Goal: Information Seeking & Learning: Learn about a topic

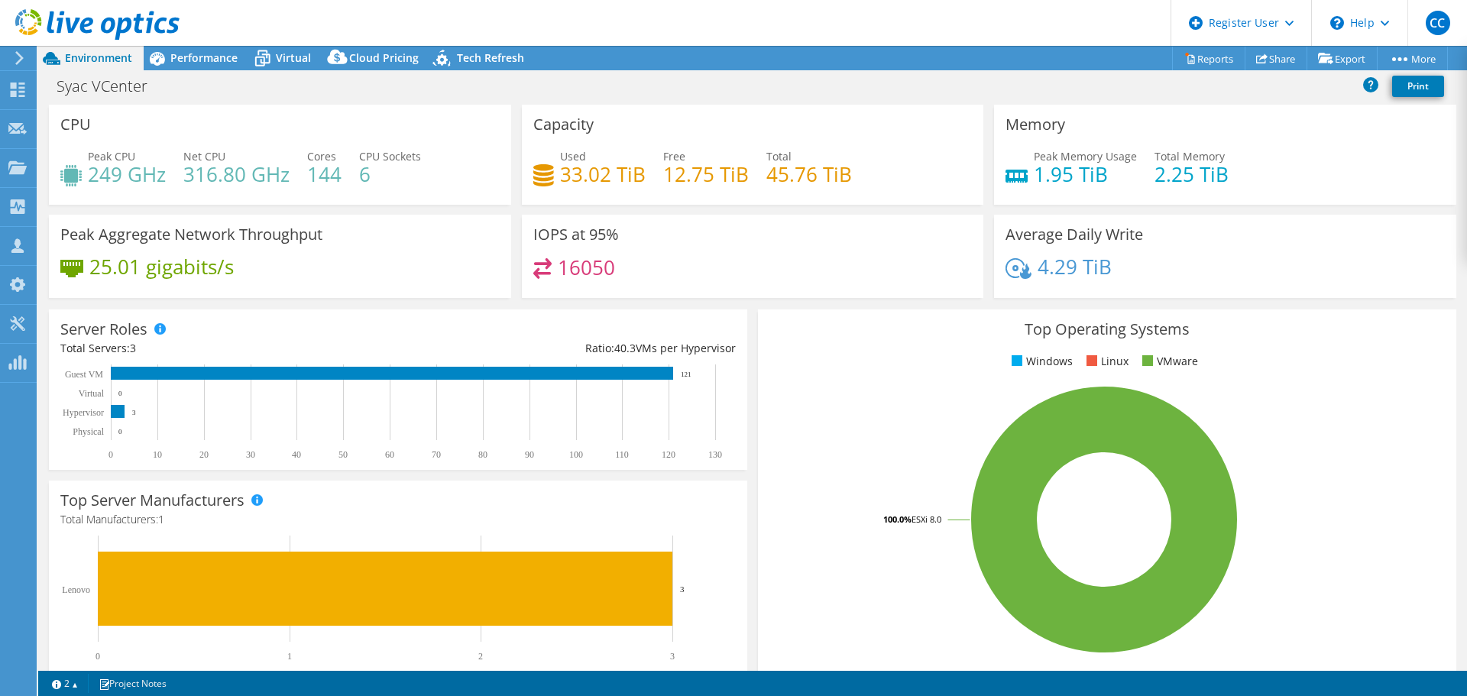
select select "USD"
click at [1112, 98] on div "Syac VCenter Print" at bounding box center [752, 86] width 1429 height 28
click at [474, 54] on span "Tech Refresh" at bounding box center [490, 57] width 67 height 15
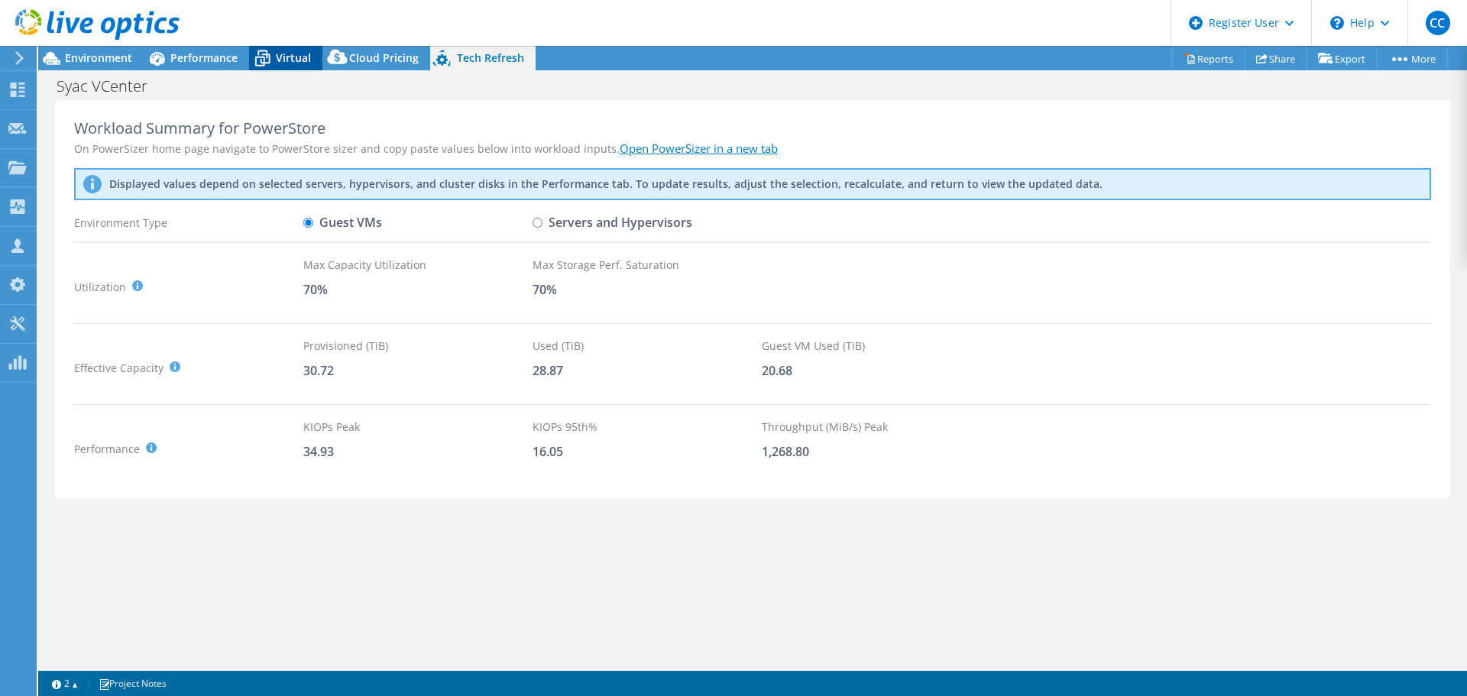
click at [290, 69] on div "Virtual" at bounding box center [285, 58] width 73 height 24
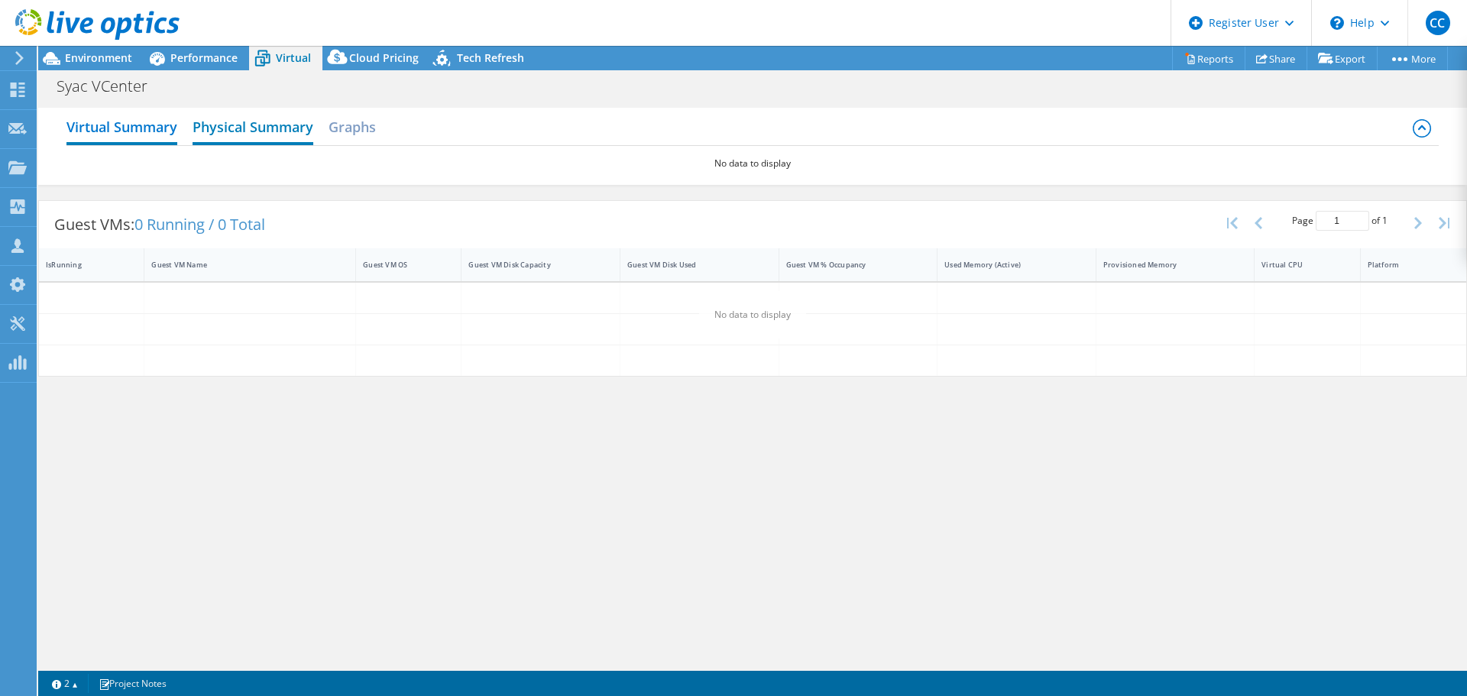
click at [272, 122] on h2 "Physical Summary" at bounding box center [253, 129] width 121 height 34
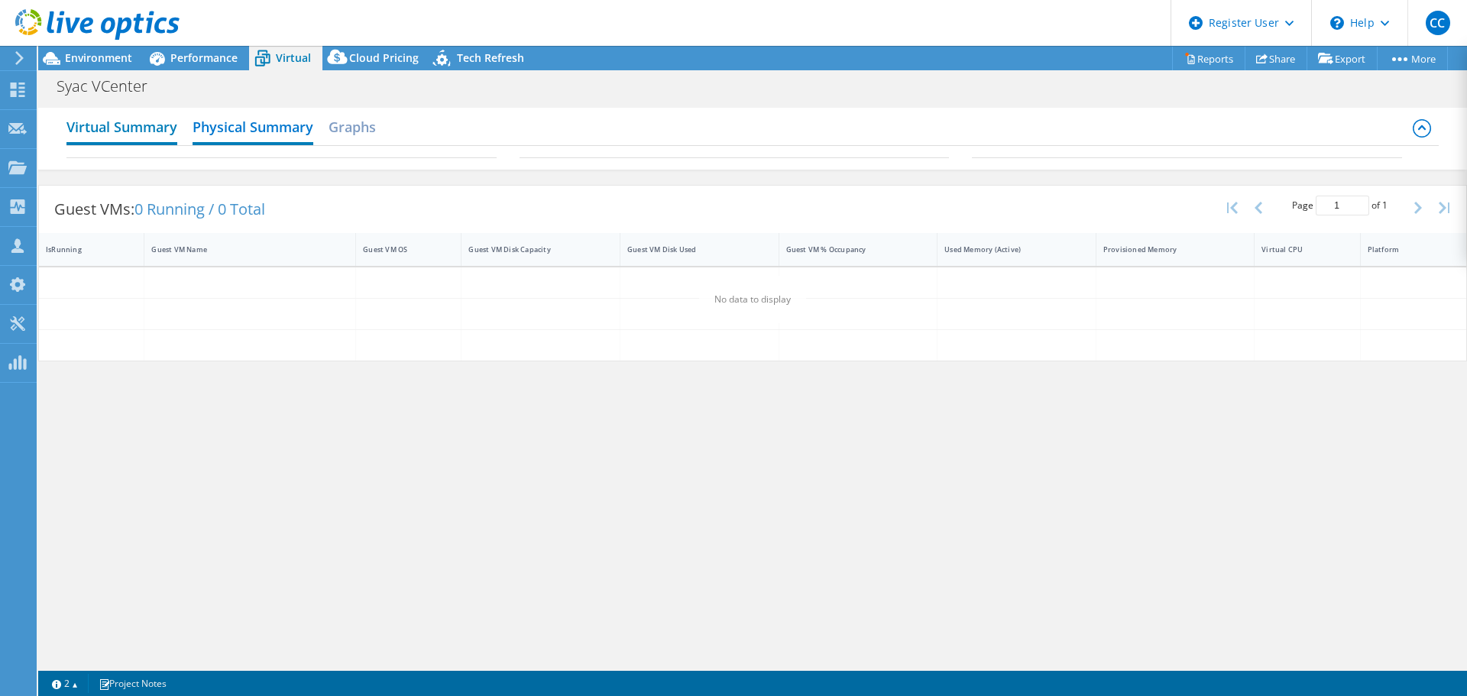
click at [157, 123] on h2 "Virtual Summary" at bounding box center [121, 129] width 111 height 34
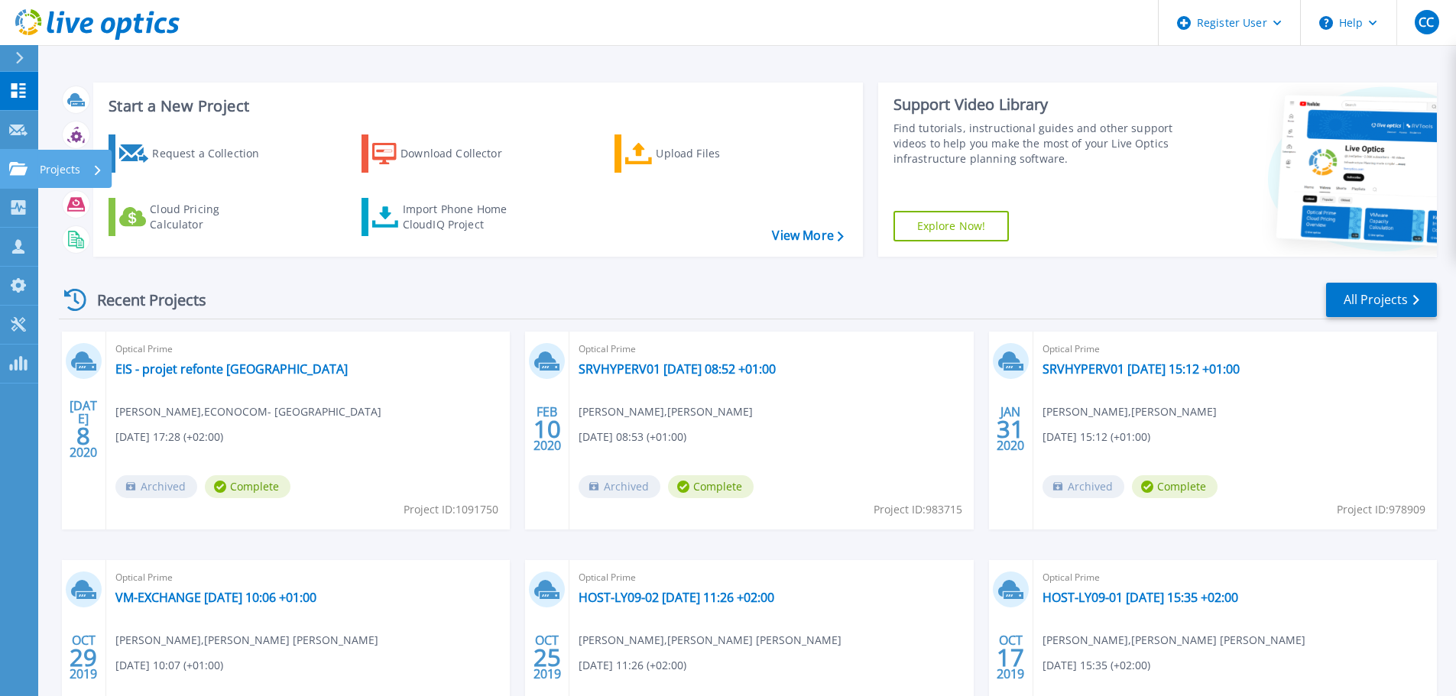
click at [40, 170] on p "Projects" at bounding box center [60, 170] width 41 height 40
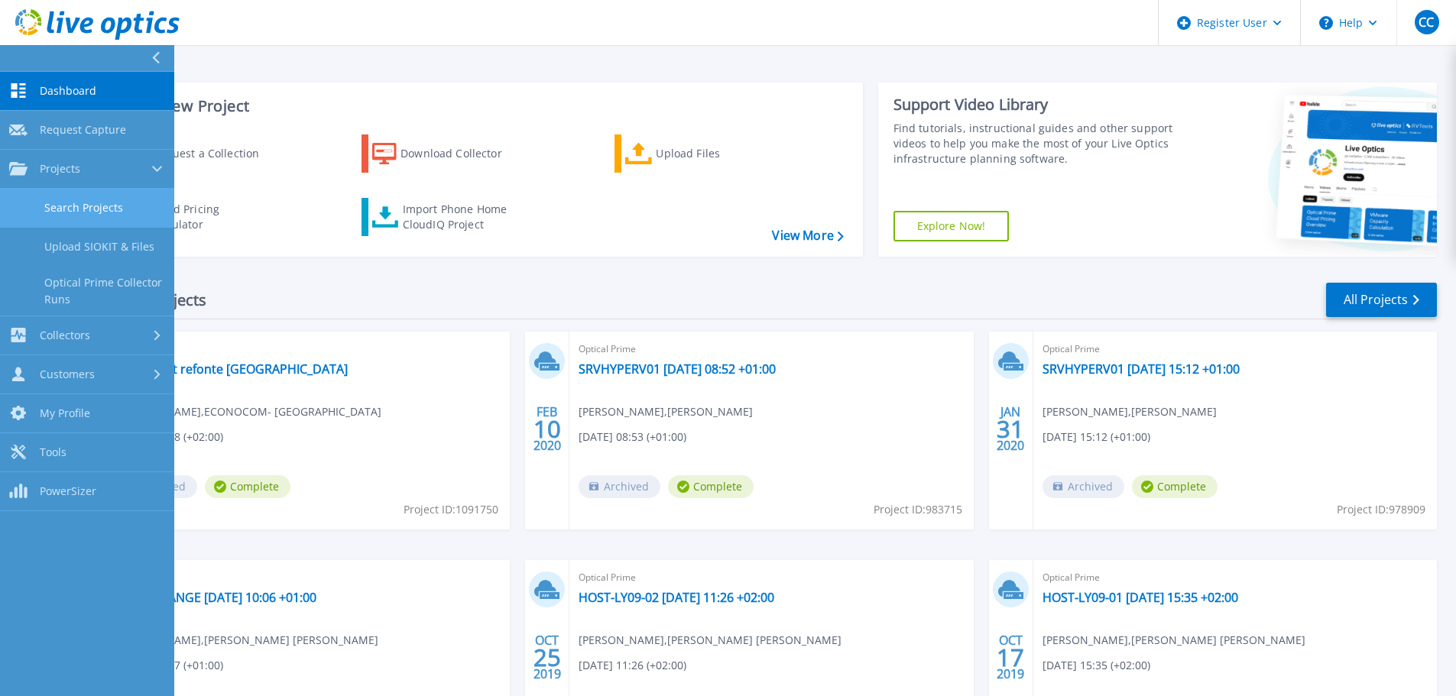
click at [112, 211] on link "Search Projects" at bounding box center [87, 208] width 174 height 39
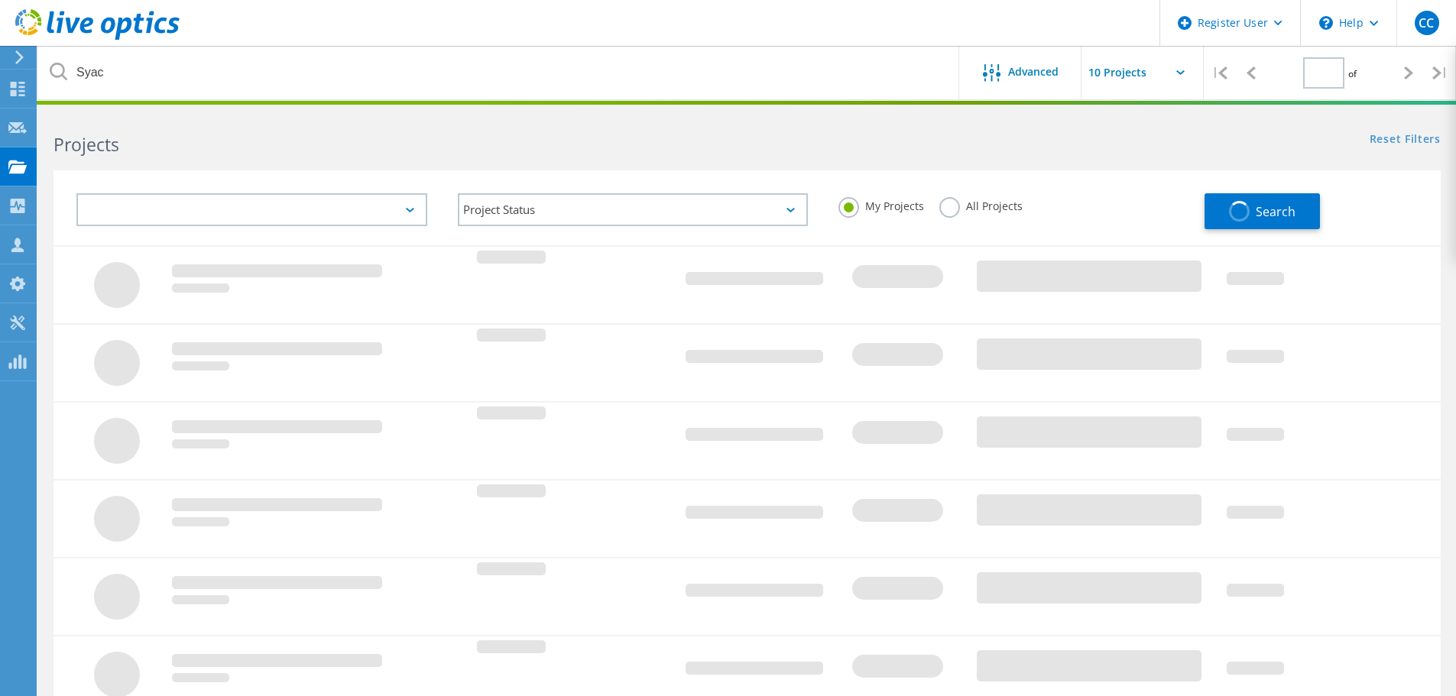
type input "1"
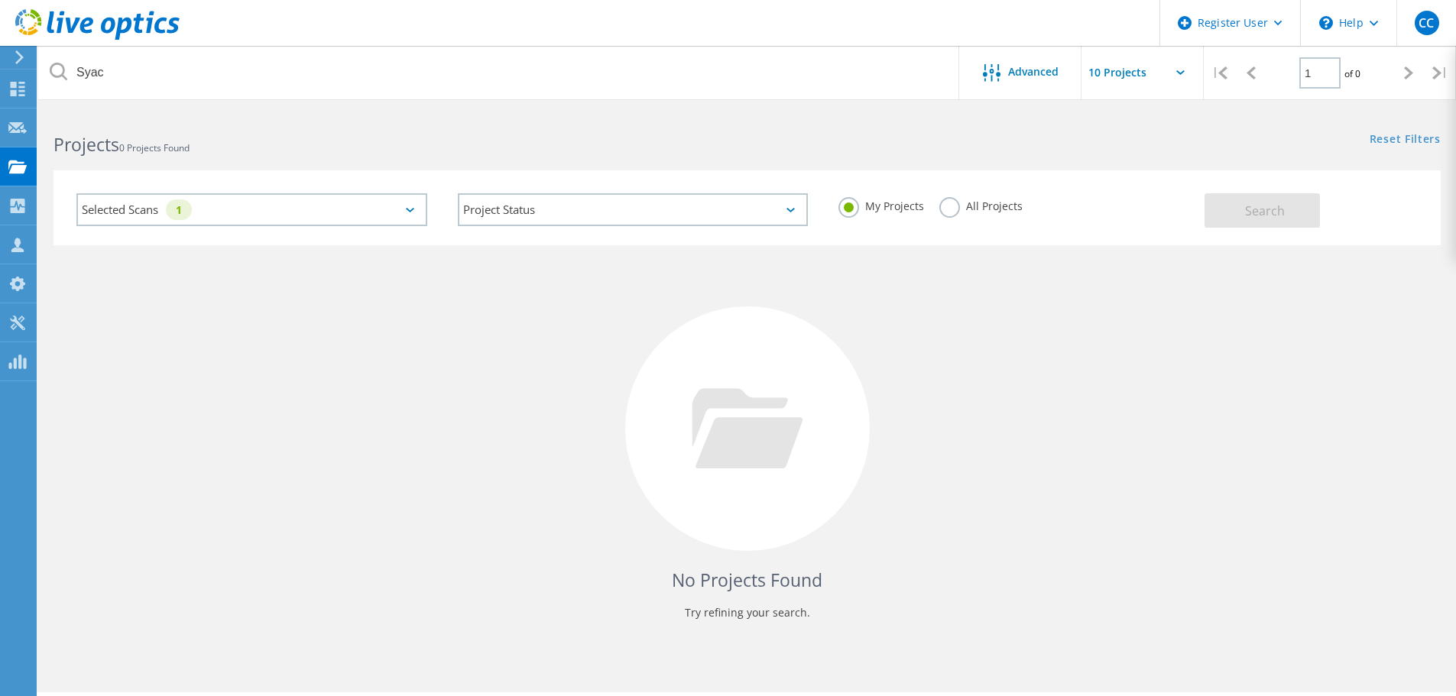
click at [947, 207] on label "All Projects" at bounding box center [980, 204] width 83 height 15
click at [0, 0] on input "All Projects" at bounding box center [0, 0] width 0 height 0
click at [1236, 217] on button "Search" at bounding box center [1262, 210] width 115 height 34
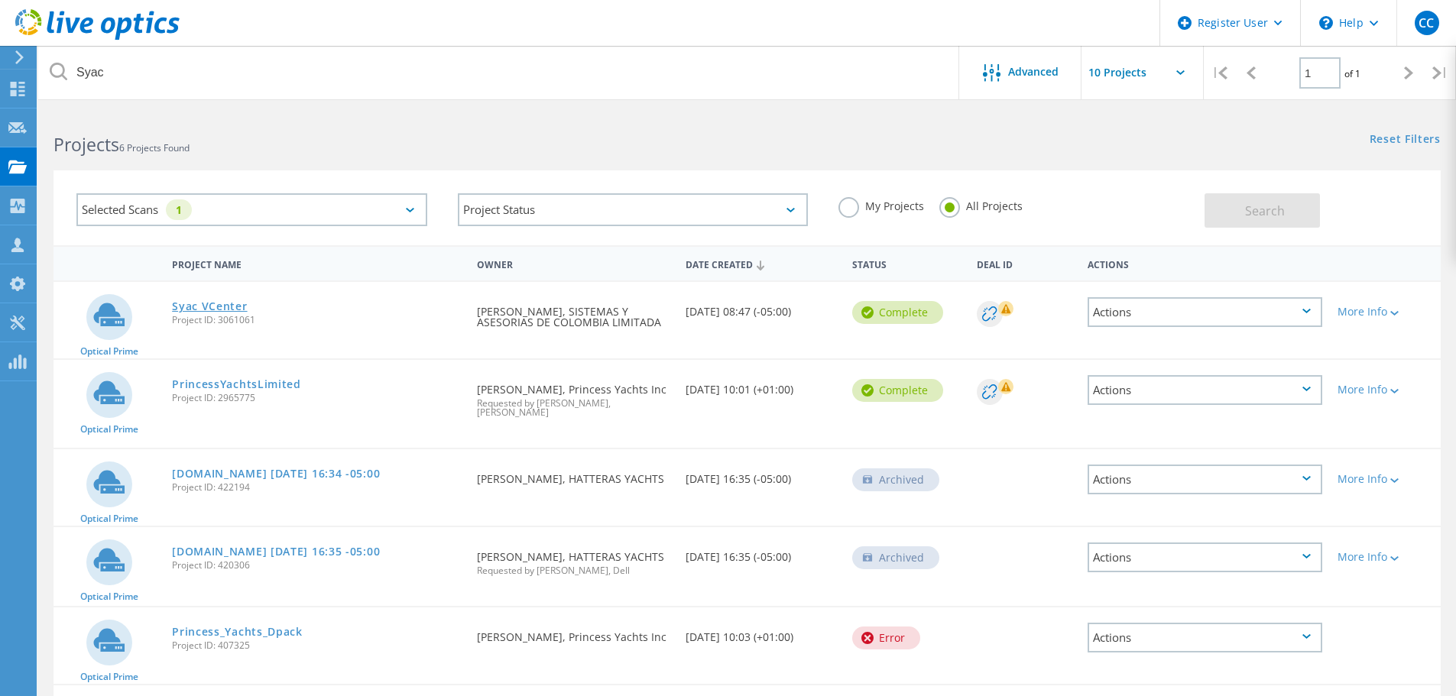
click at [229, 303] on link "Syac VCenter" at bounding box center [209, 306] width 75 height 11
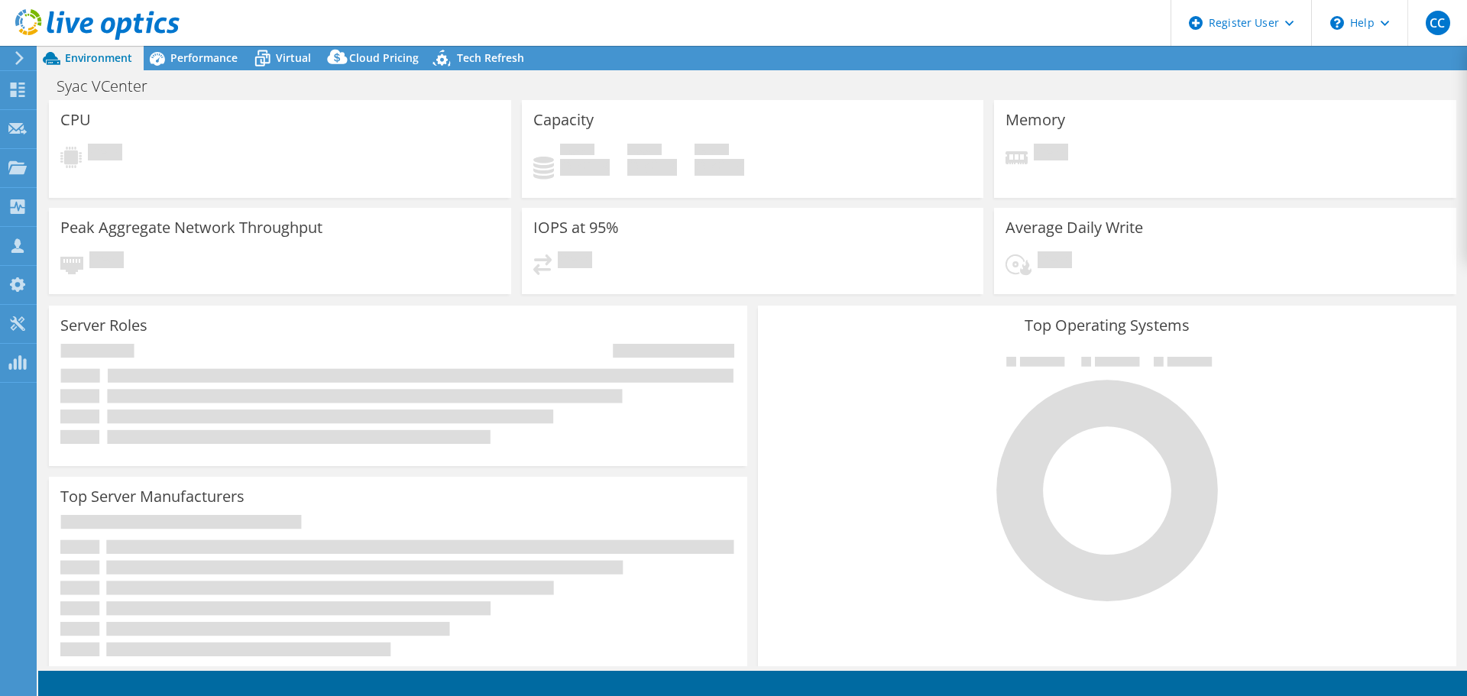
select select "USD"
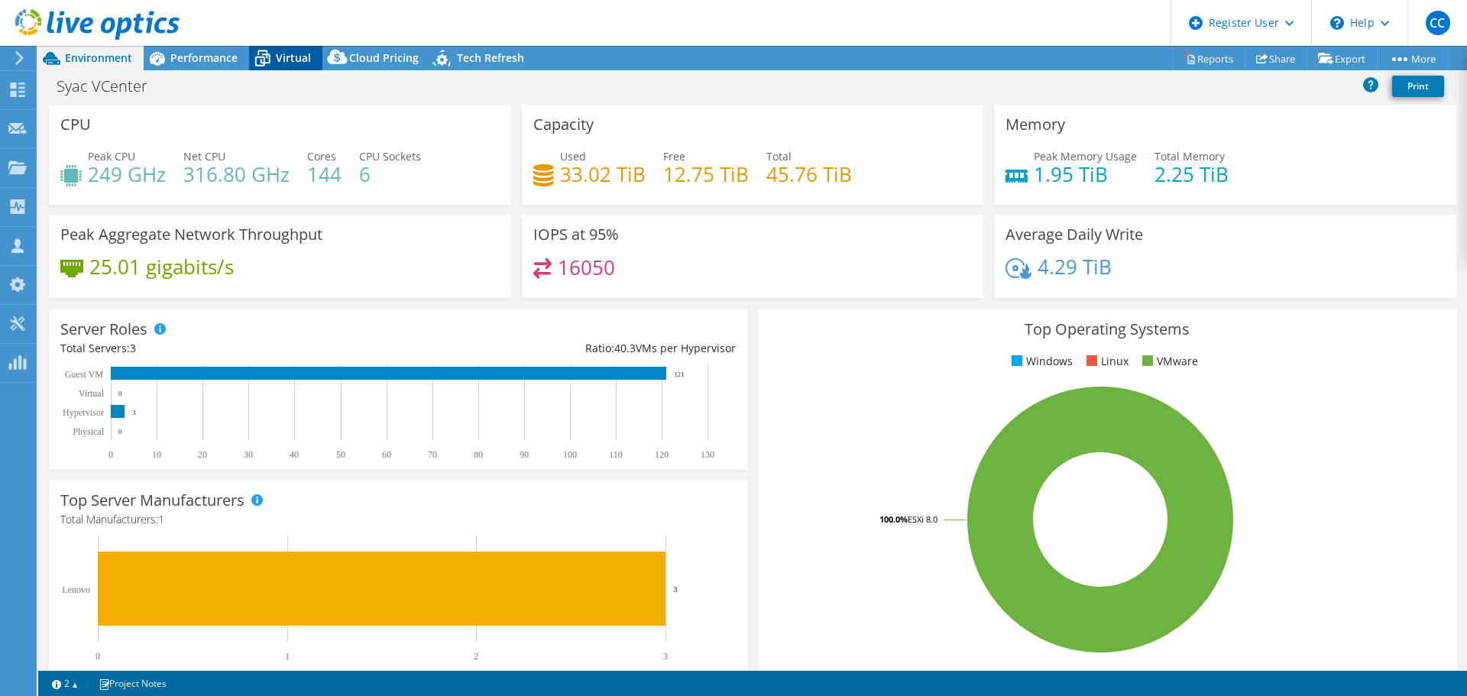
click at [281, 62] on span "Virtual" at bounding box center [293, 57] width 35 height 15
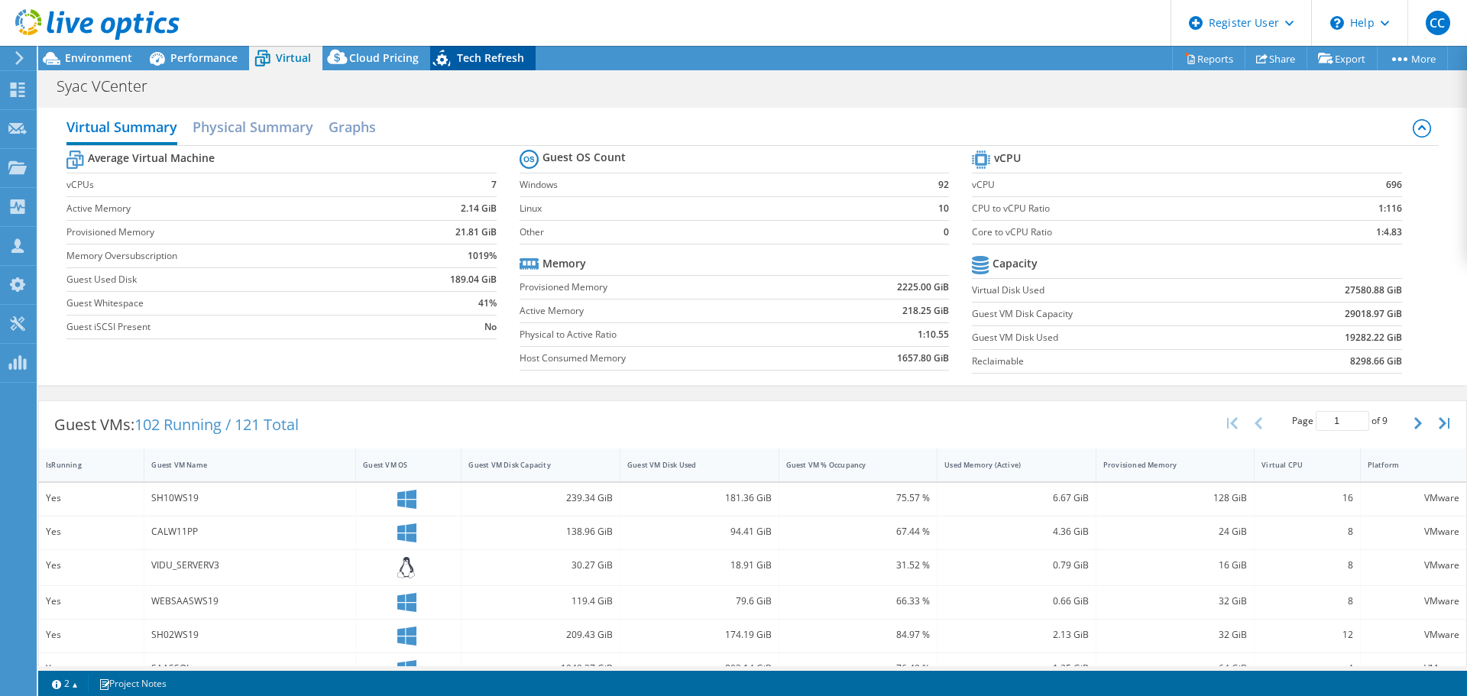
click at [462, 55] on span "Tech Refresh" at bounding box center [490, 57] width 67 height 15
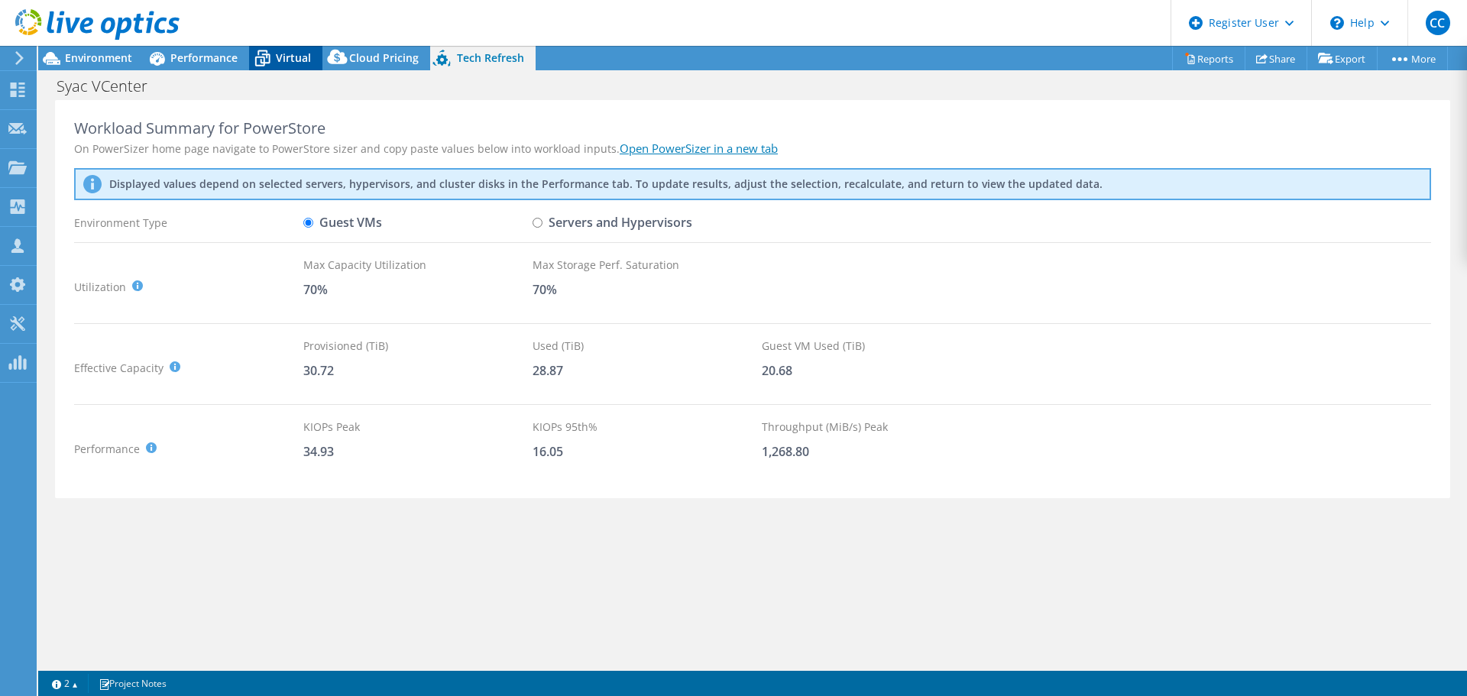
click at [311, 47] on div "Virtual" at bounding box center [285, 58] width 73 height 24
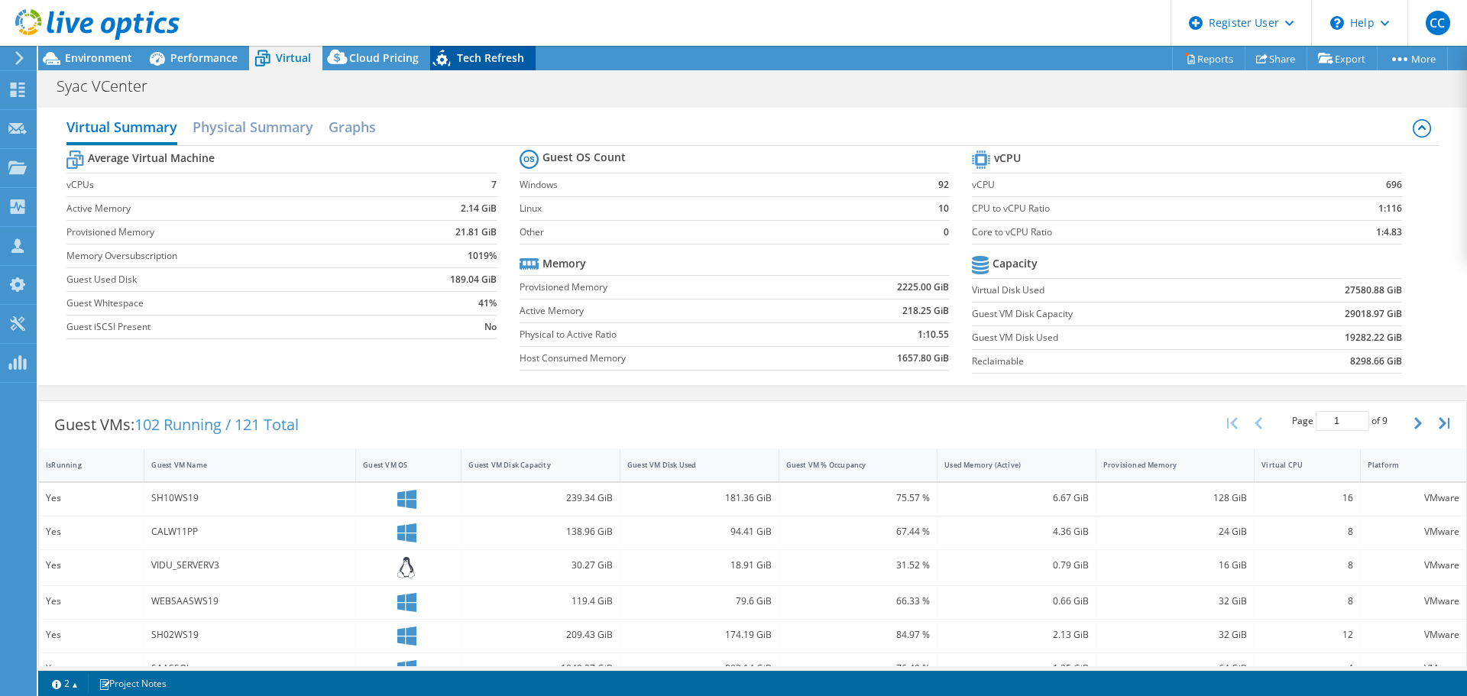
click at [469, 61] on span "Tech Refresh" at bounding box center [490, 57] width 67 height 15
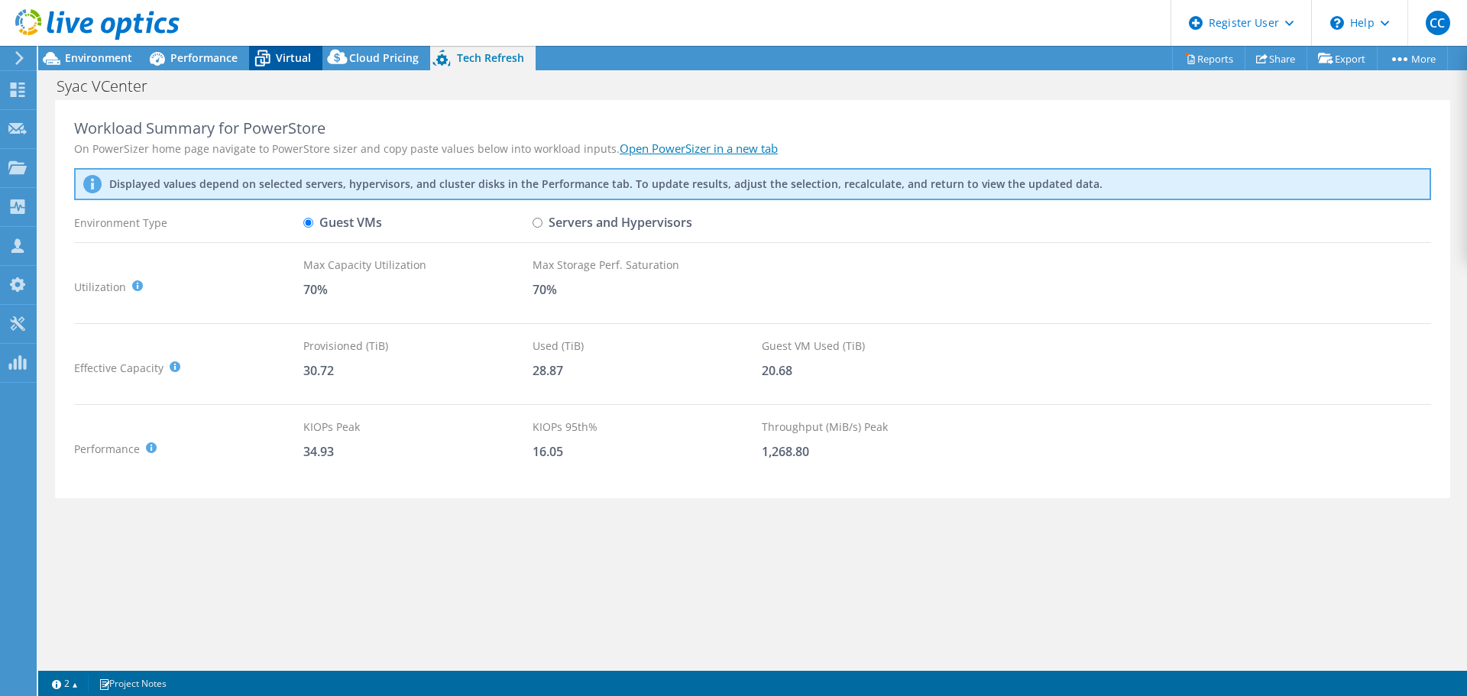
click at [279, 56] on span "Virtual" at bounding box center [293, 57] width 35 height 15
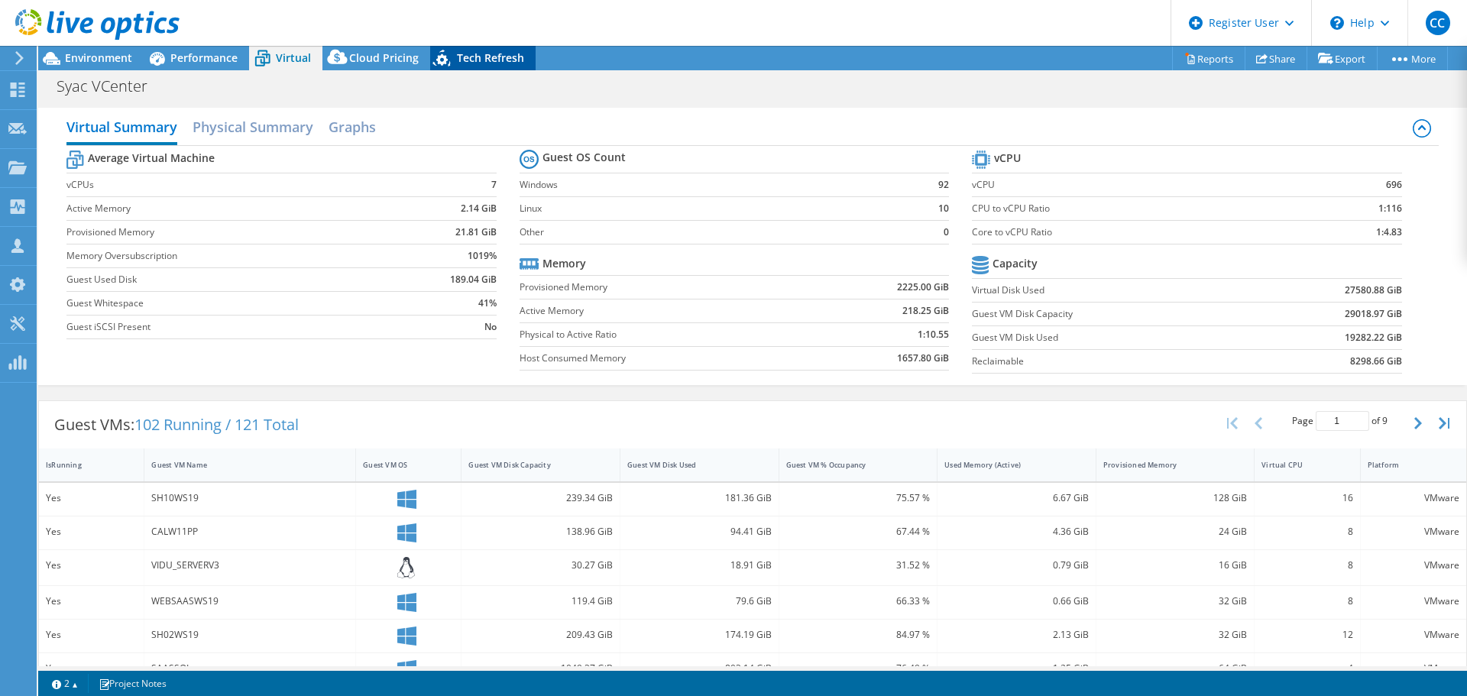
click at [472, 60] on span "Tech Refresh" at bounding box center [490, 57] width 67 height 15
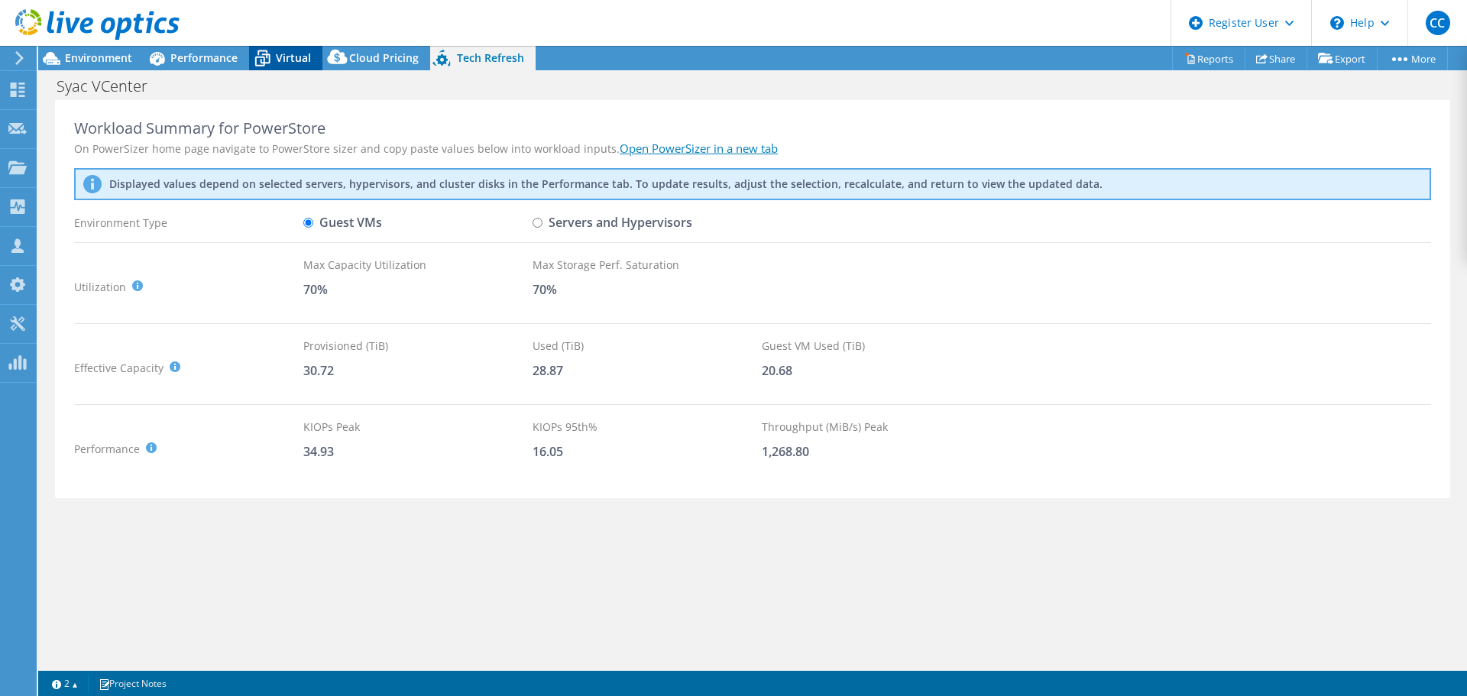
click at [292, 53] on span "Virtual" at bounding box center [293, 57] width 35 height 15
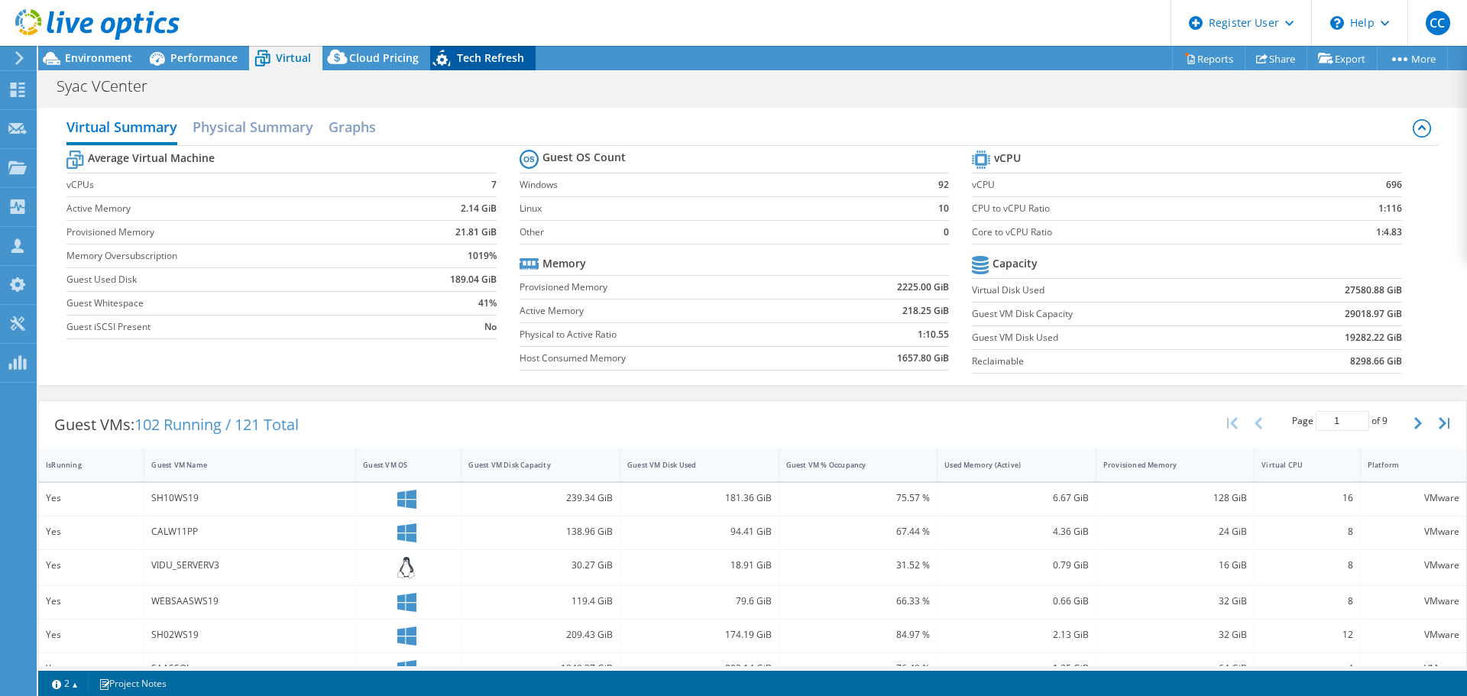
click at [448, 66] on icon at bounding box center [443, 60] width 27 height 31
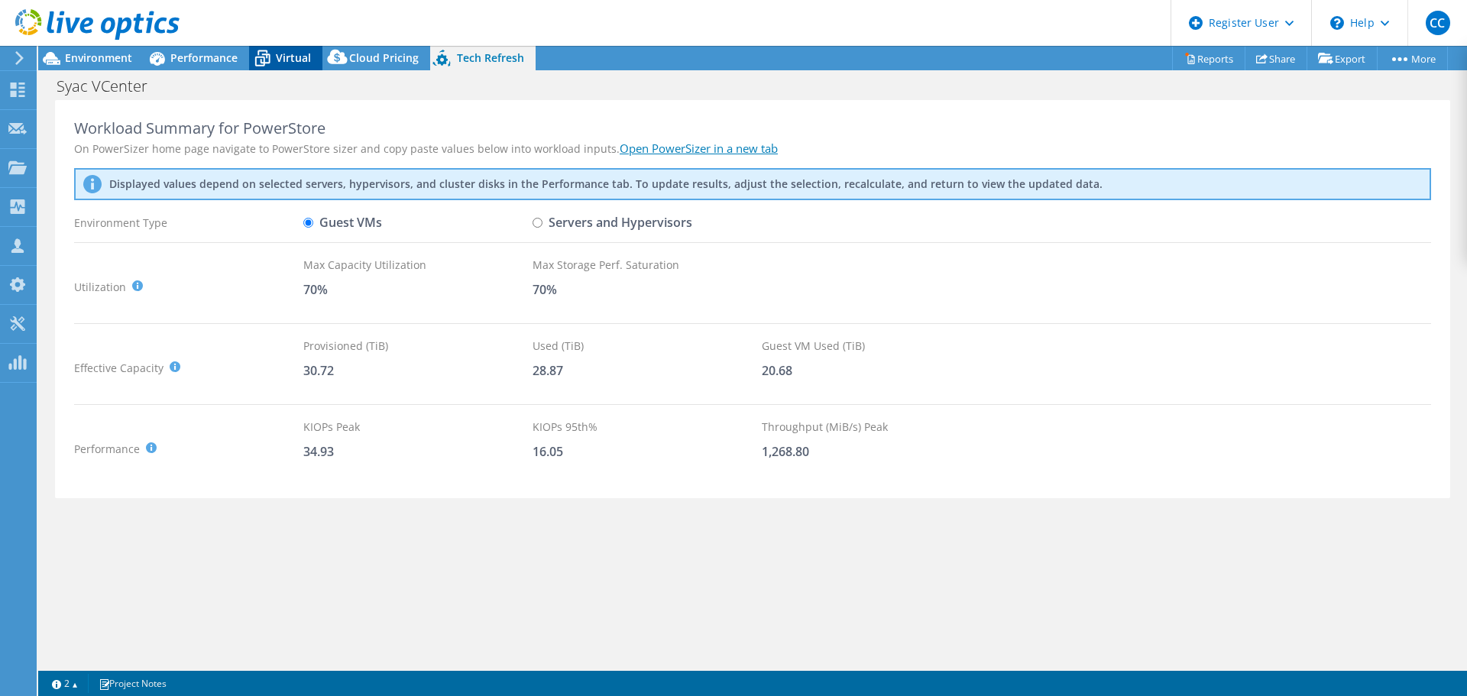
click at [270, 66] on icon at bounding box center [262, 58] width 27 height 27
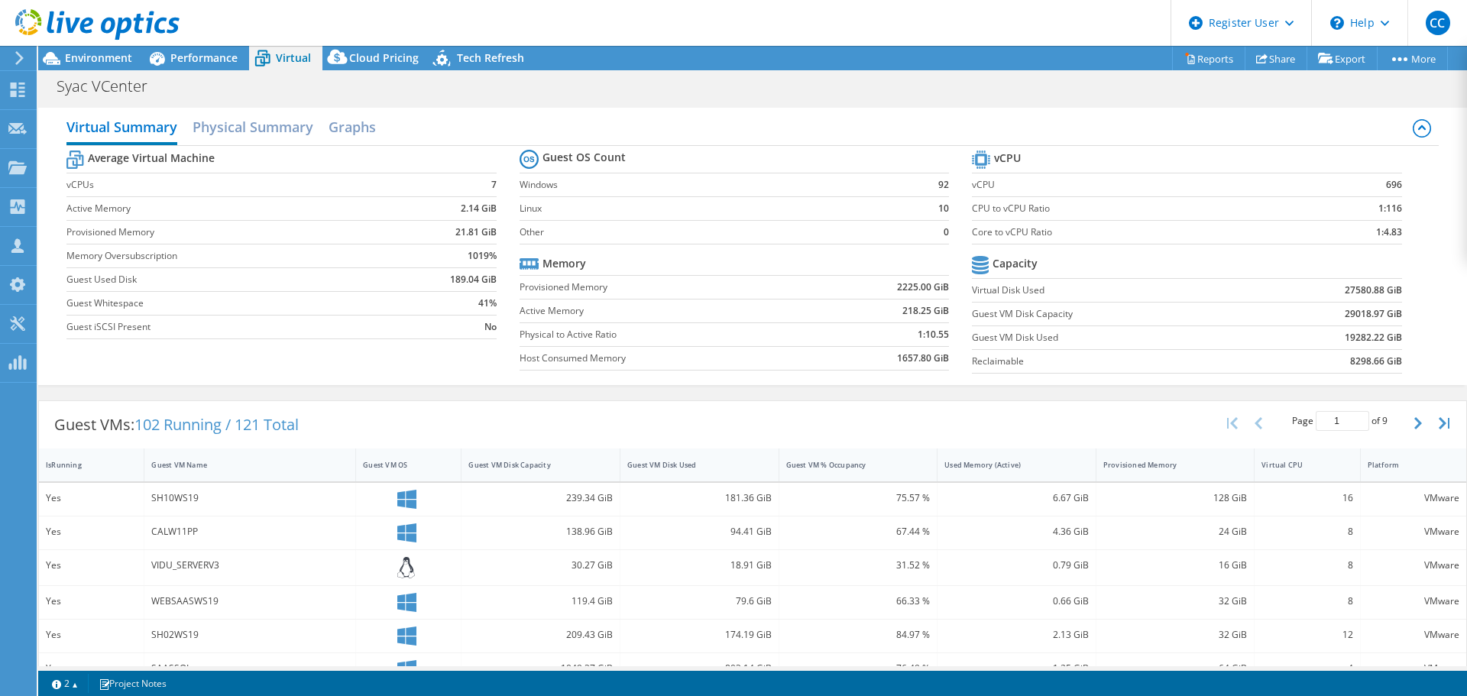
click at [1312, 96] on div "Syac VCenter Print" at bounding box center [752, 86] width 1429 height 28
click at [481, 55] on span "Tech Refresh" at bounding box center [490, 57] width 67 height 15
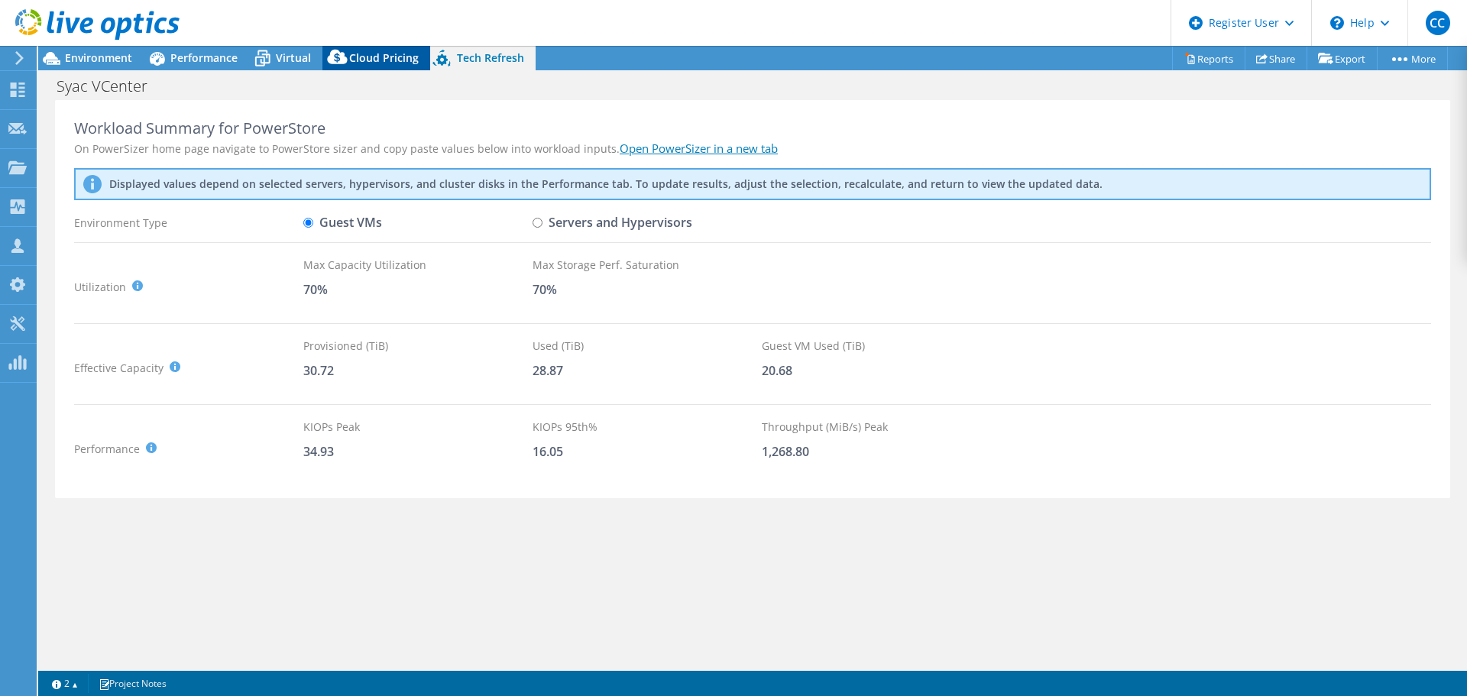
click at [375, 57] on span "Cloud Pricing" at bounding box center [384, 57] width 70 height 15
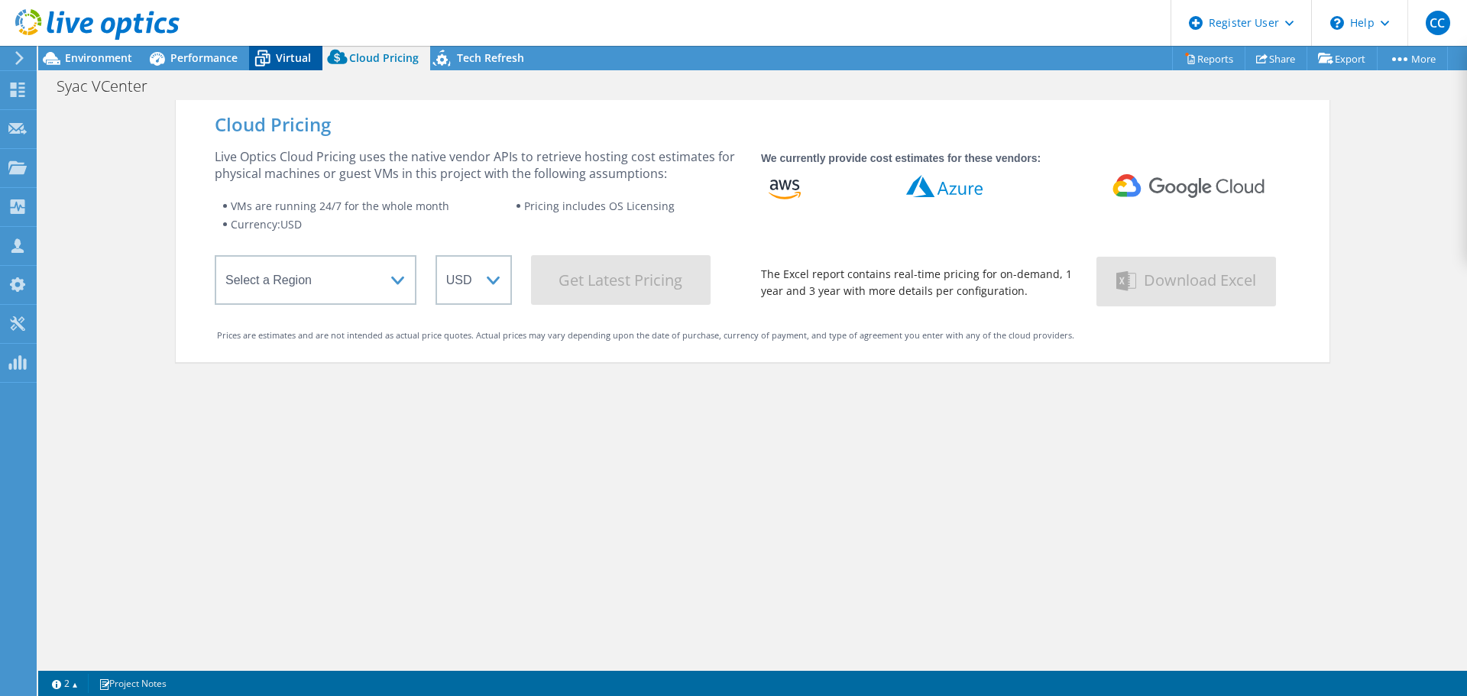
click at [291, 57] on span "Virtual" at bounding box center [293, 57] width 35 height 15
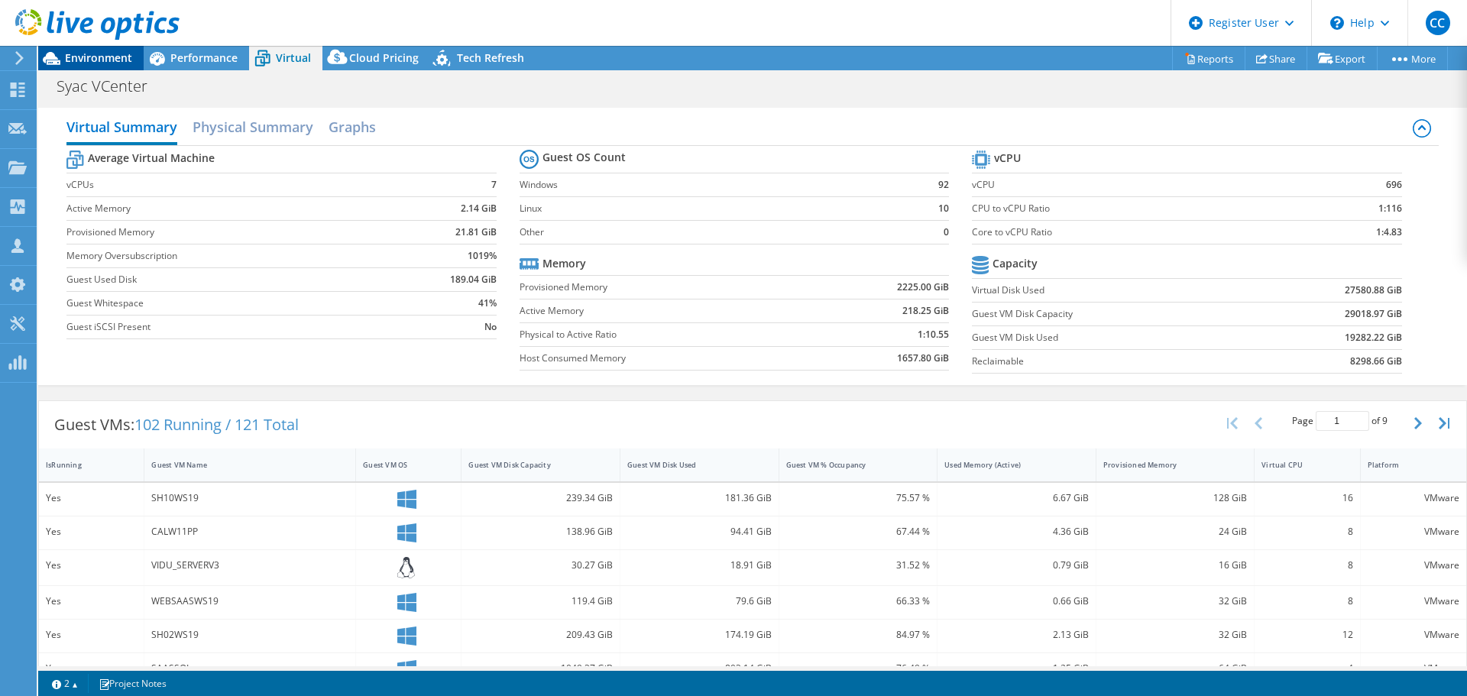
click at [81, 60] on span "Environment" at bounding box center [98, 57] width 67 height 15
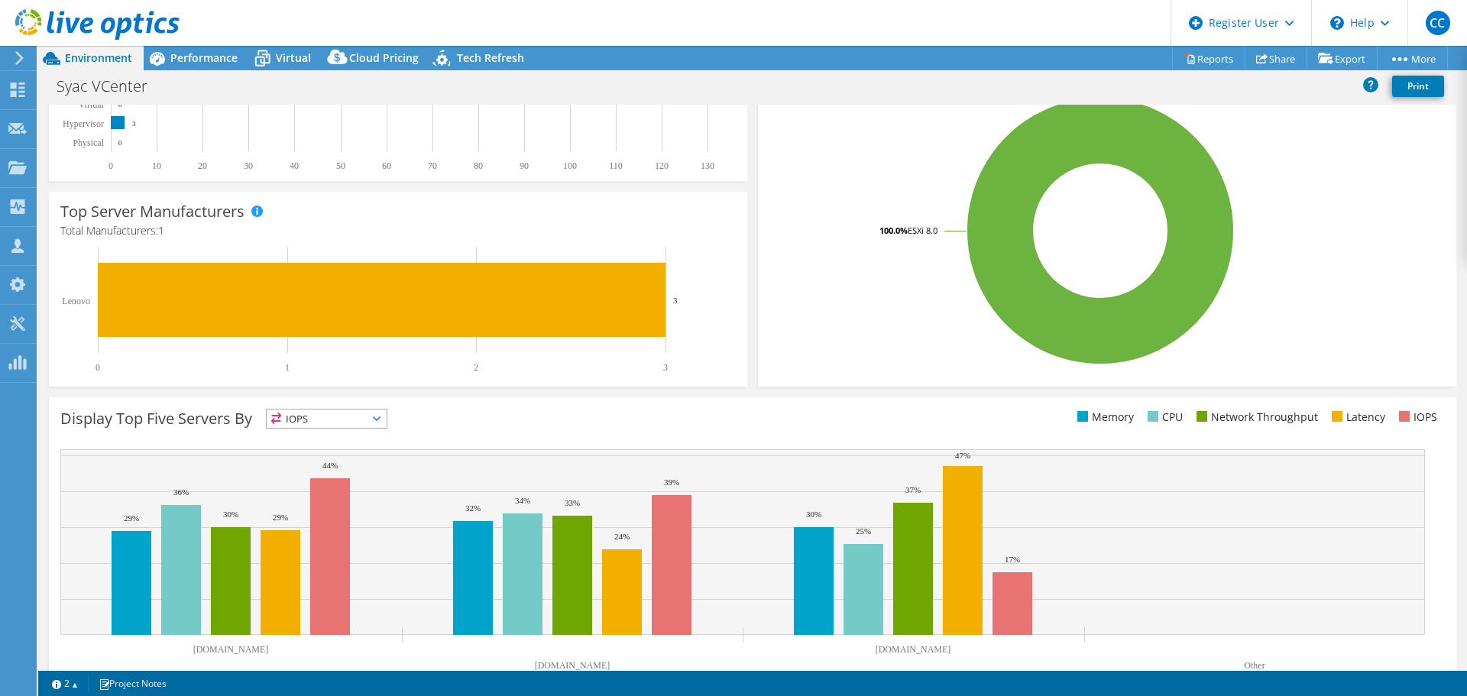
scroll to position [324, 0]
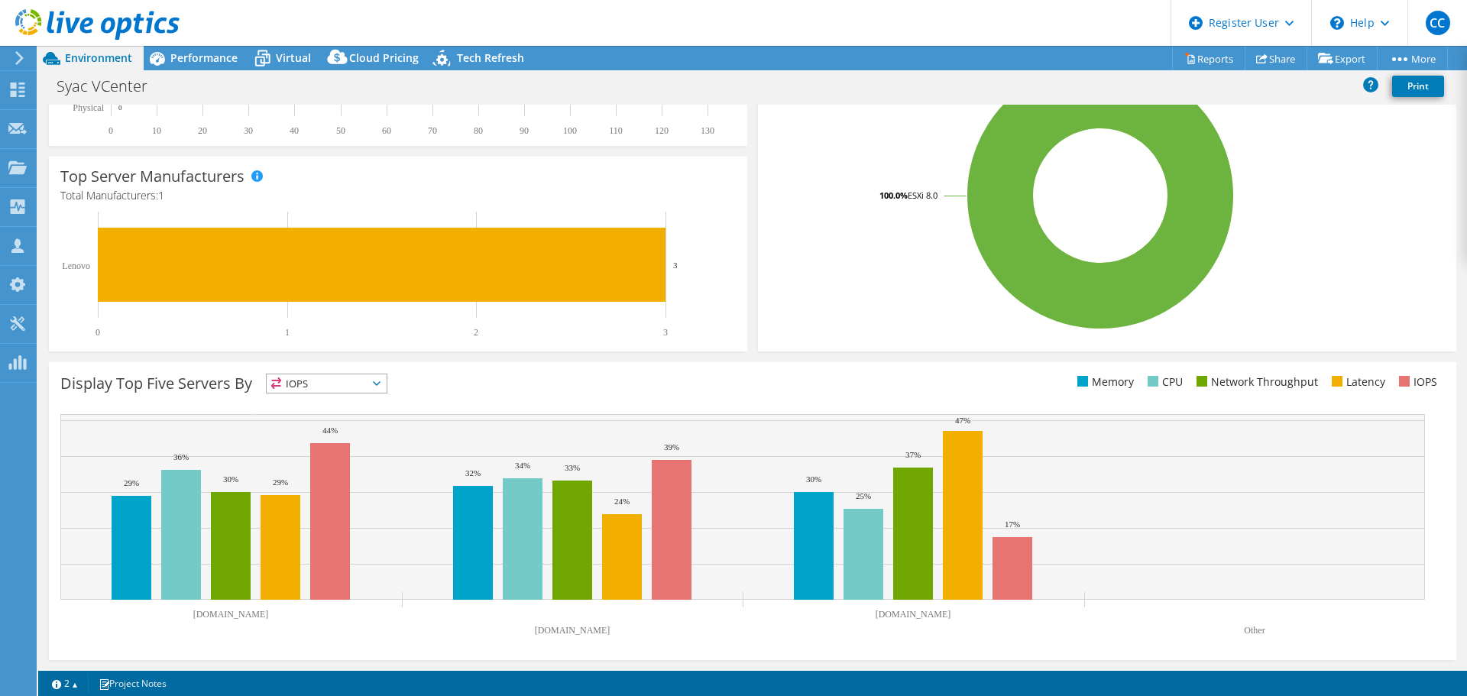
click at [381, 387] on span "IOPS" at bounding box center [327, 384] width 120 height 18
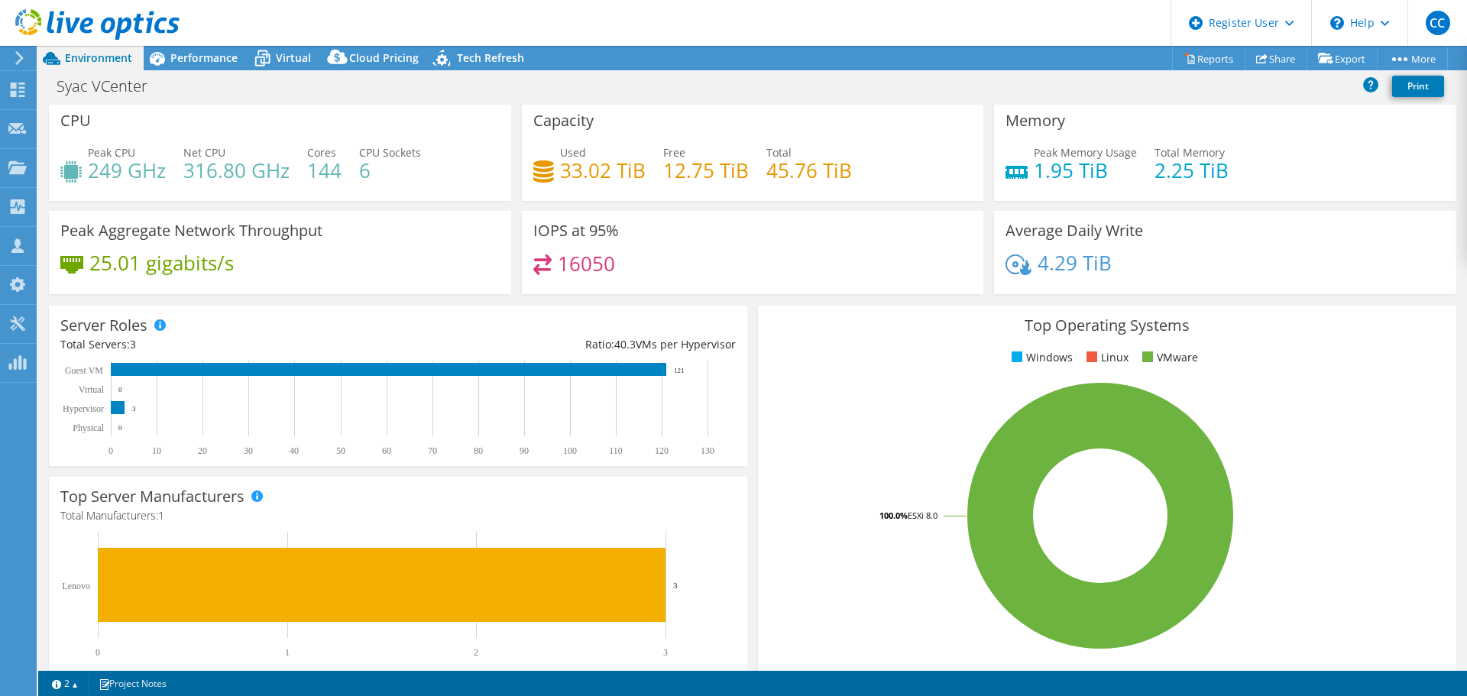
scroll to position [0, 0]
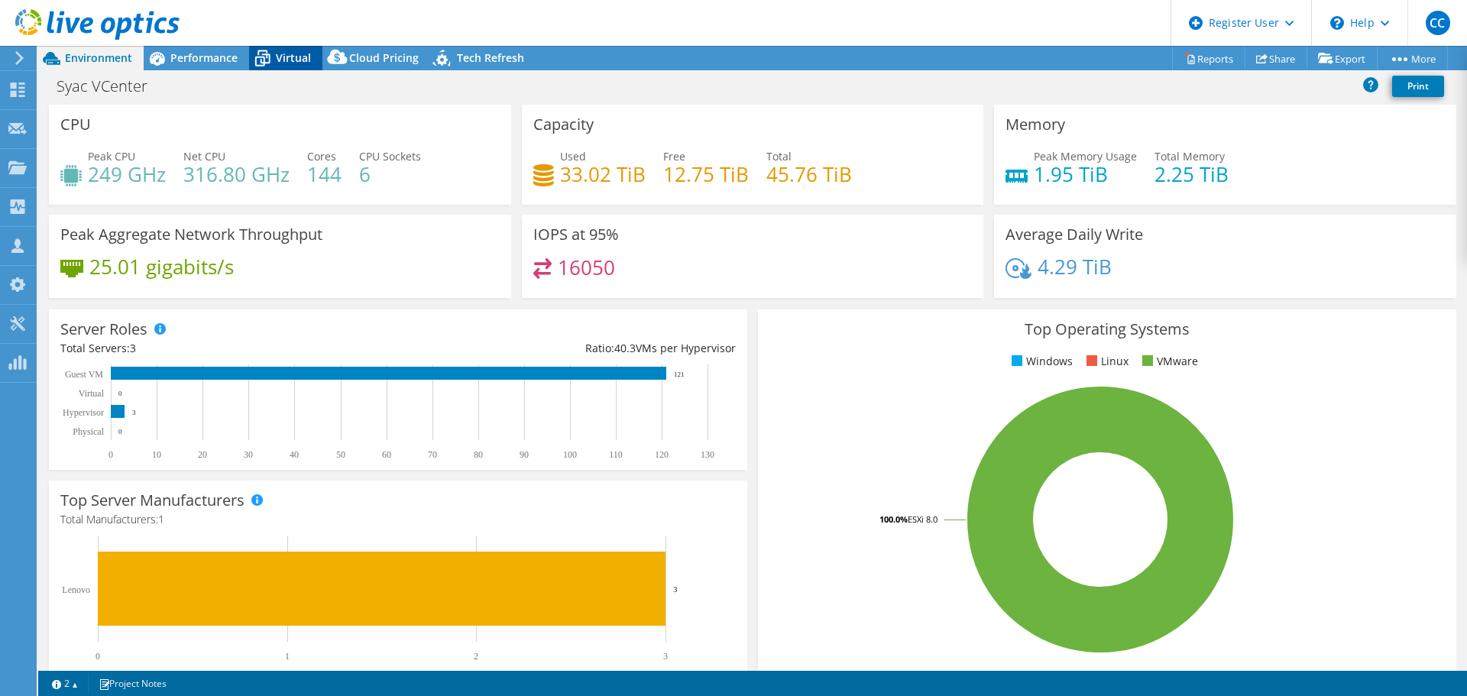
click at [293, 56] on span "Virtual" at bounding box center [293, 57] width 35 height 15
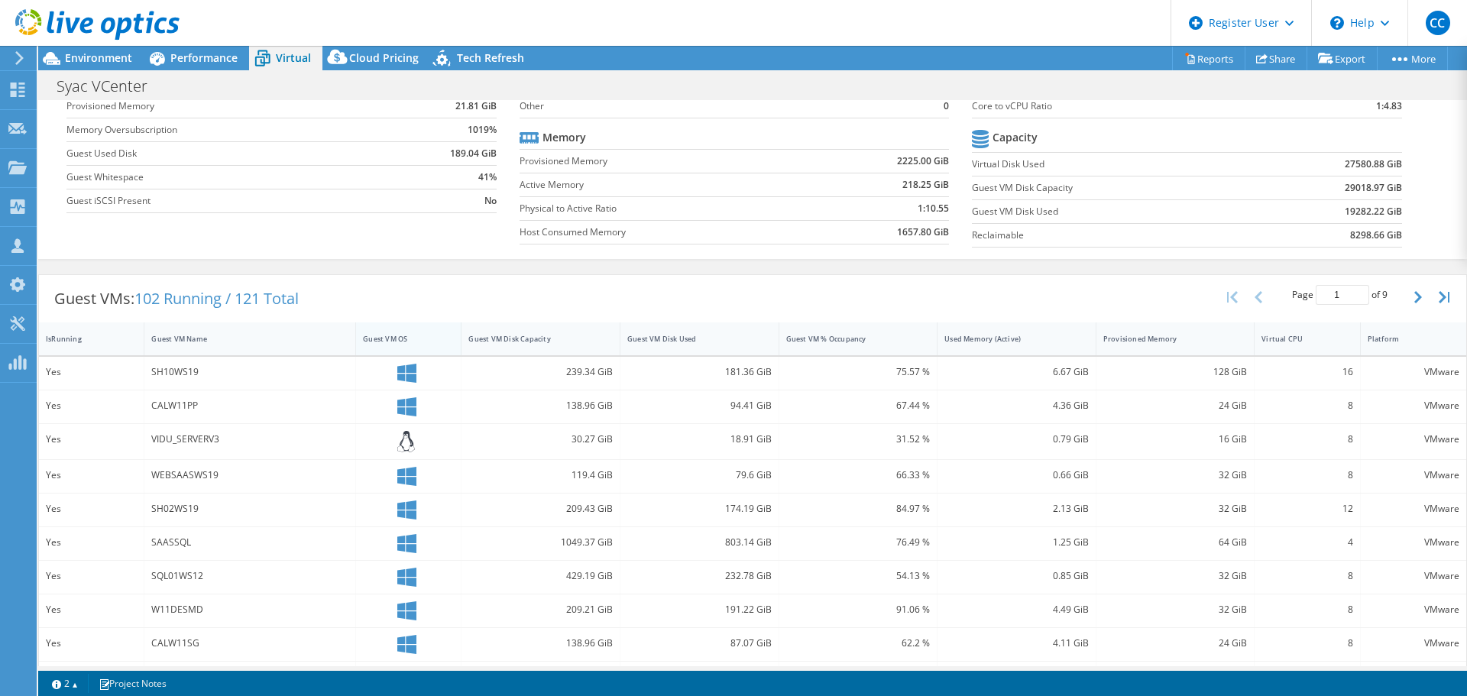
scroll to position [153, 0]
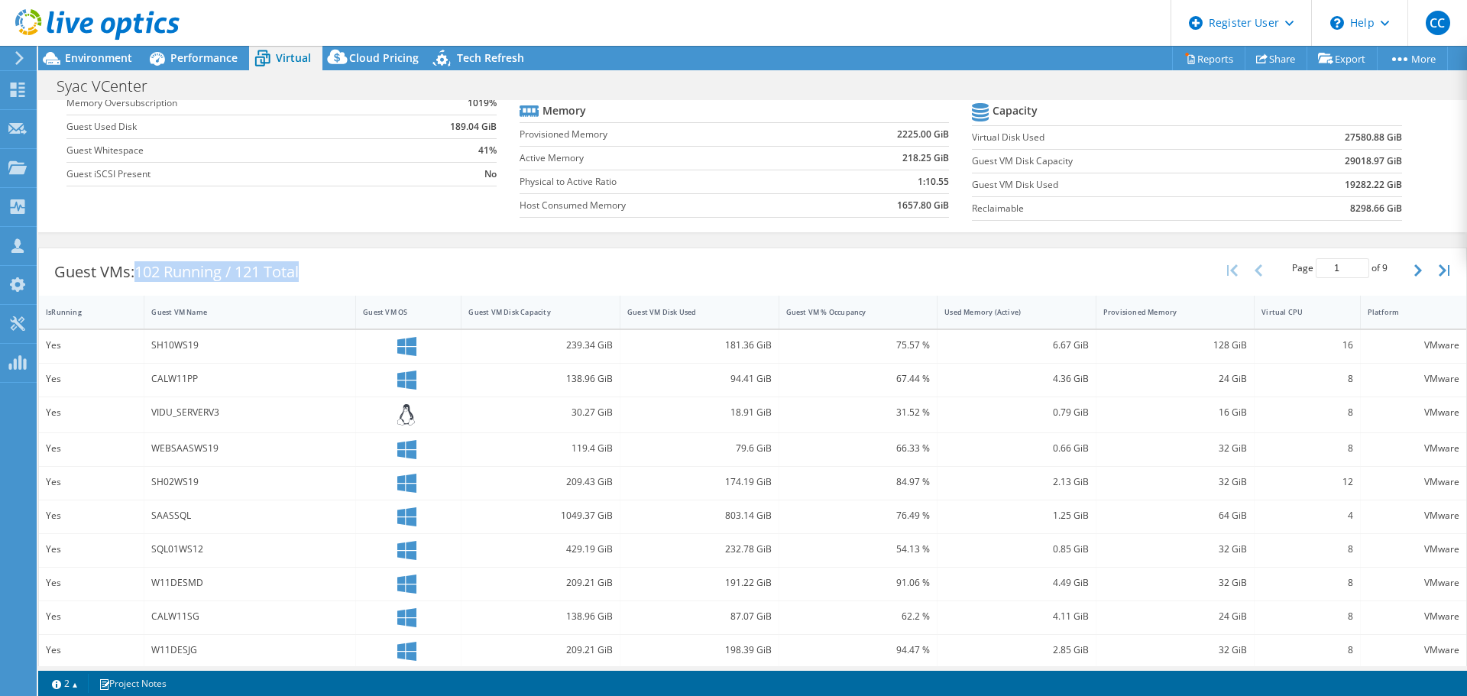
drag, startPoint x: 138, startPoint y: 271, endPoint x: 353, endPoint y: 283, distance: 215.1
click at [353, 283] on div "Guest VMs: 102 Running / 121 Total Page 1 of 9 5 rows 10 rows 20 rows 25 rows 5…" at bounding box center [753, 271] width 1428 height 47
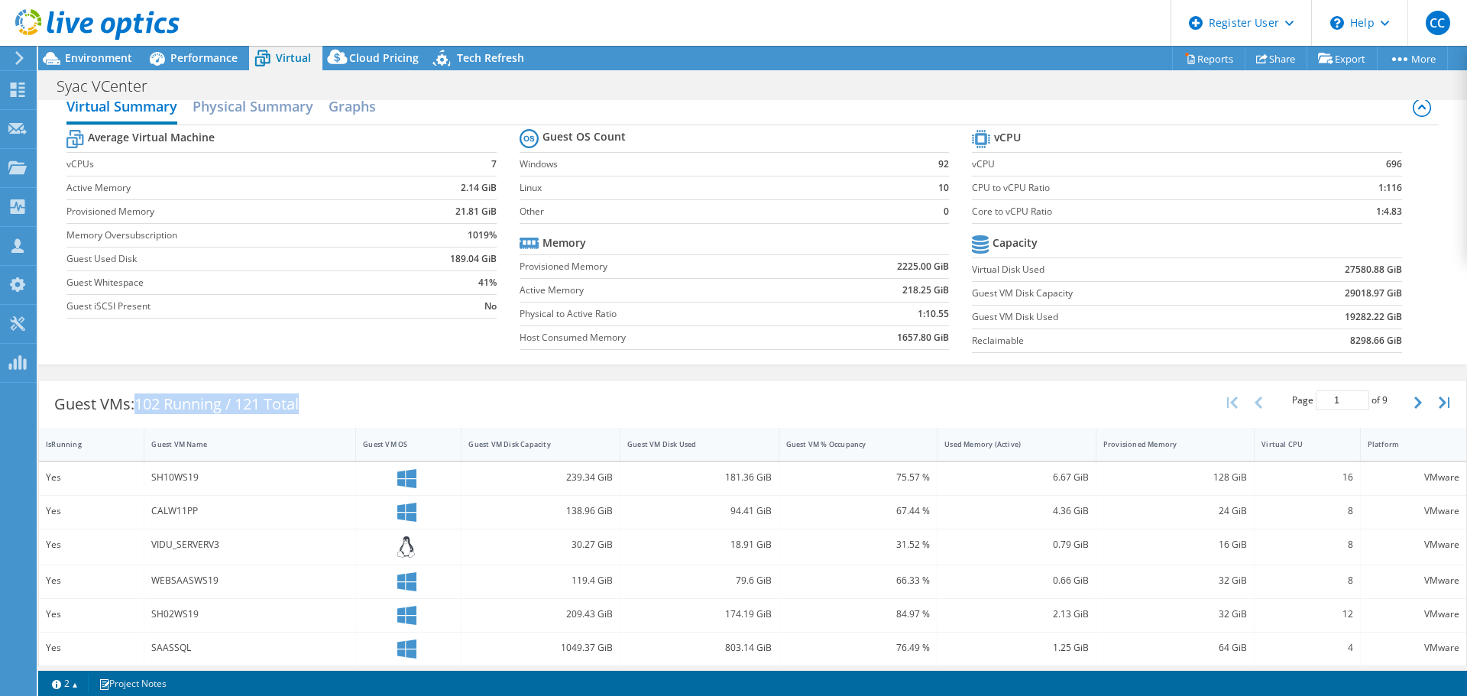
scroll to position [0, 0]
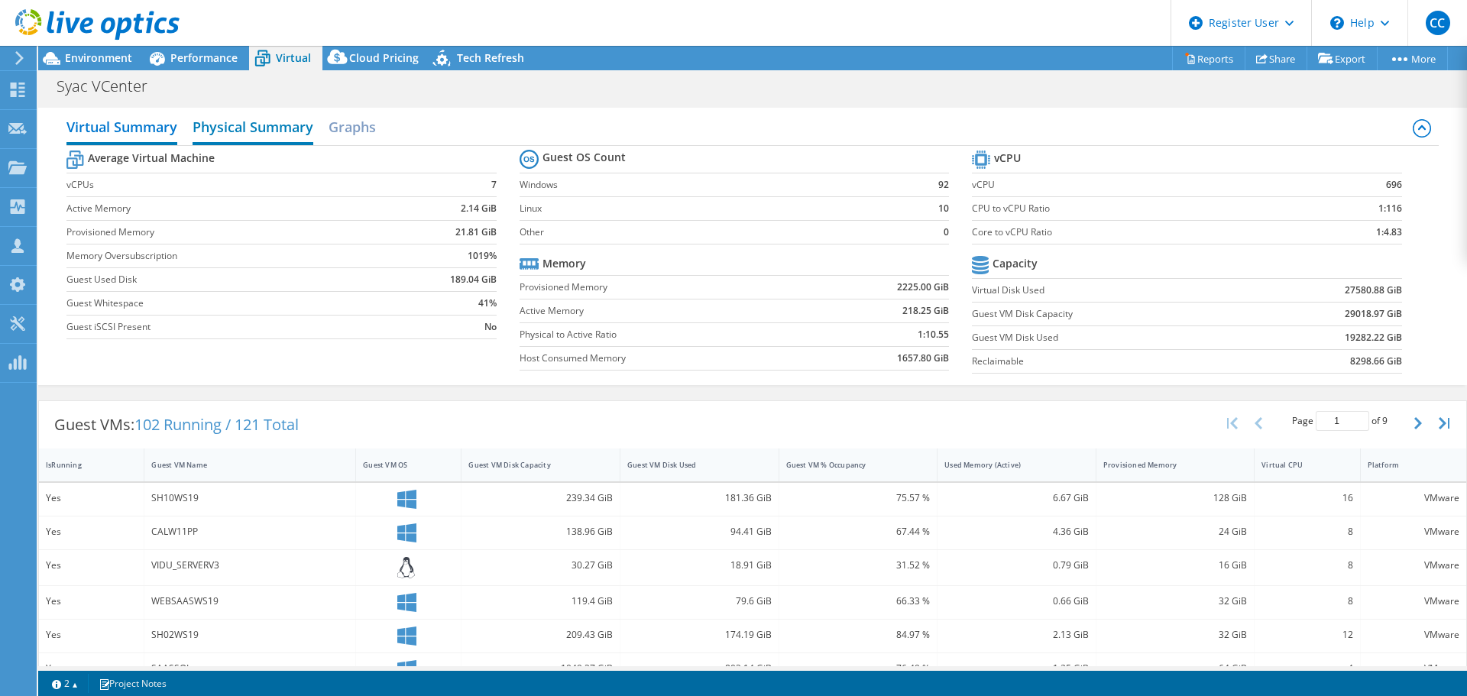
click at [295, 133] on h2 "Physical Summary" at bounding box center [253, 129] width 121 height 34
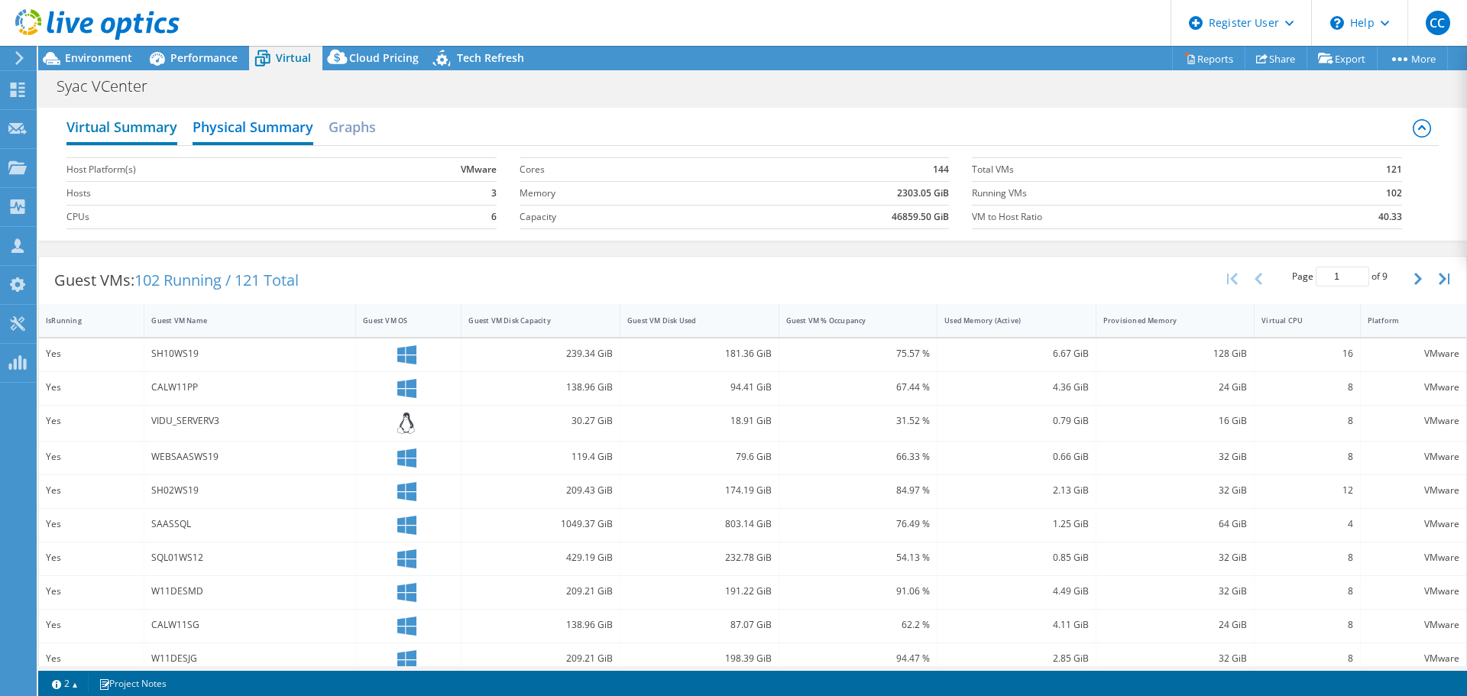
click at [144, 128] on h2 "Virtual Summary" at bounding box center [121, 129] width 111 height 34
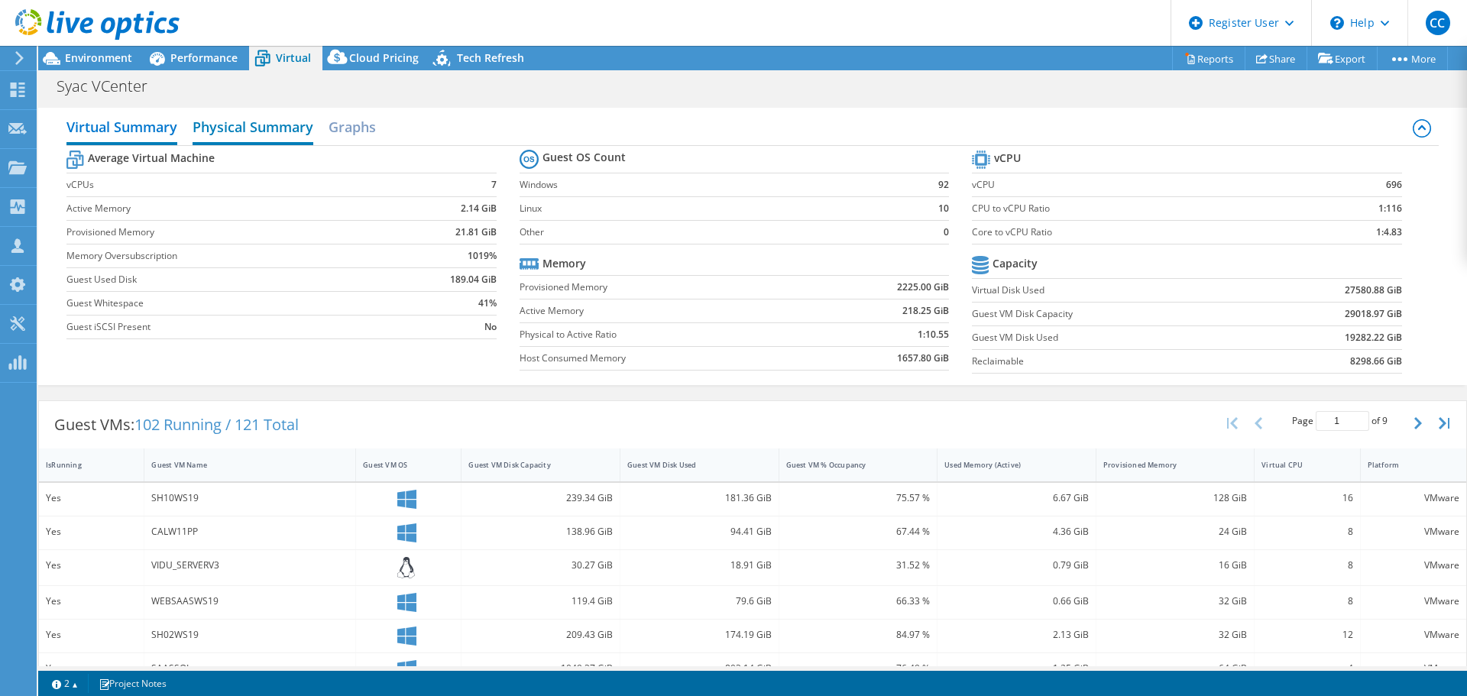
click at [241, 128] on h2 "Physical Summary" at bounding box center [253, 129] width 121 height 34
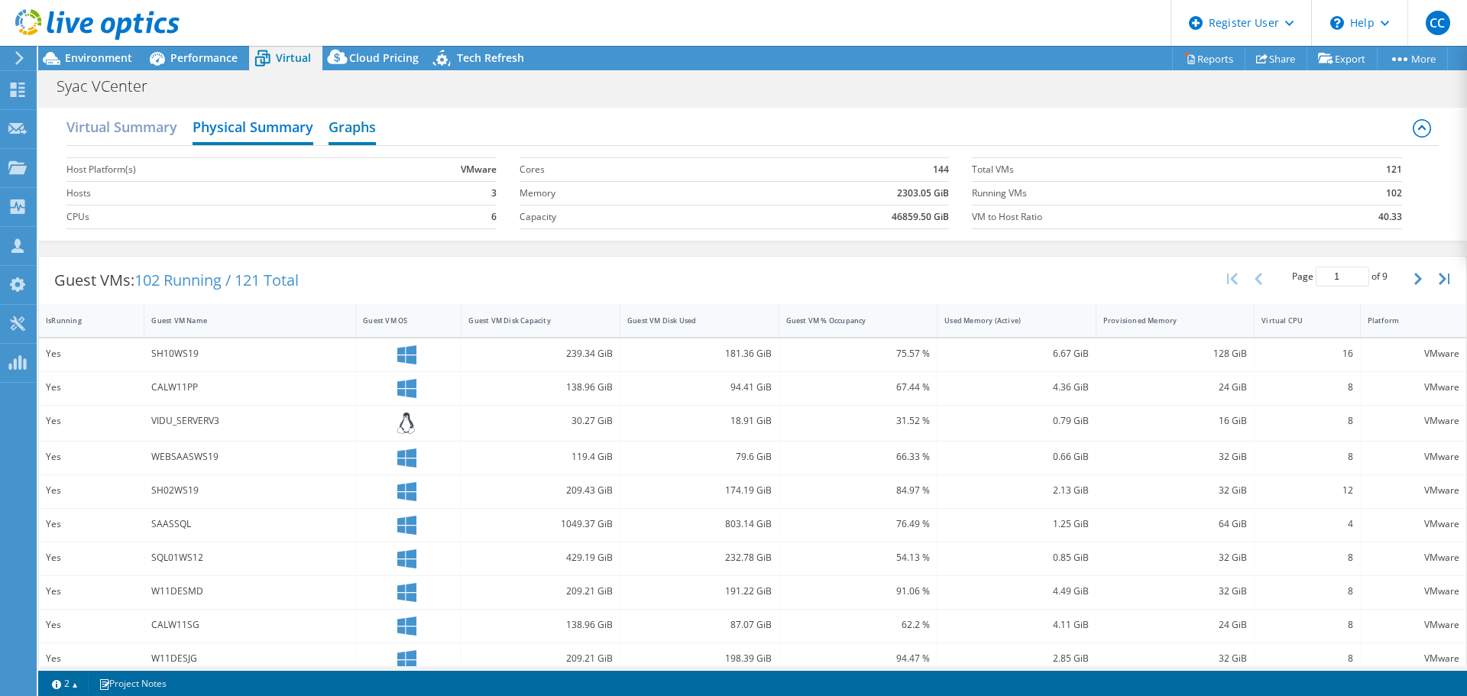
click at [353, 128] on h2 "Graphs" at bounding box center [352, 129] width 47 height 34
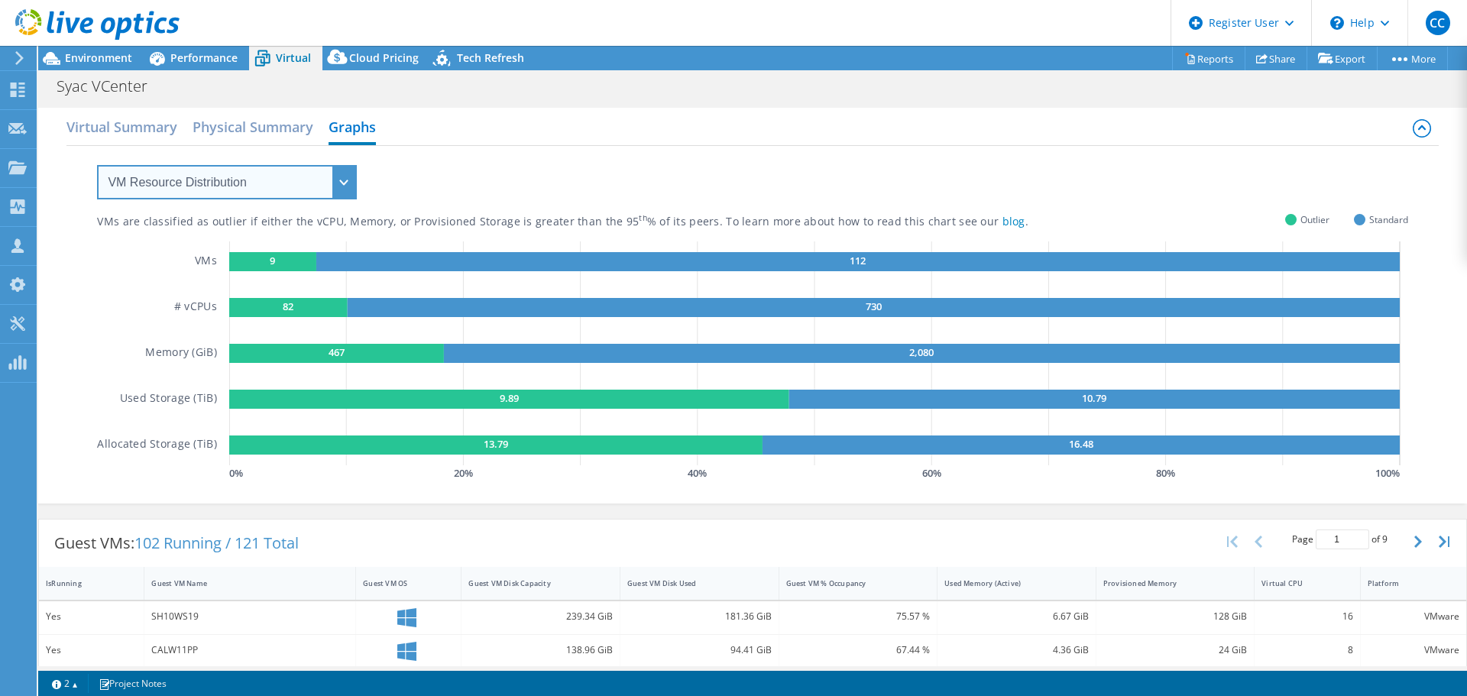
click at [255, 186] on select "VM Resource Distribution Provisioning Contrast Over Provisioning" at bounding box center [227, 182] width 260 height 34
click at [97, 165] on select "VM Resource Distribution Provisioning Contrast Over Provisioning" at bounding box center [227, 182] width 260 height 34
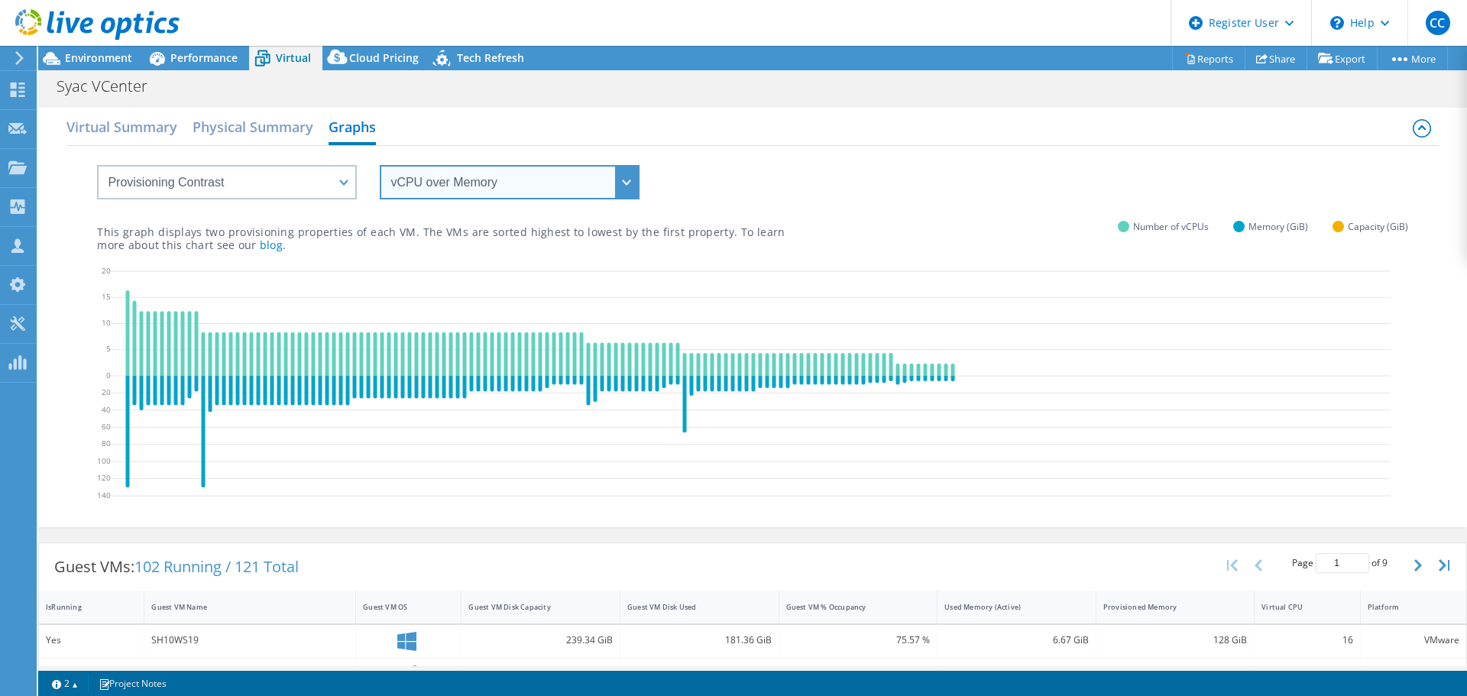
click at [475, 183] on select "vCPU over Memory vCPU over Capacity Memory over vCPU Memory over Capacity Capac…" at bounding box center [510, 182] width 260 height 34
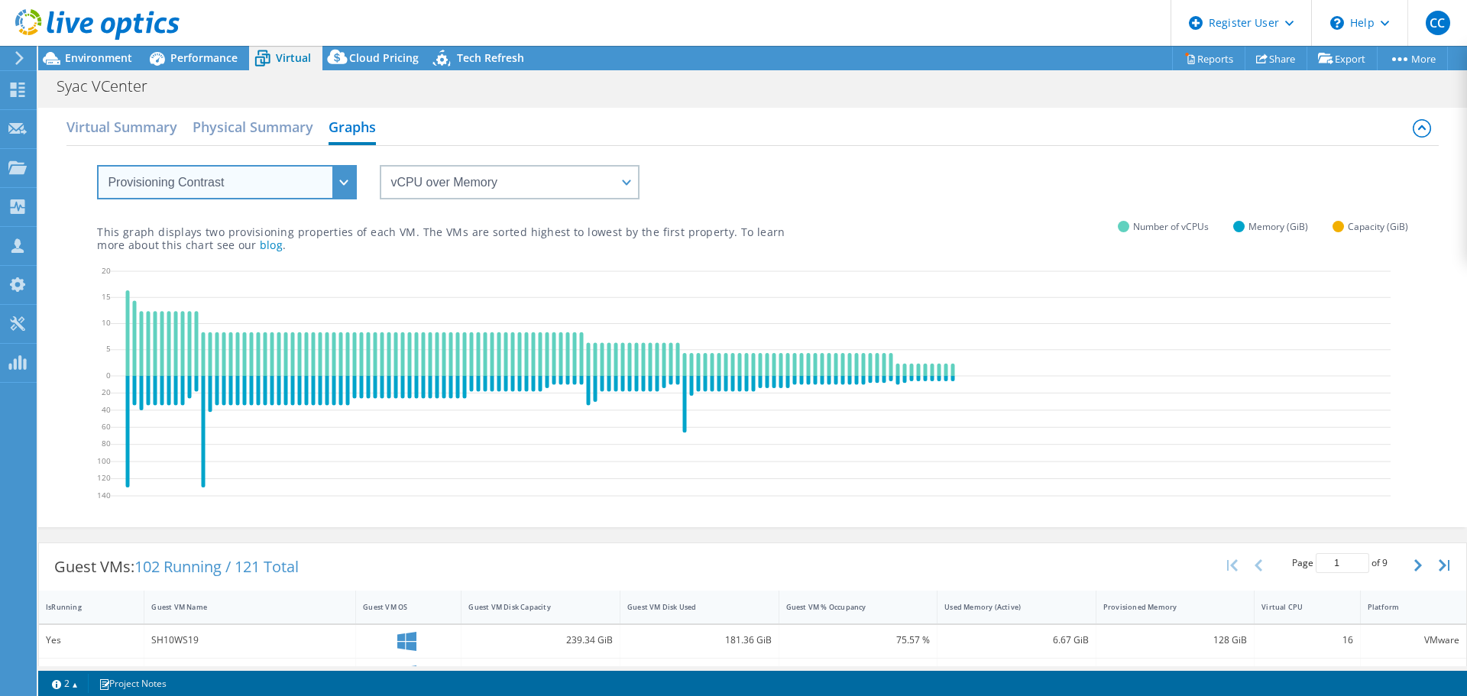
click at [342, 174] on select "VM Resource Distribution Provisioning Contrast Over Provisioning" at bounding box center [227, 182] width 260 height 34
select select "Over Provisioning"
click at [97, 165] on select "VM Resource Distribution Provisioning Contrast Over Provisioning" at bounding box center [227, 182] width 260 height 34
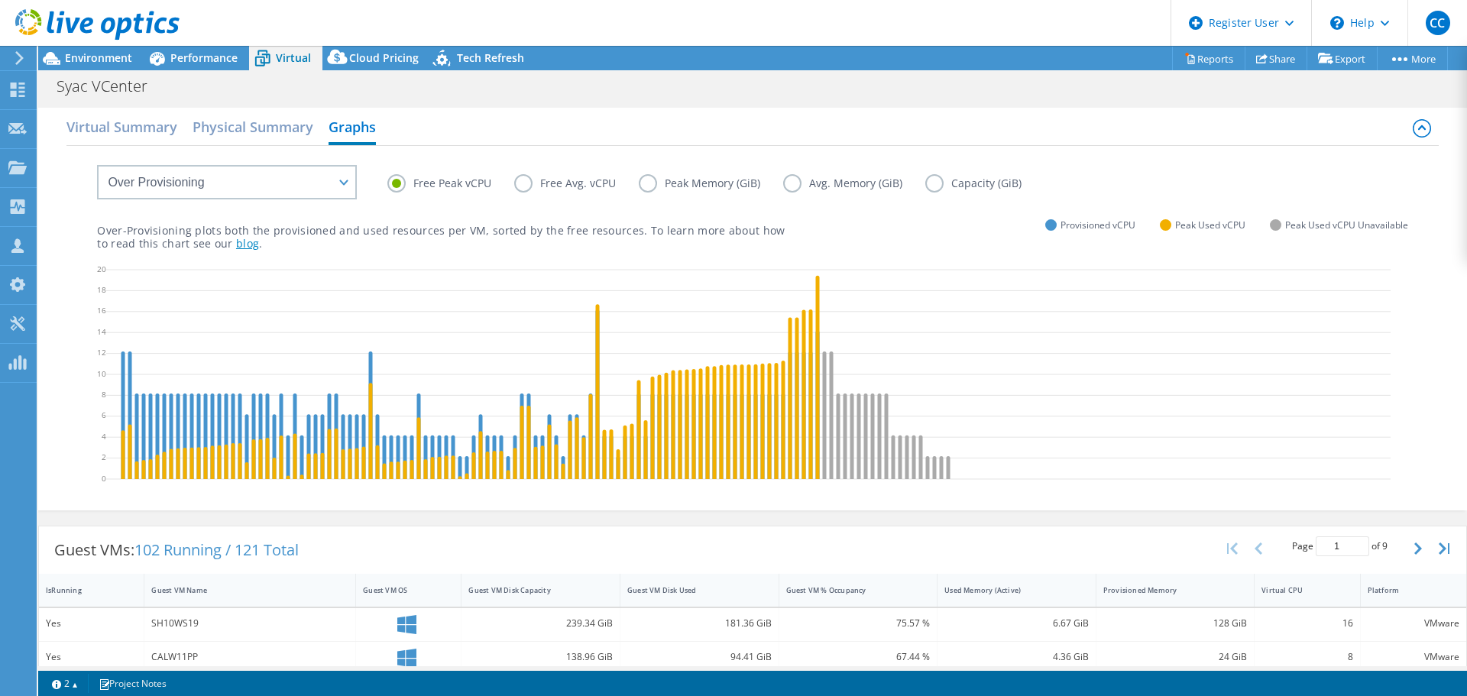
click at [236, 245] on link "blog" at bounding box center [247, 243] width 23 height 15
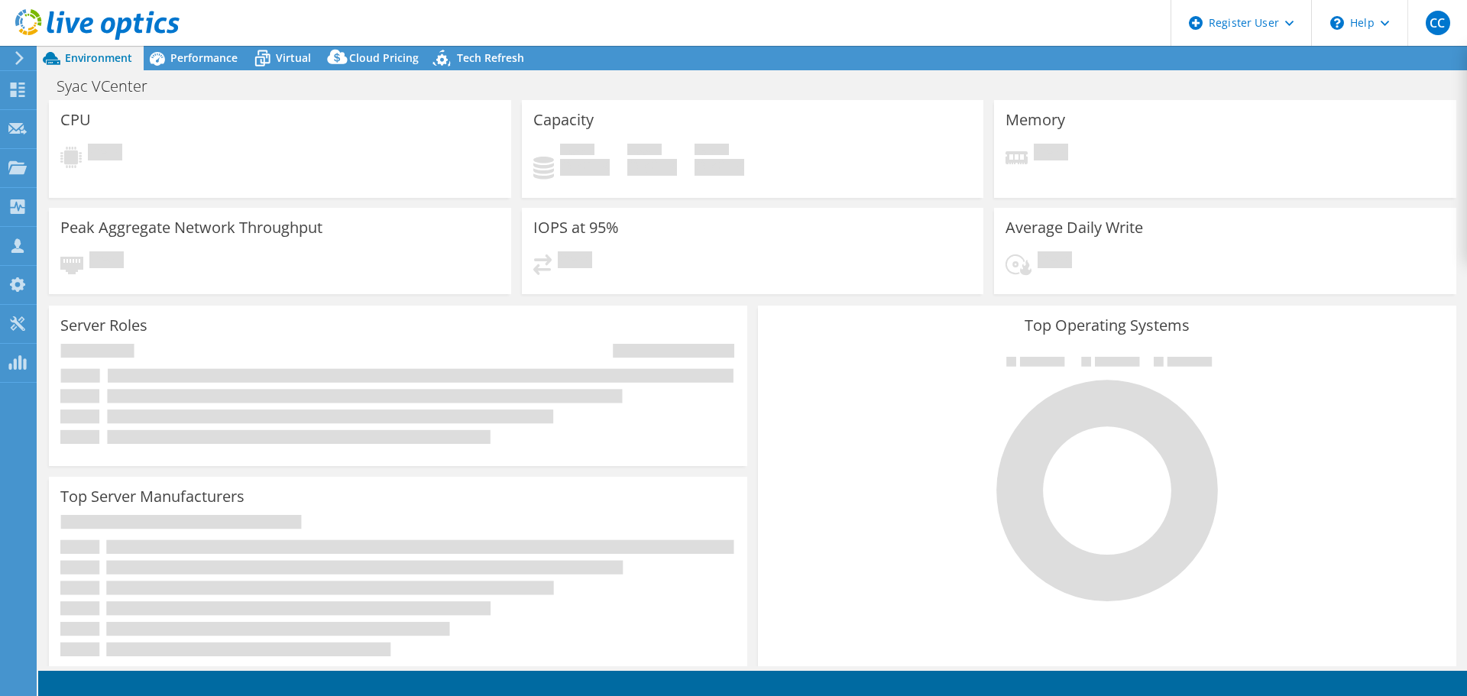
select select "SelectRegion"
select select "USD"
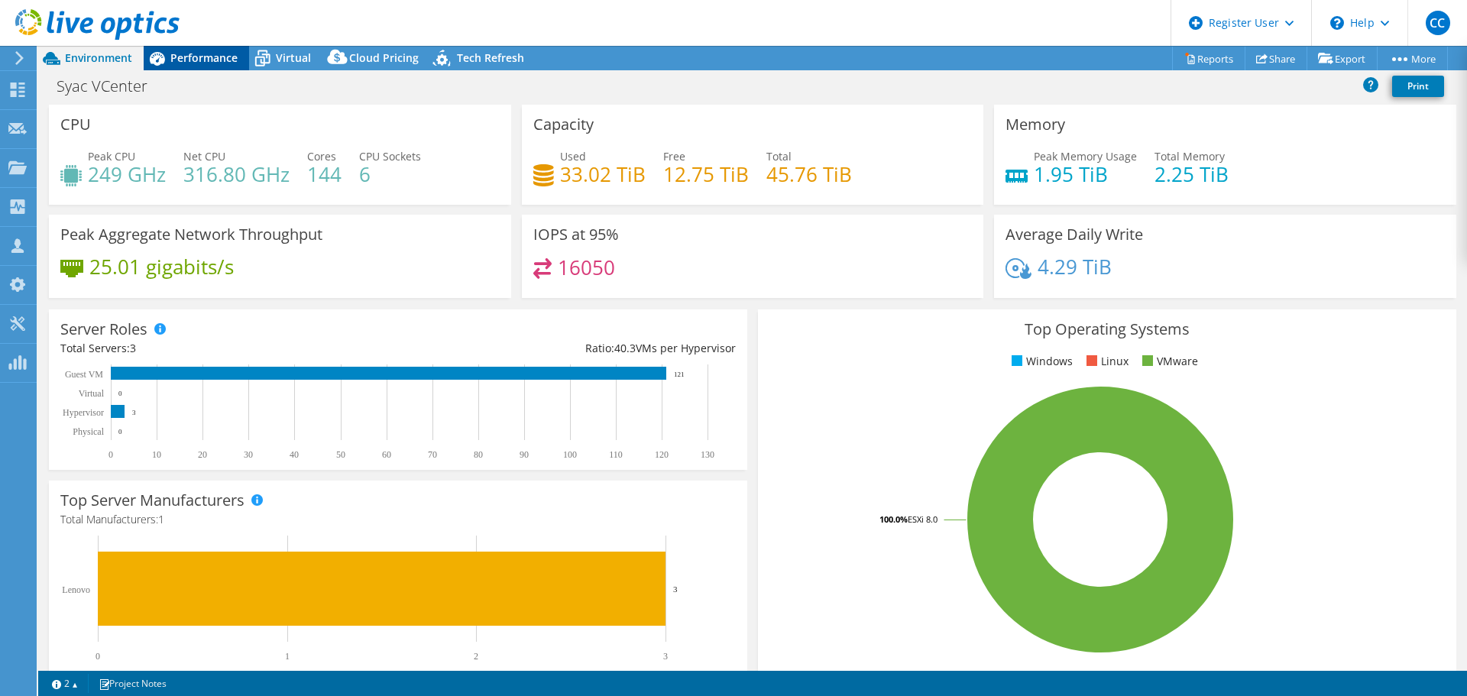
click at [225, 54] on span "Performance" at bounding box center [203, 57] width 67 height 15
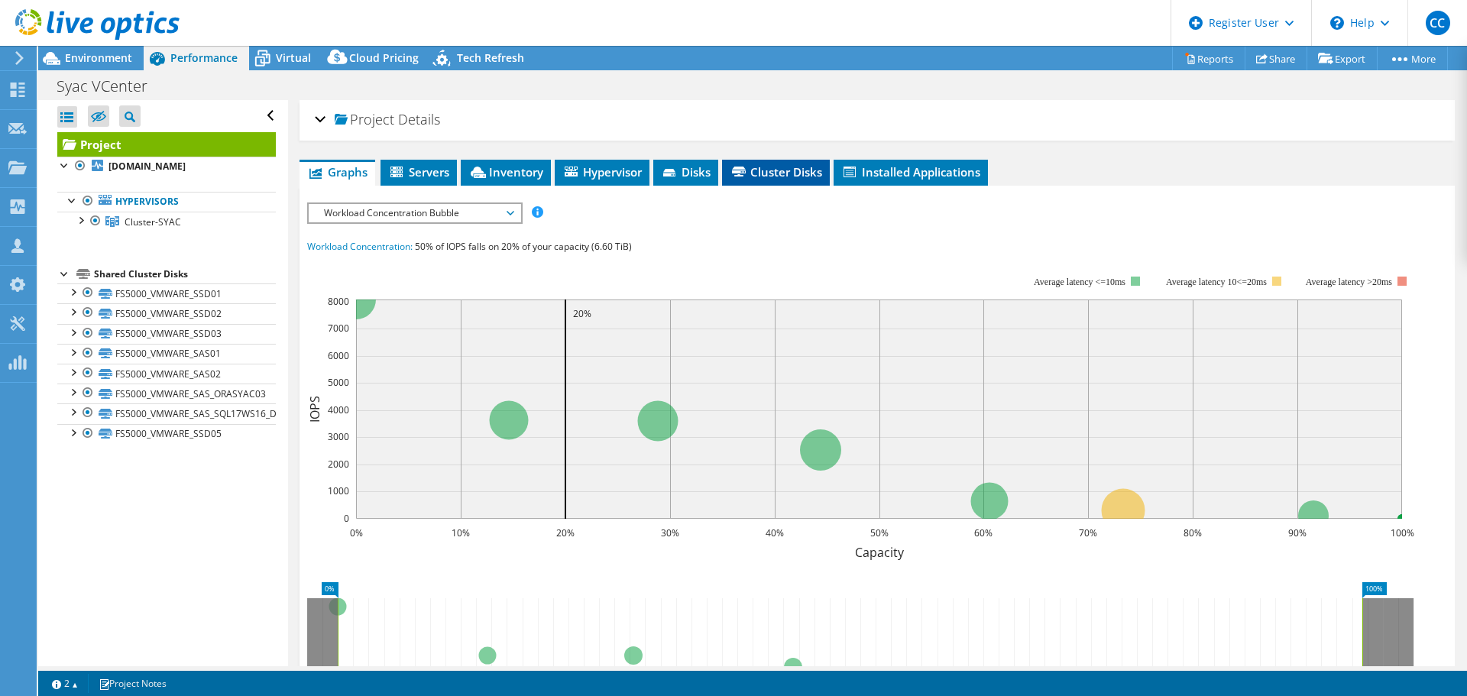
click at [756, 167] on span "Cluster Disks" at bounding box center [776, 171] width 92 height 15
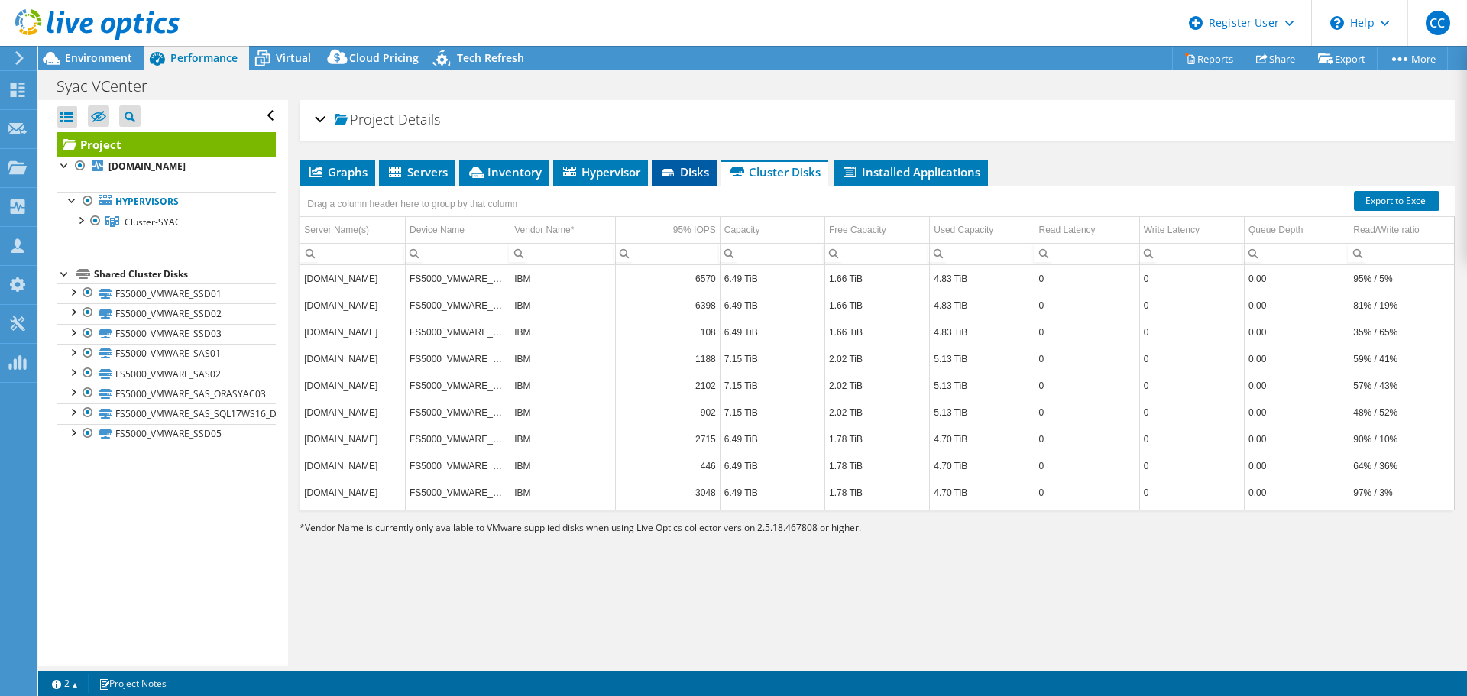
click at [692, 170] on span "Disks" at bounding box center [685, 171] width 50 height 15
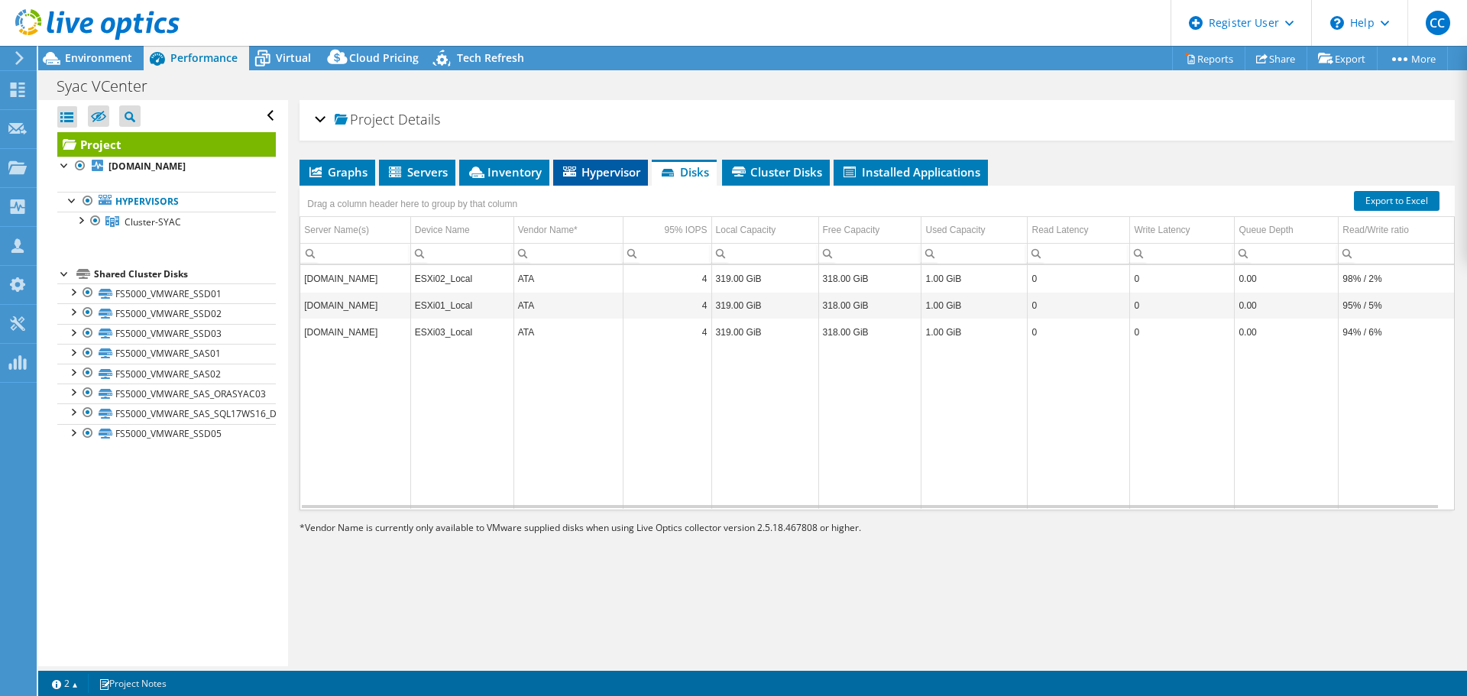
click at [598, 174] on span "Hypervisor" at bounding box center [600, 171] width 79 height 15
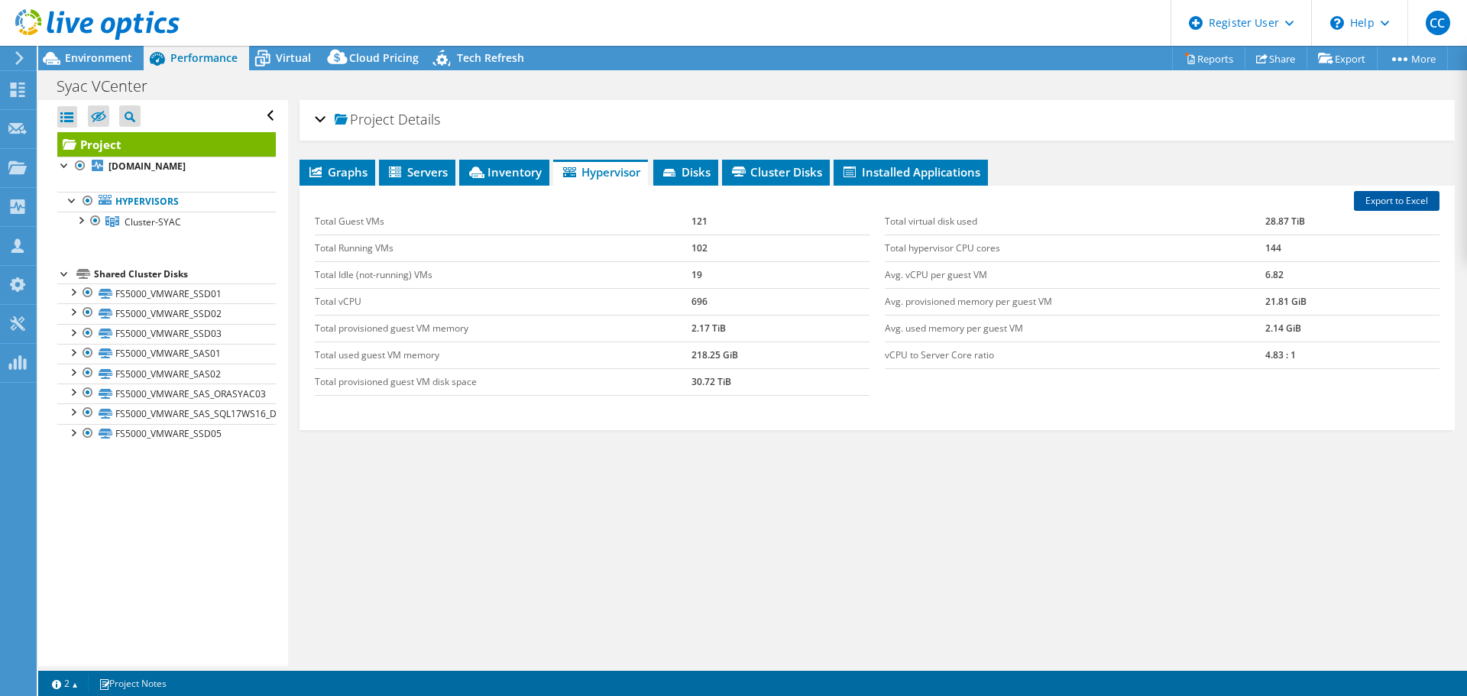
click at [1377, 199] on link "Export to Excel" at bounding box center [1397, 201] width 86 height 20
click at [658, 523] on div "Graphs Servers Inventory Hypervisor Disks Cluster Disks Installed Applications …" at bounding box center [878, 351] width 1156 height 382
click at [771, 172] on span "Cluster Disks" at bounding box center [776, 171] width 92 height 15
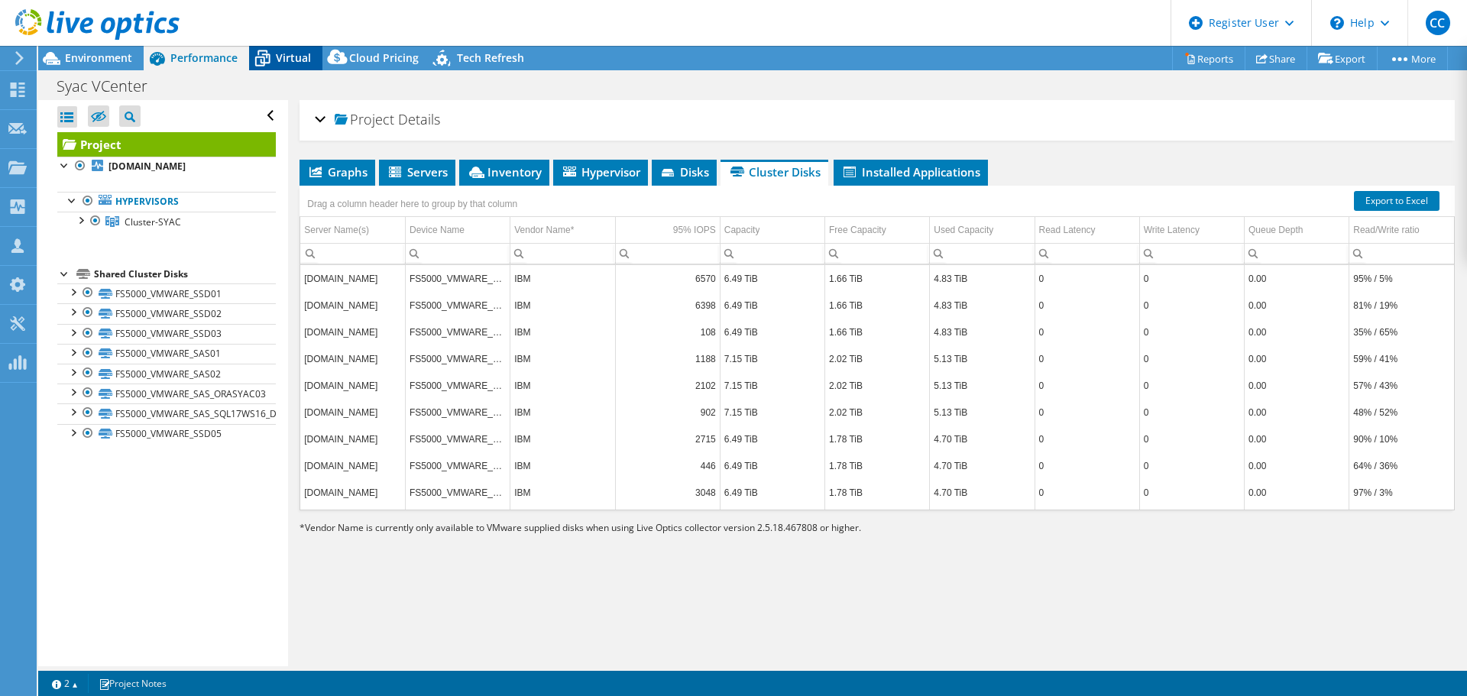
click at [290, 56] on span "Virtual" at bounding box center [293, 57] width 35 height 15
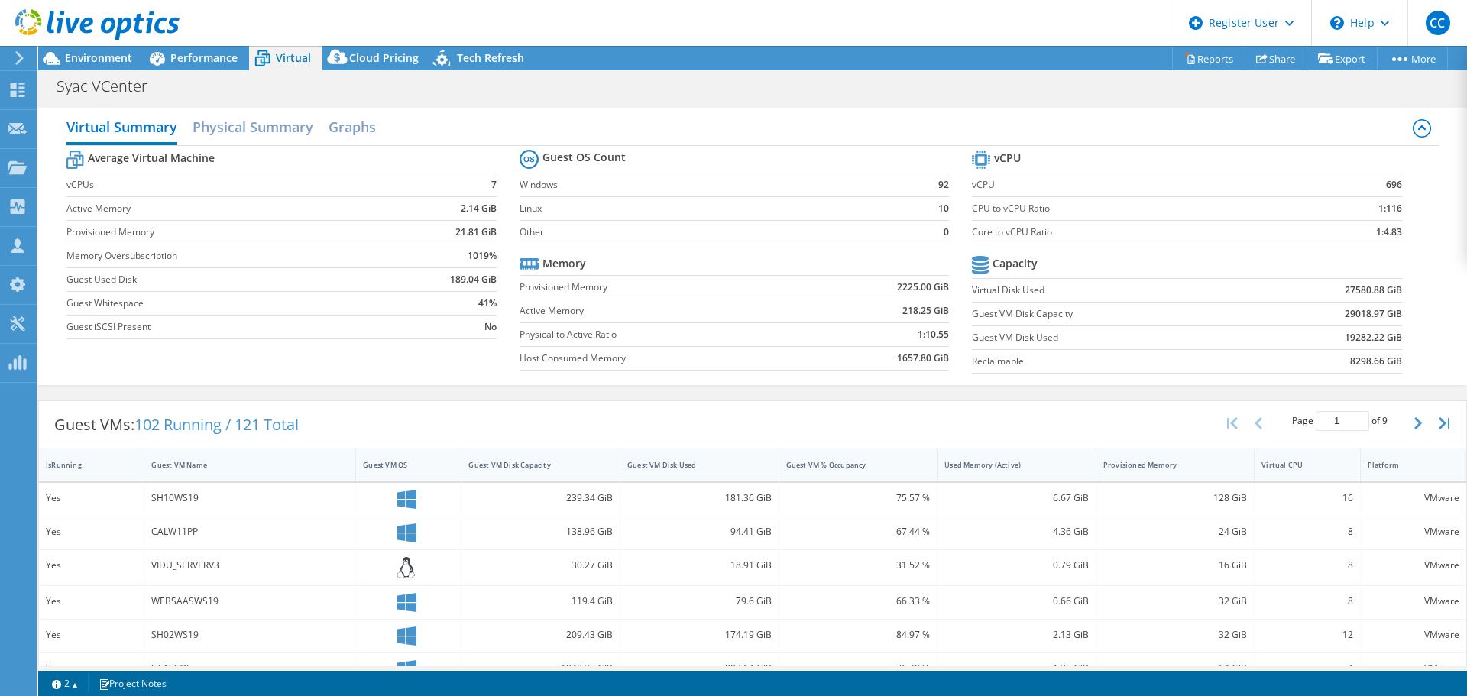
click at [194, 464] on div "Guest VM Name" at bounding box center [240, 465] width 179 height 10
click at [63, 465] on div "IsRunning" at bounding box center [82, 465] width 73 height 10
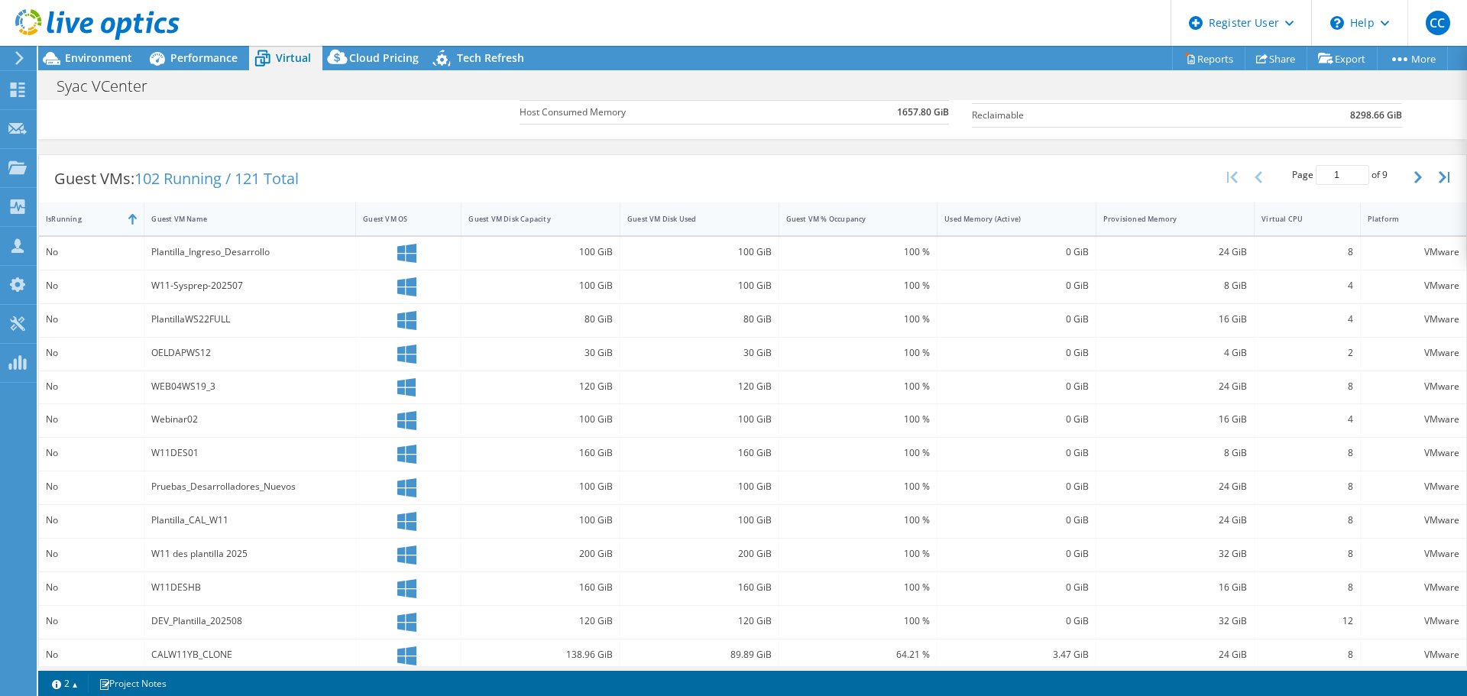
scroll to position [251, 0]
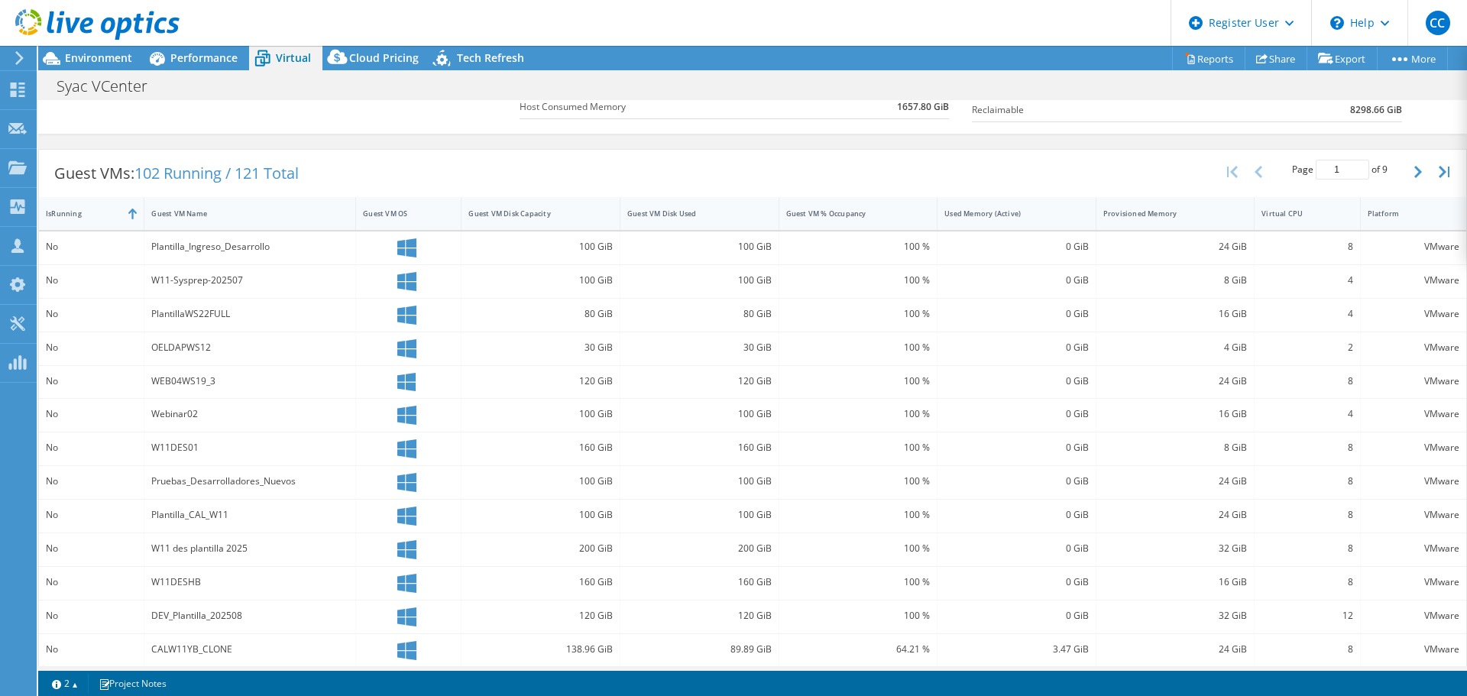
click at [300, 57] on span "Virtual" at bounding box center [293, 57] width 35 height 15
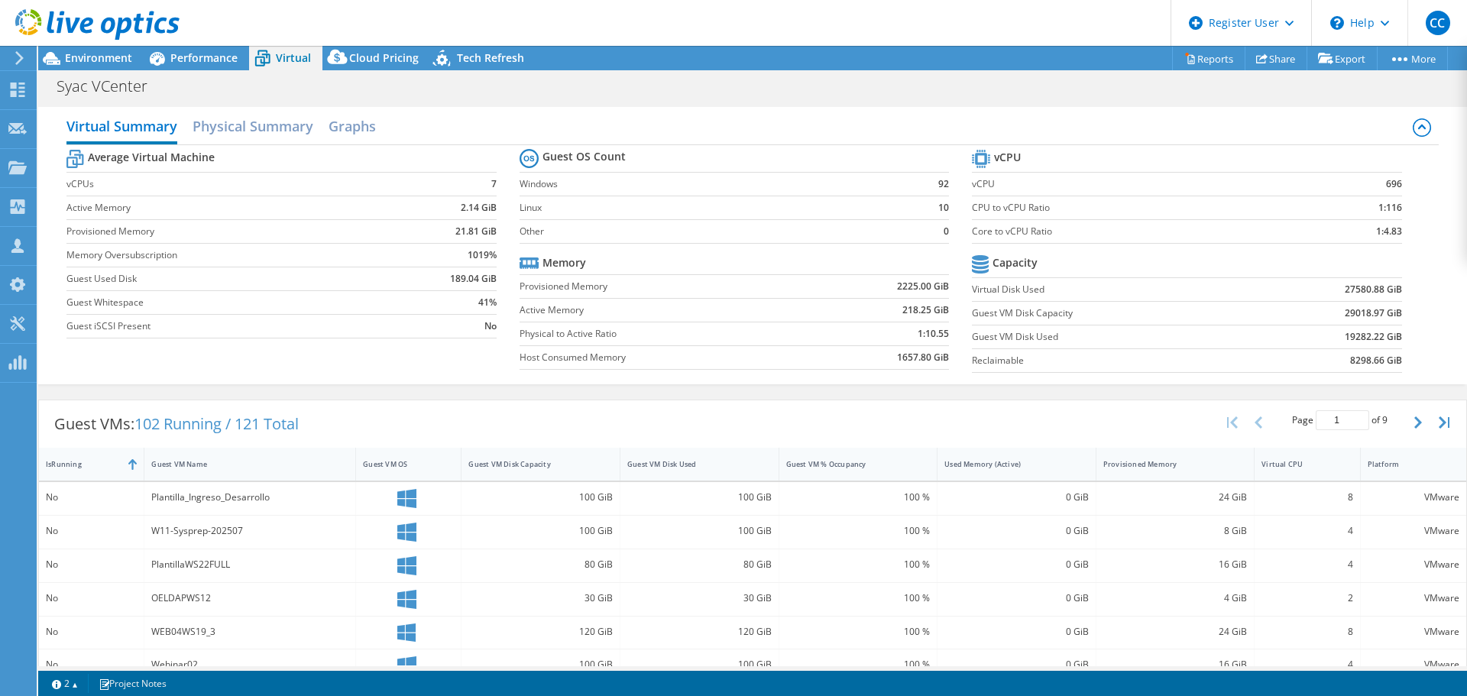
scroll to position [0, 0]
click at [471, 64] on span "Tech Refresh" at bounding box center [490, 57] width 67 height 15
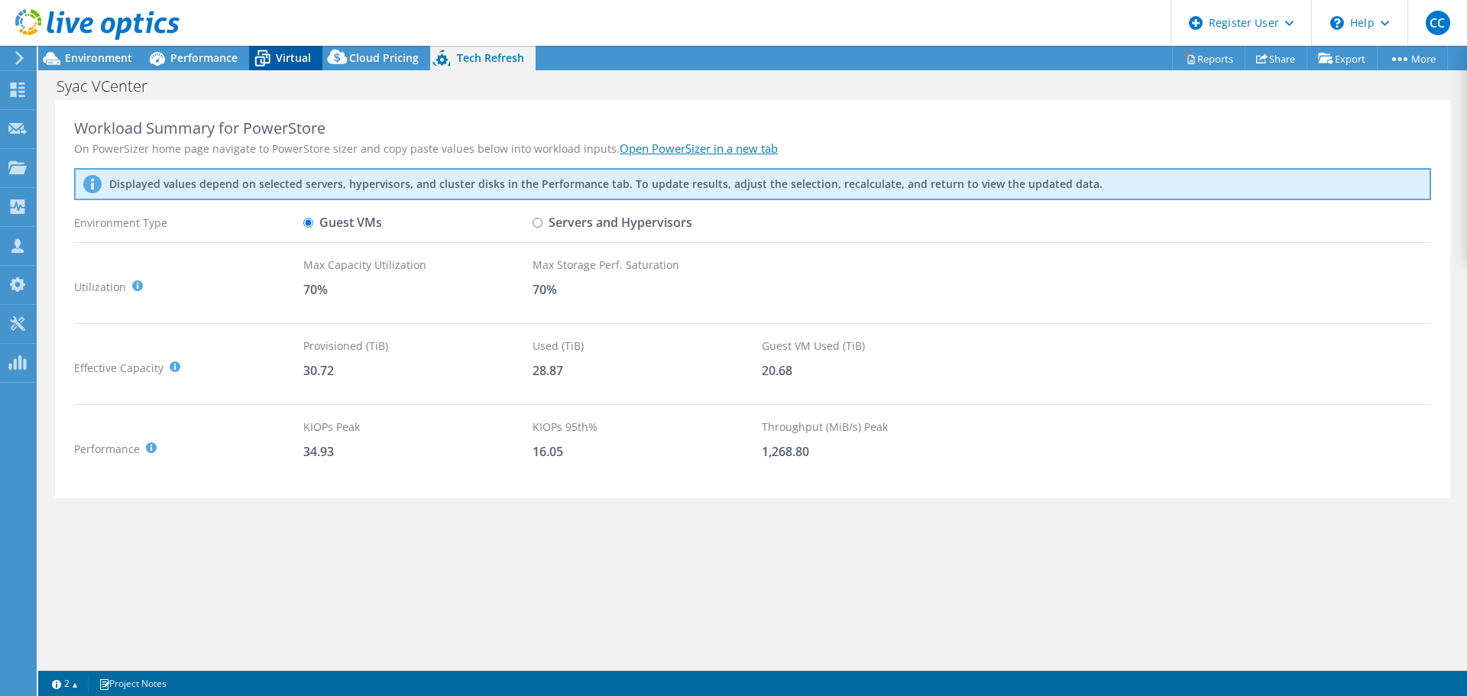
click at [277, 57] on span "Virtual" at bounding box center [293, 57] width 35 height 15
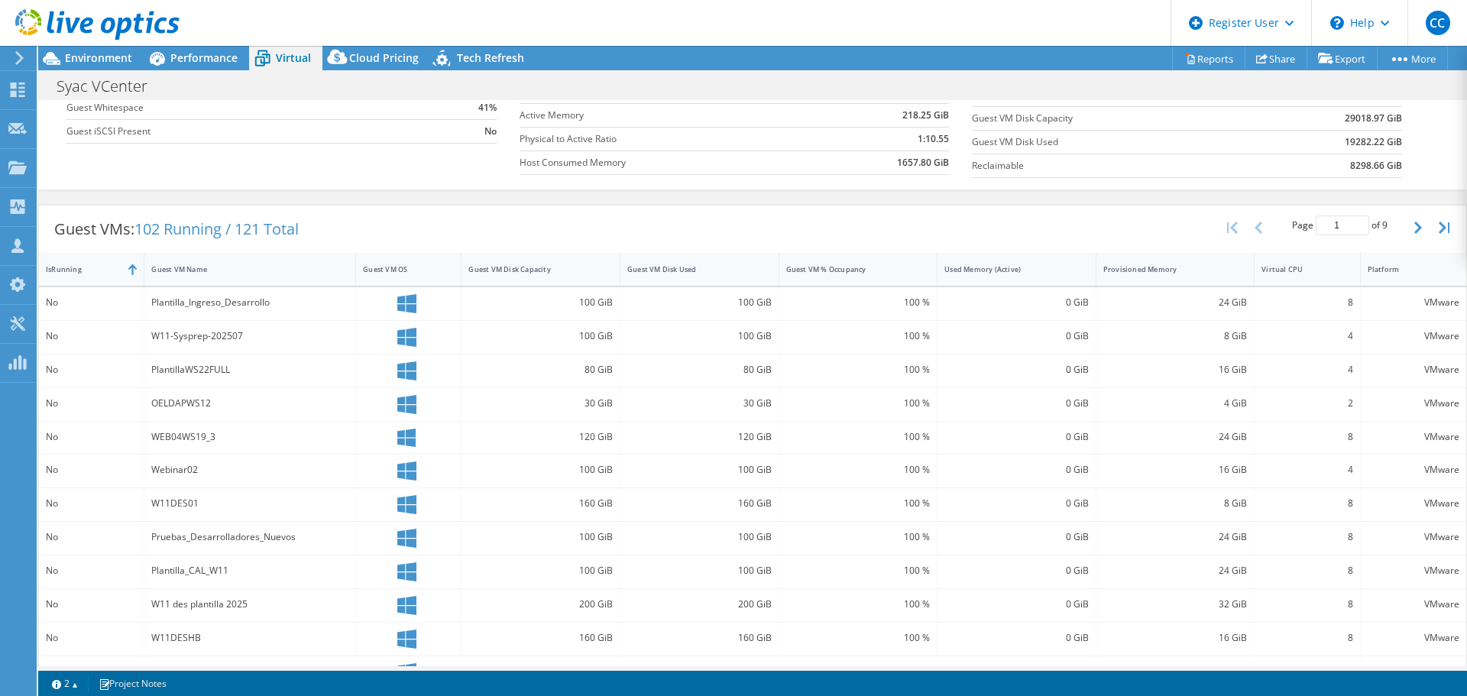
scroll to position [175, 0]
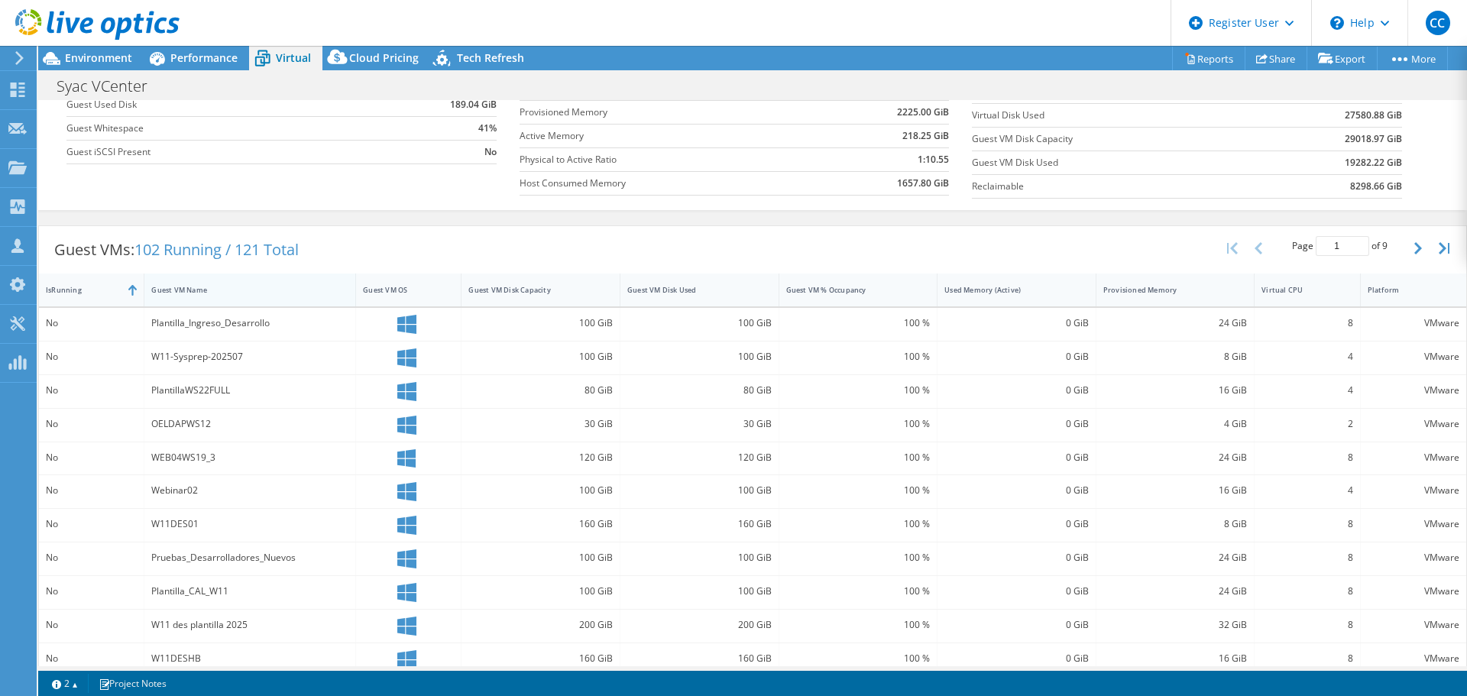
click at [190, 293] on div "Guest VM Name" at bounding box center [240, 290] width 179 height 10
click at [60, 292] on div "IsRunning" at bounding box center [82, 290] width 73 height 10
click at [139, 300] on div at bounding box center [144, 290] width 28 height 33
click at [135, 295] on div at bounding box center [144, 290] width 28 height 33
click at [113, 293] on div "IsRunning" at bounding box center [82, 290] width 73 height 10
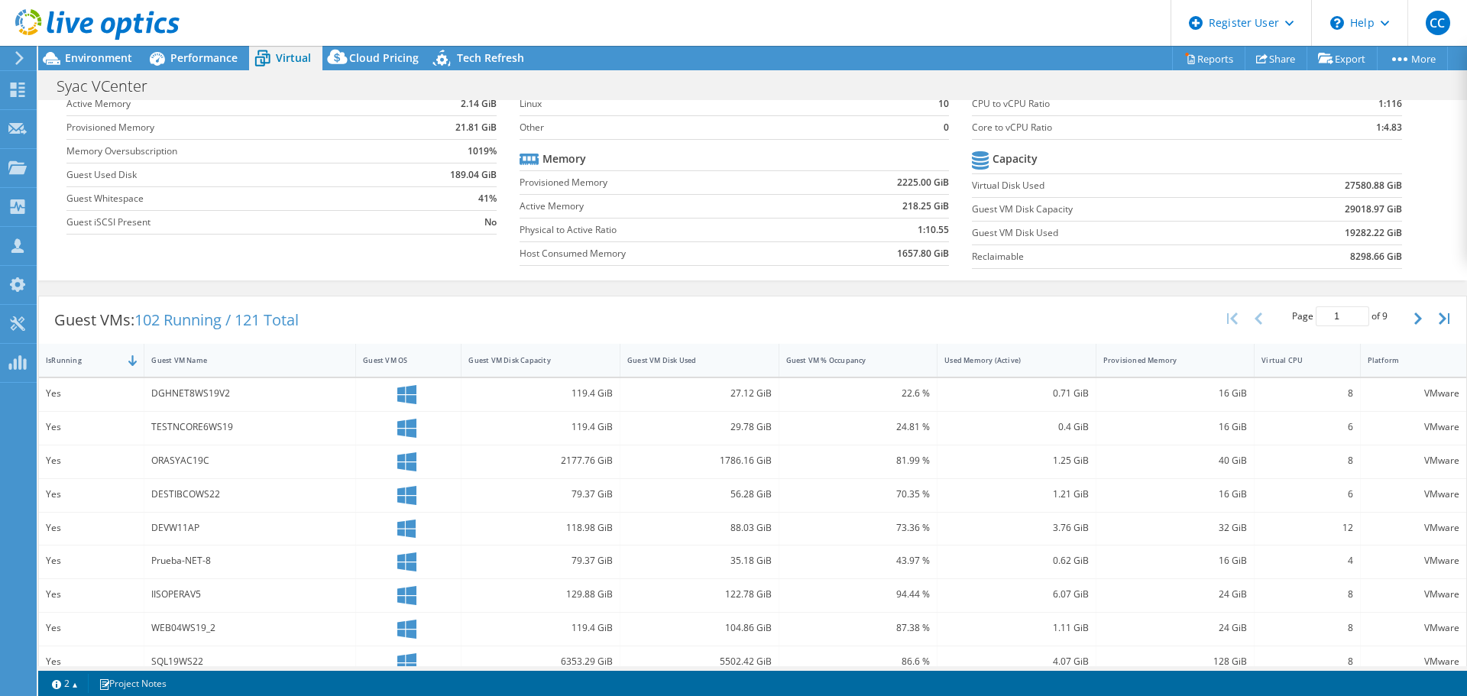
scroll to position [0, 0]
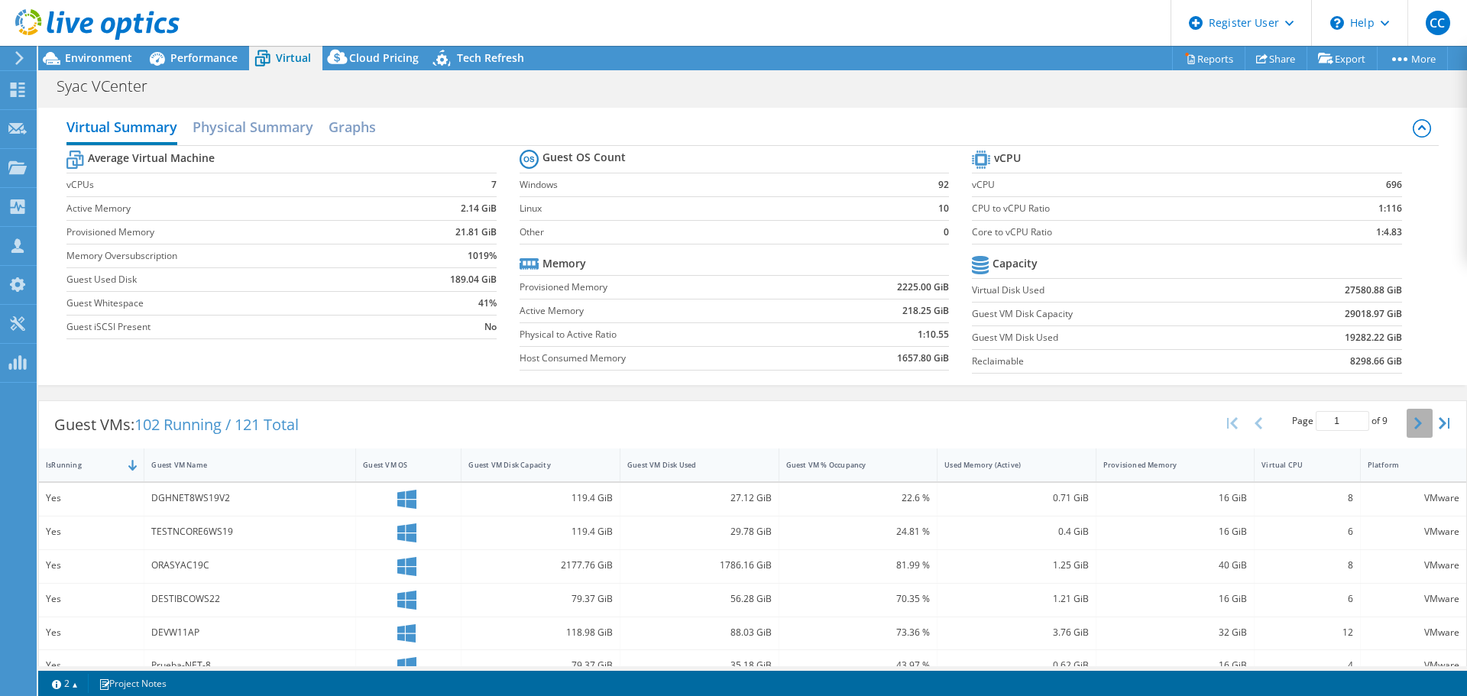
click at [1407, 425] on button "button" at bounding box center [1420, 423] width 26 height 29
click at [395, 464] on div "Guest VM OS" at bounding box center [399, 465] width 73 height 10
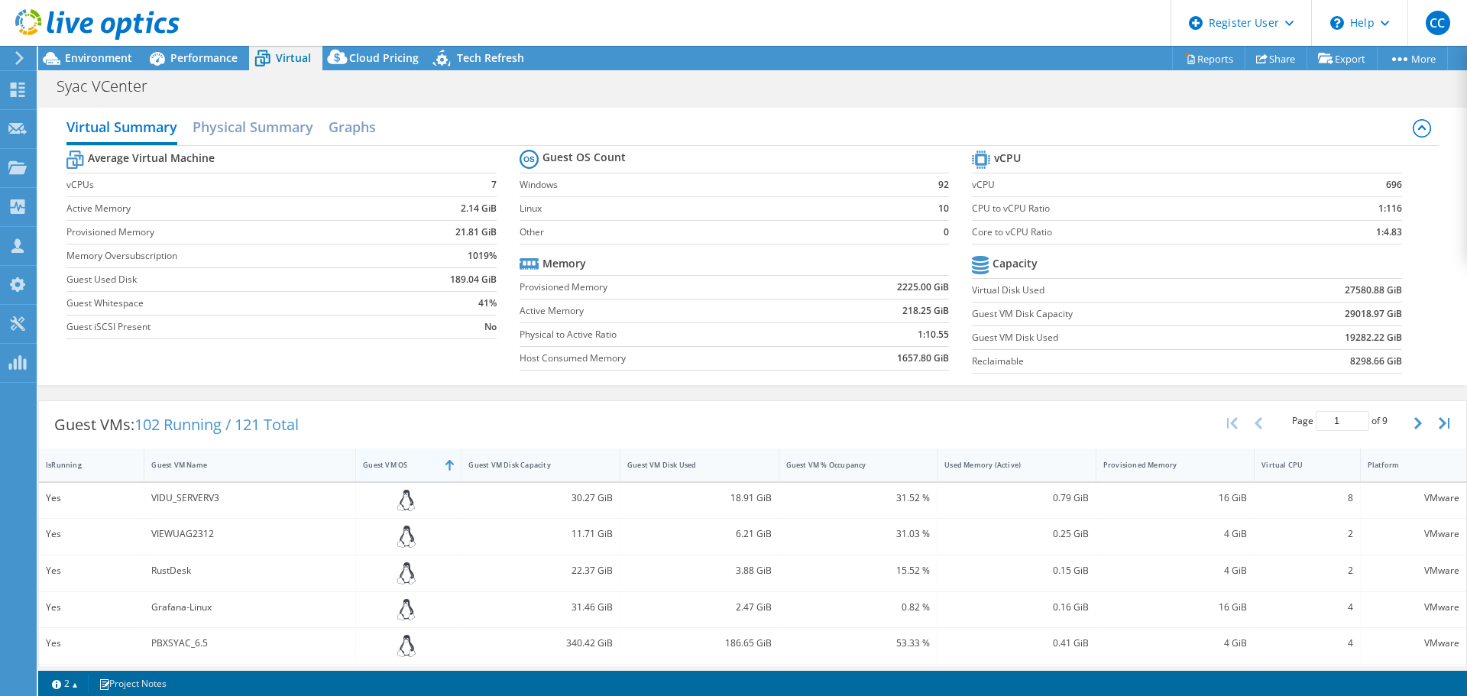
click at [430, 469] on div "Guest VM OS" at bounding box center [399, 465] width 73 height 10
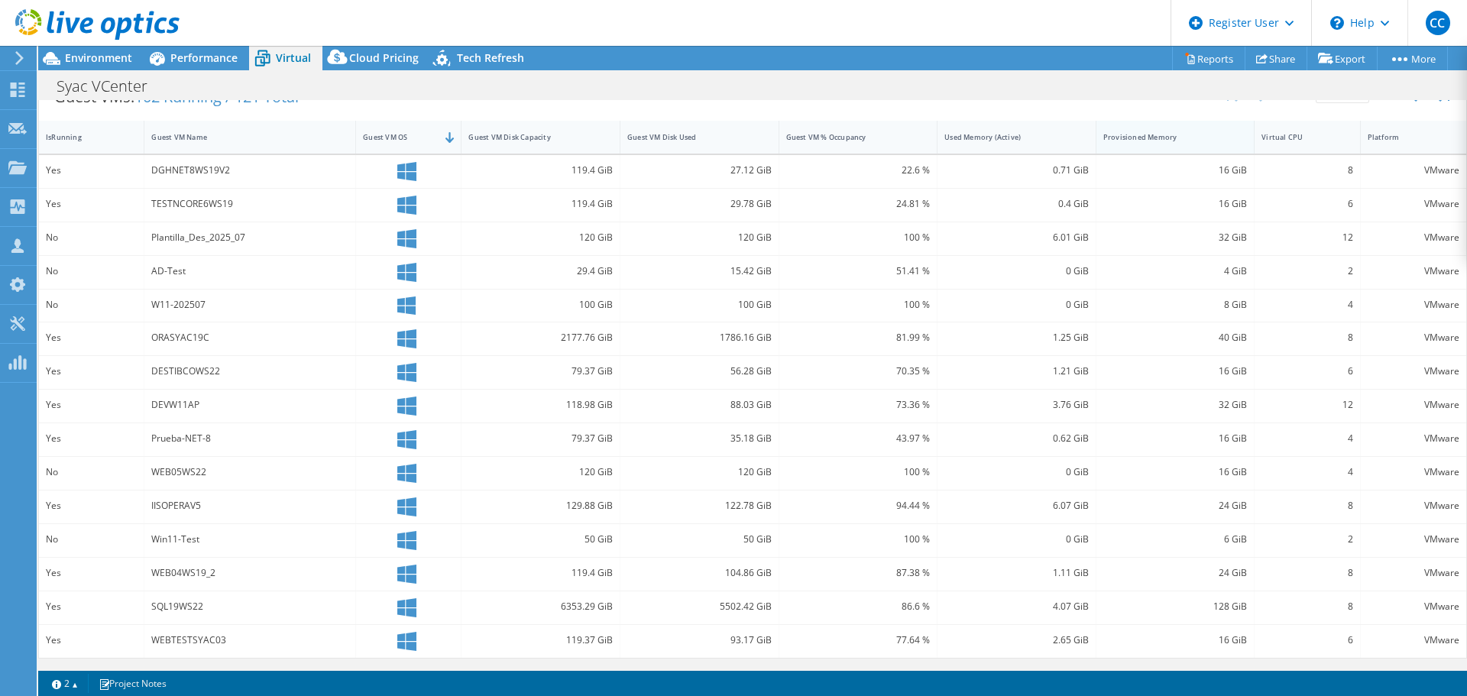
scroll to position [175, 0]
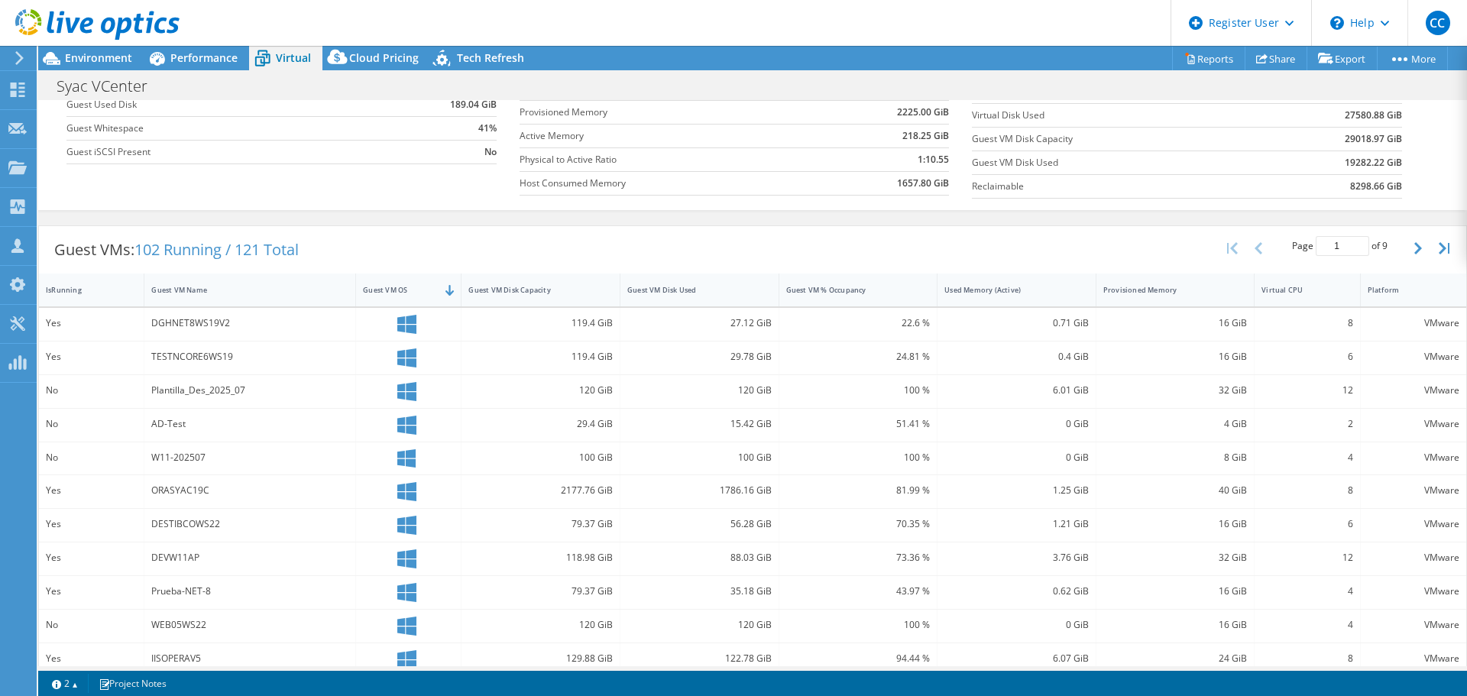
drag, startPoint x: 1335, startPoint y: 244, endPoint x: 1294, endPoint y: 244, distance: 41.3
click at [1294, 244] on span "Page 1 of 9" at bounding box center [1340, 246] width 96 height 20
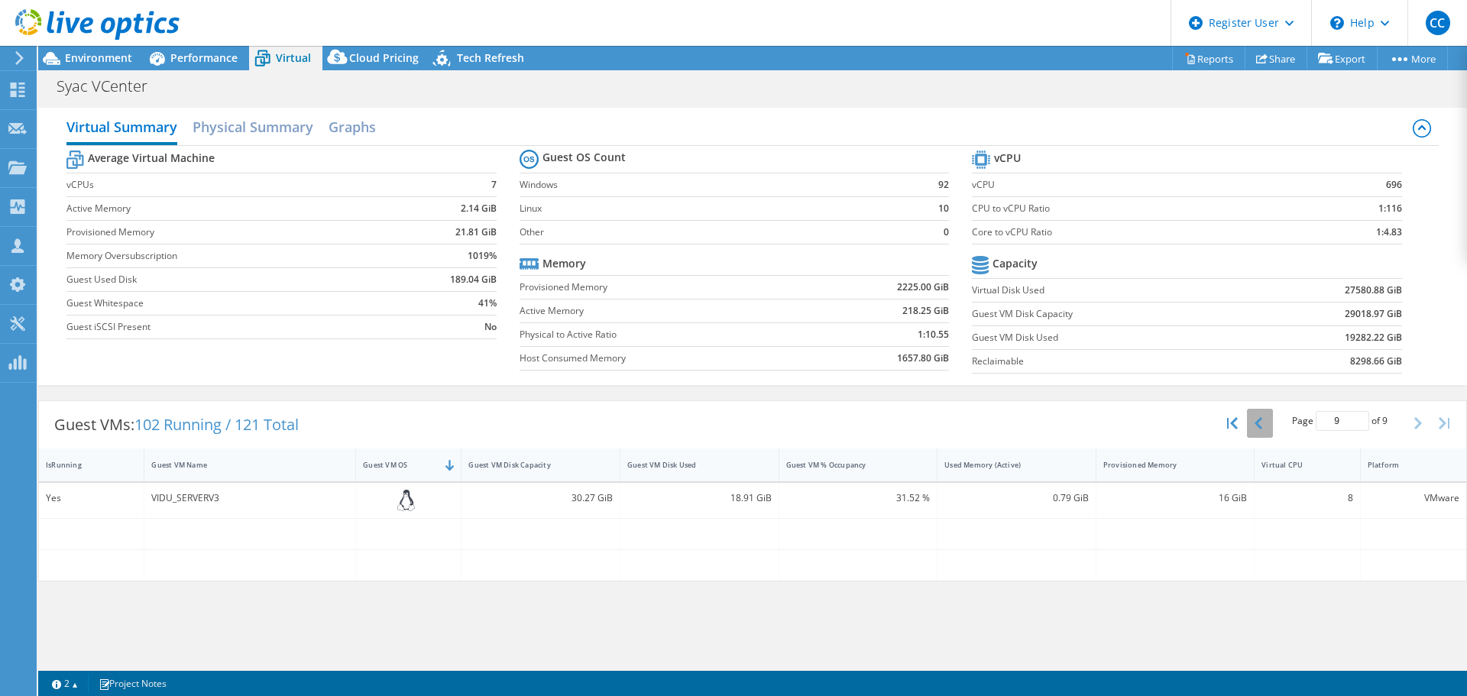
click at [1258, 425] on icon "button" at bounding box center [1259, 423] width 8 height 12
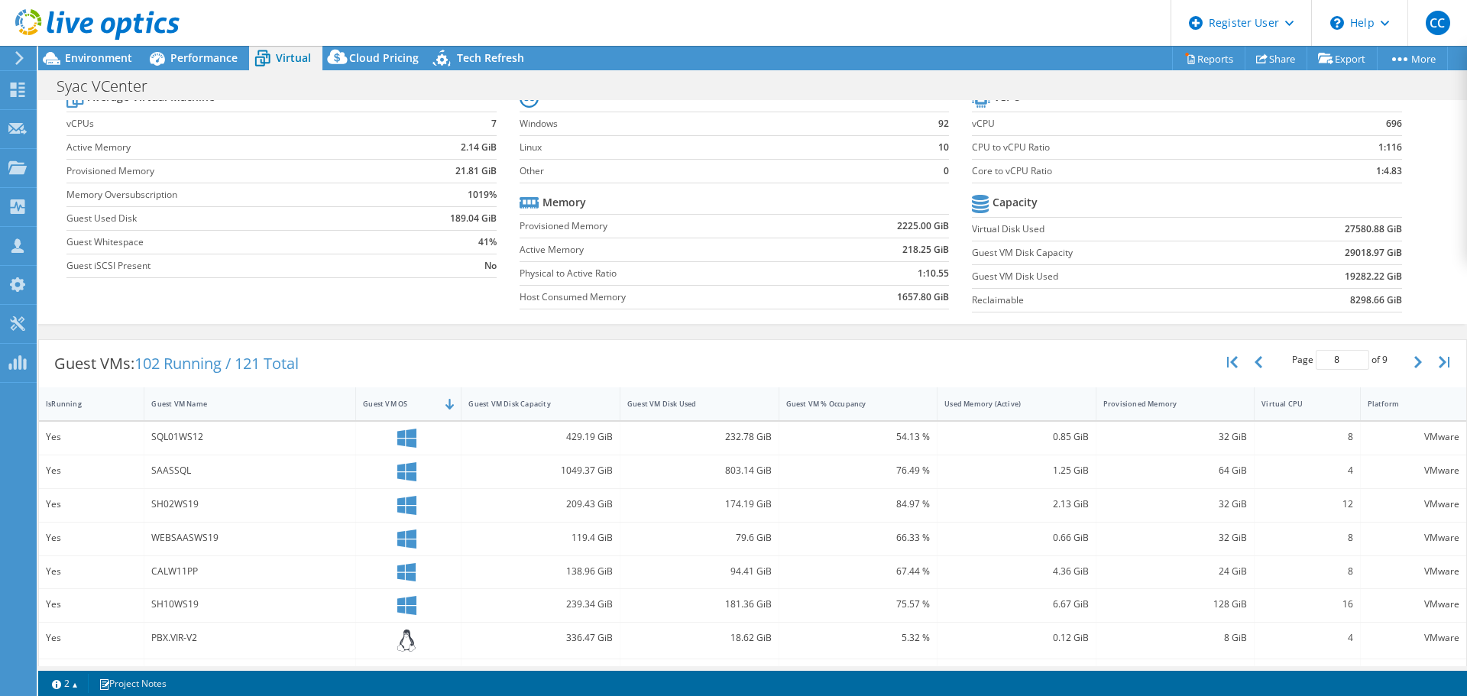
scroll to position [48, 0]
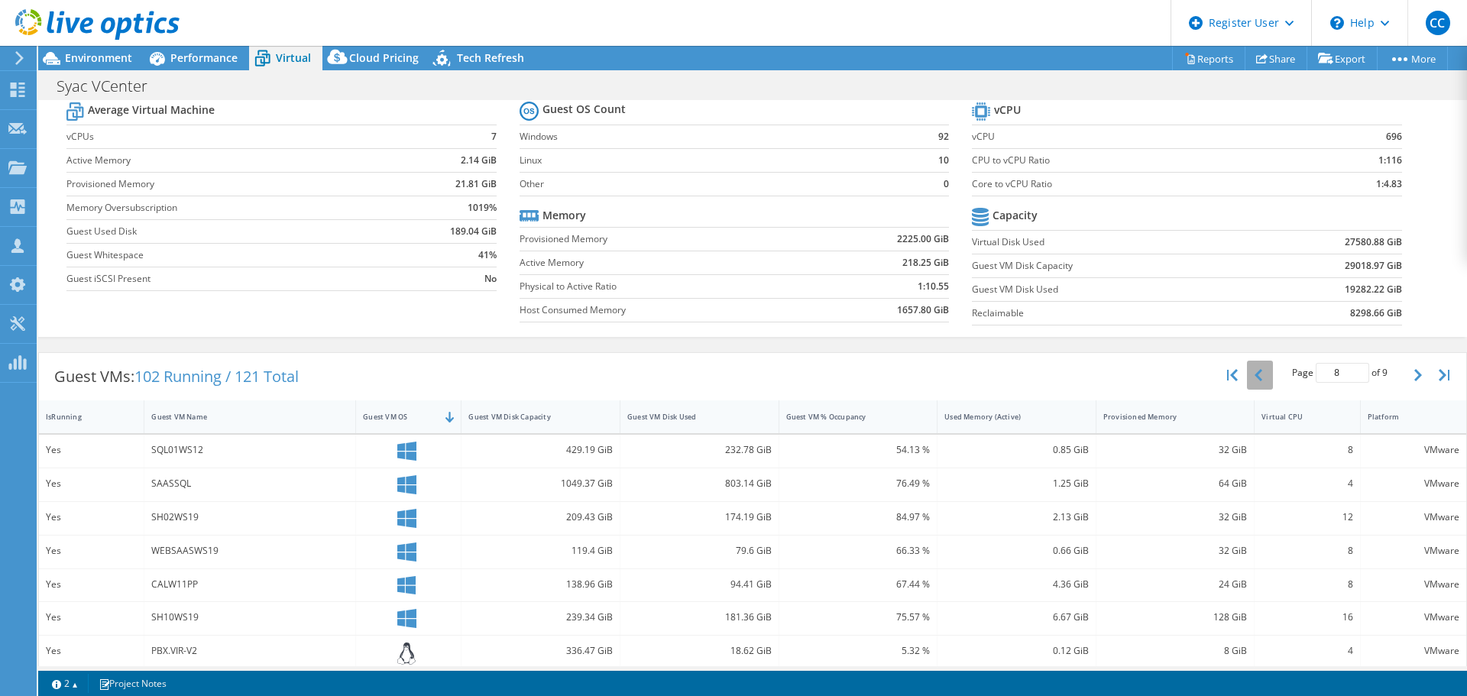
click at [1255, 383] on button "button" at bounding box center [1260, 375] width 26 height 29
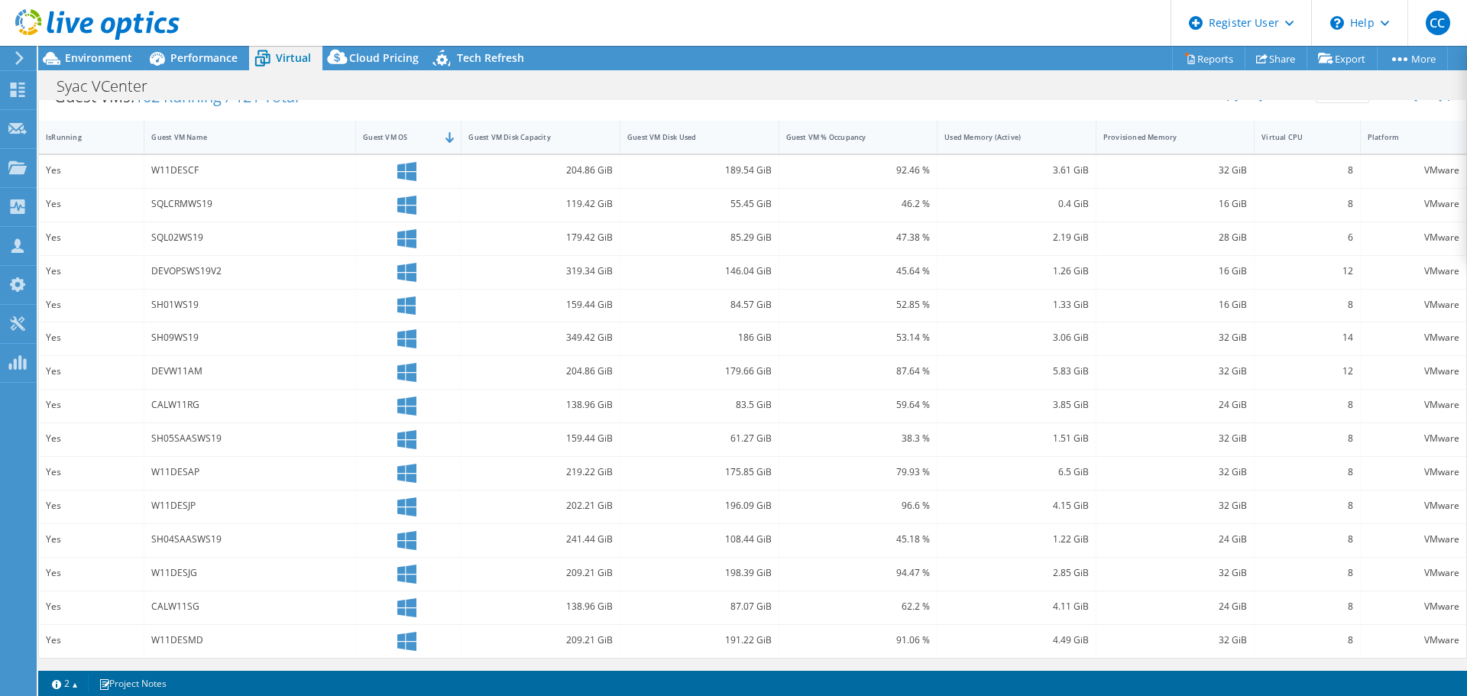
scroll to position [0, 0]
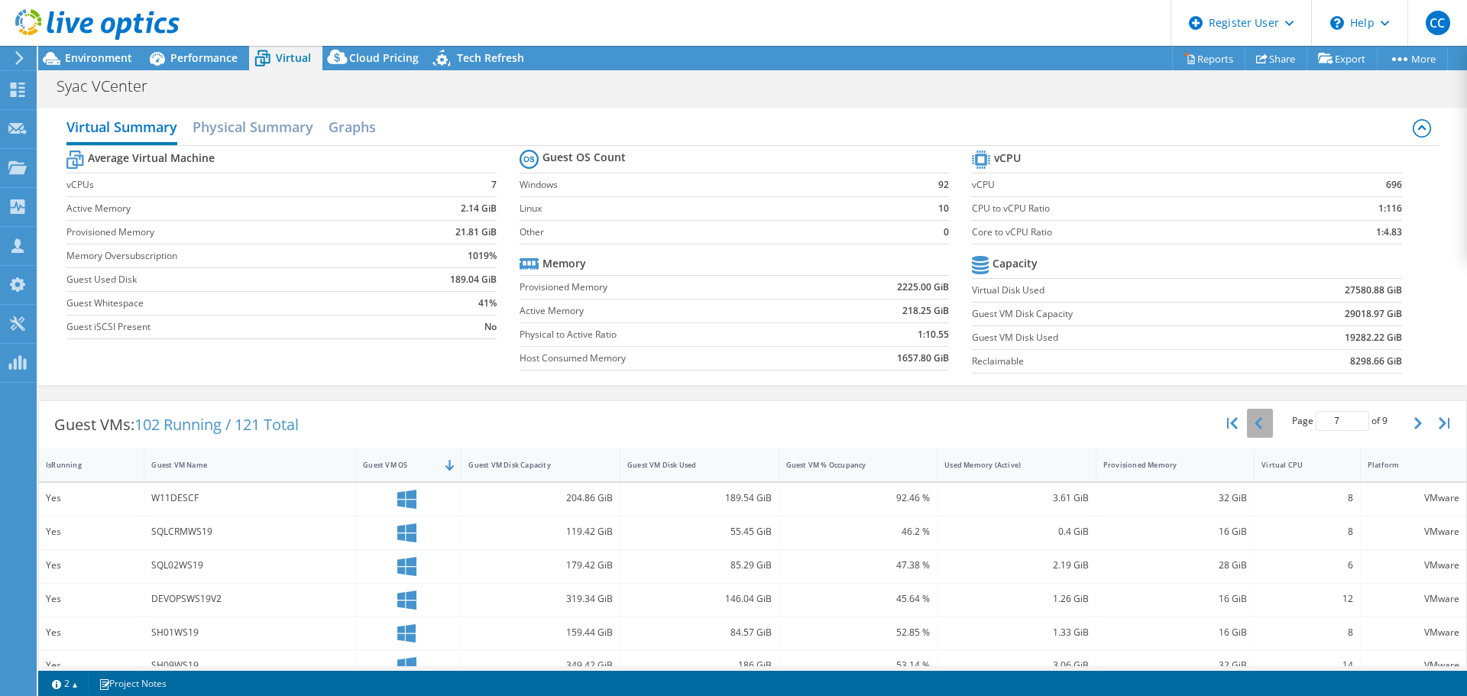
click at [1255, 426] on icon "button" at bounding box center [1259, 423] width 8 height 12
click at [1249, 433] on button "button" at bounding box center [1260, 423] width 26 height 29
click at [1256, 421] on button "button" at bounding box center [1260, 423] width 26 height 29
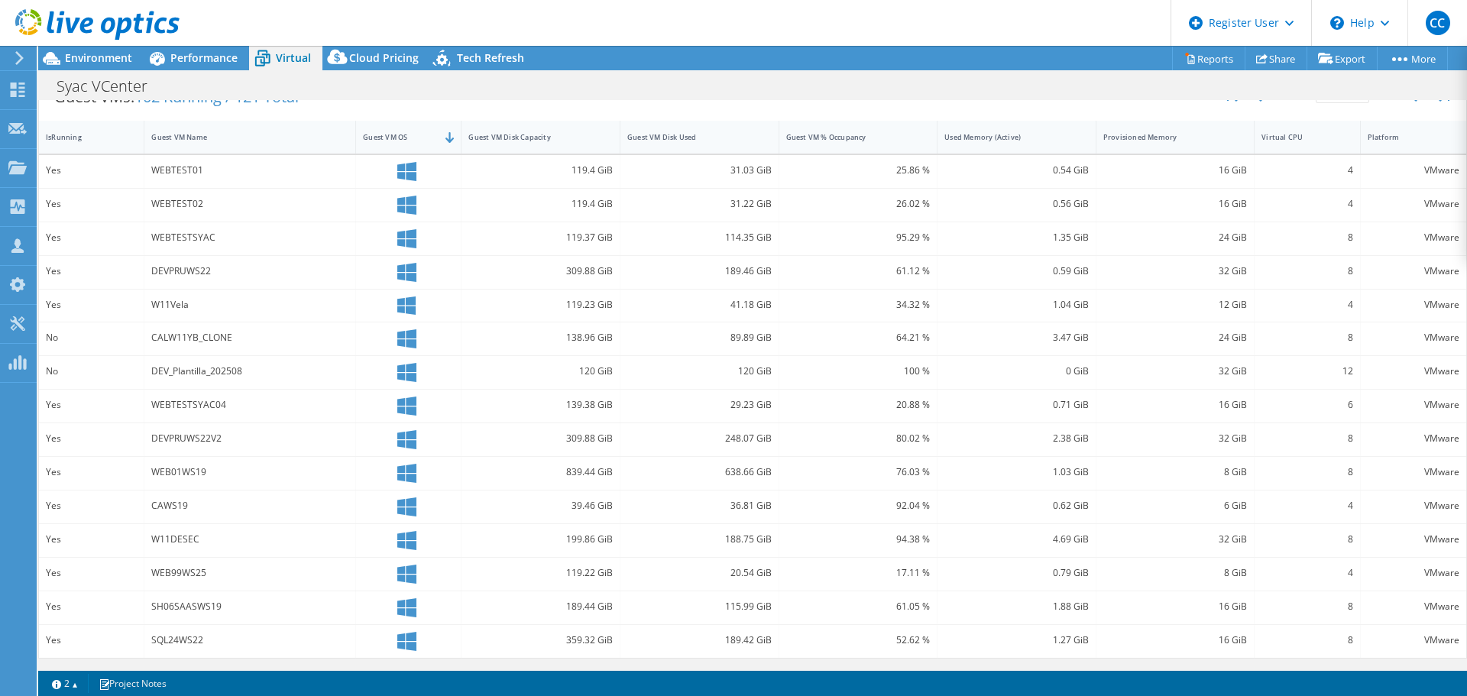
scroll to position [22, 0]
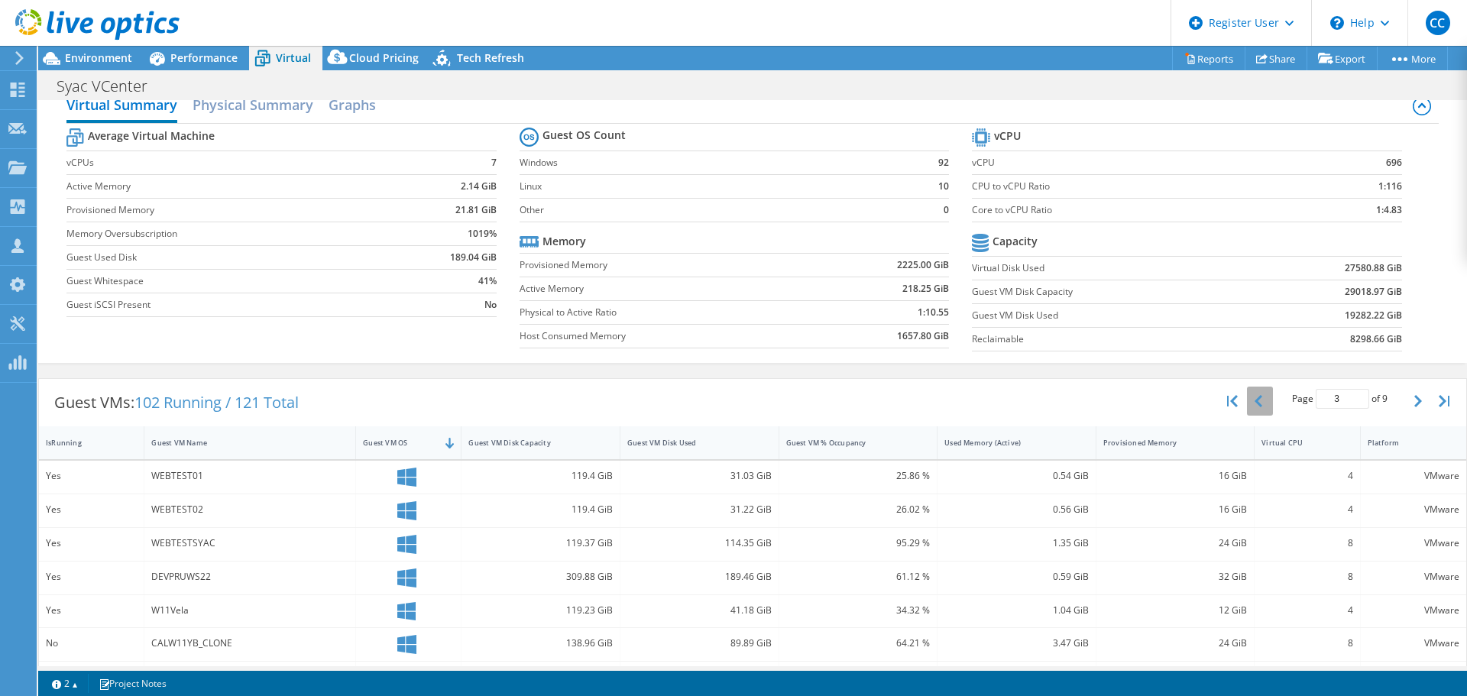
click at [1255, 400] on icon "button" at bounding box center [1259, 401] width 8 height 12
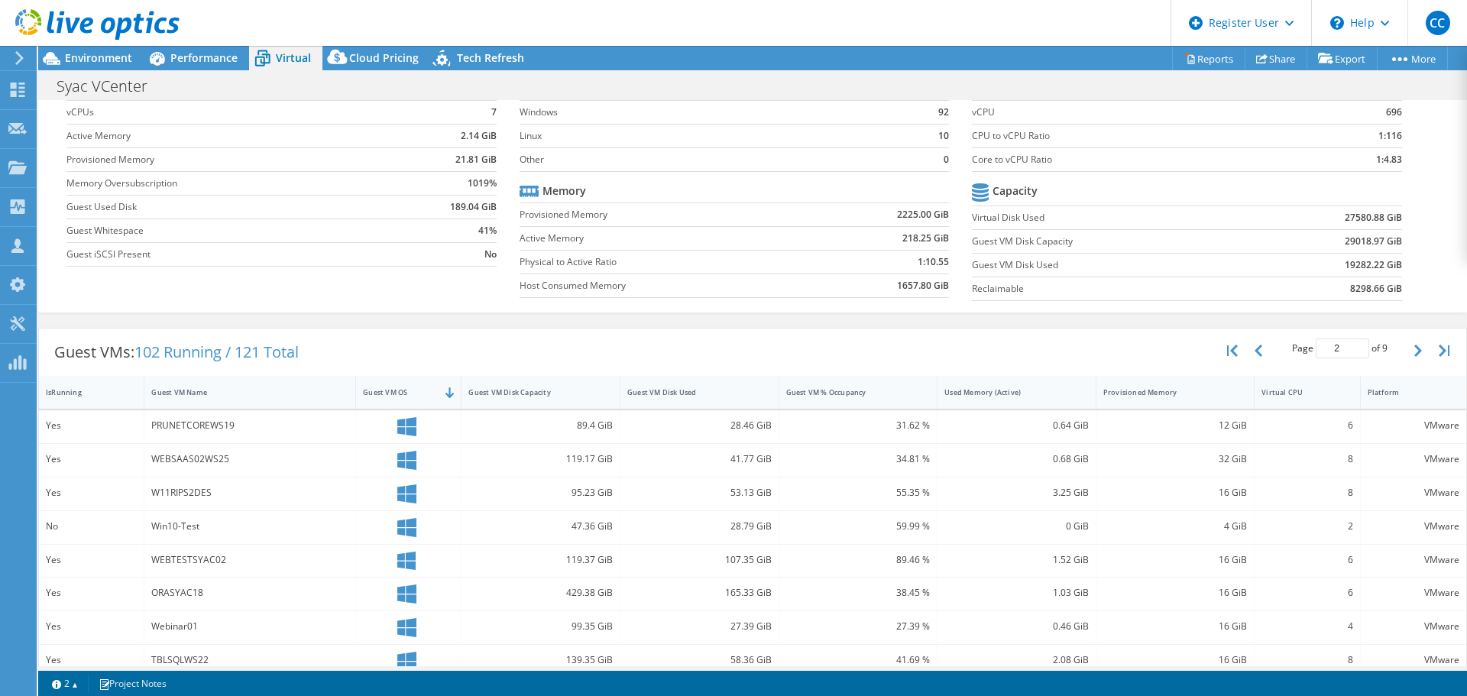
scroll to position [0, 0]
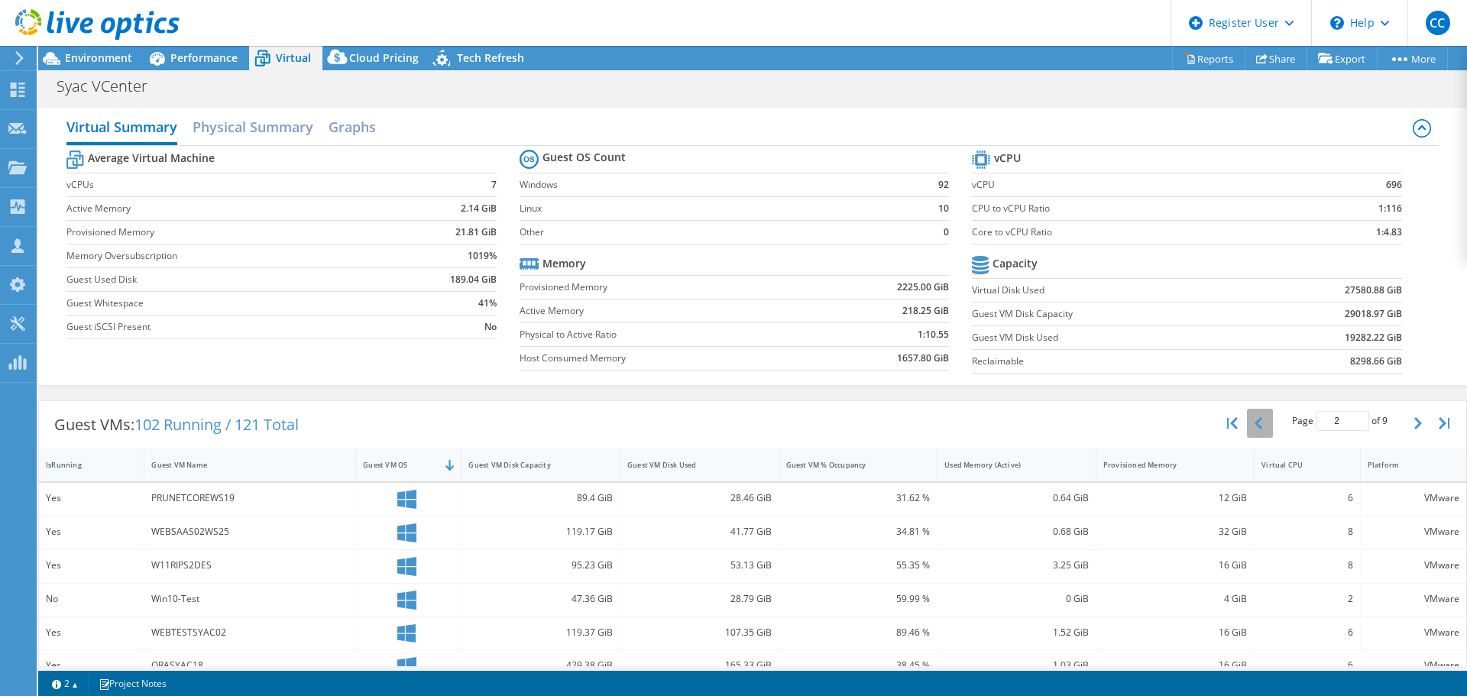
click at [1255, 418] on icon "button" at bounding box center [1259, 423] width 8 height 12
type input "1"
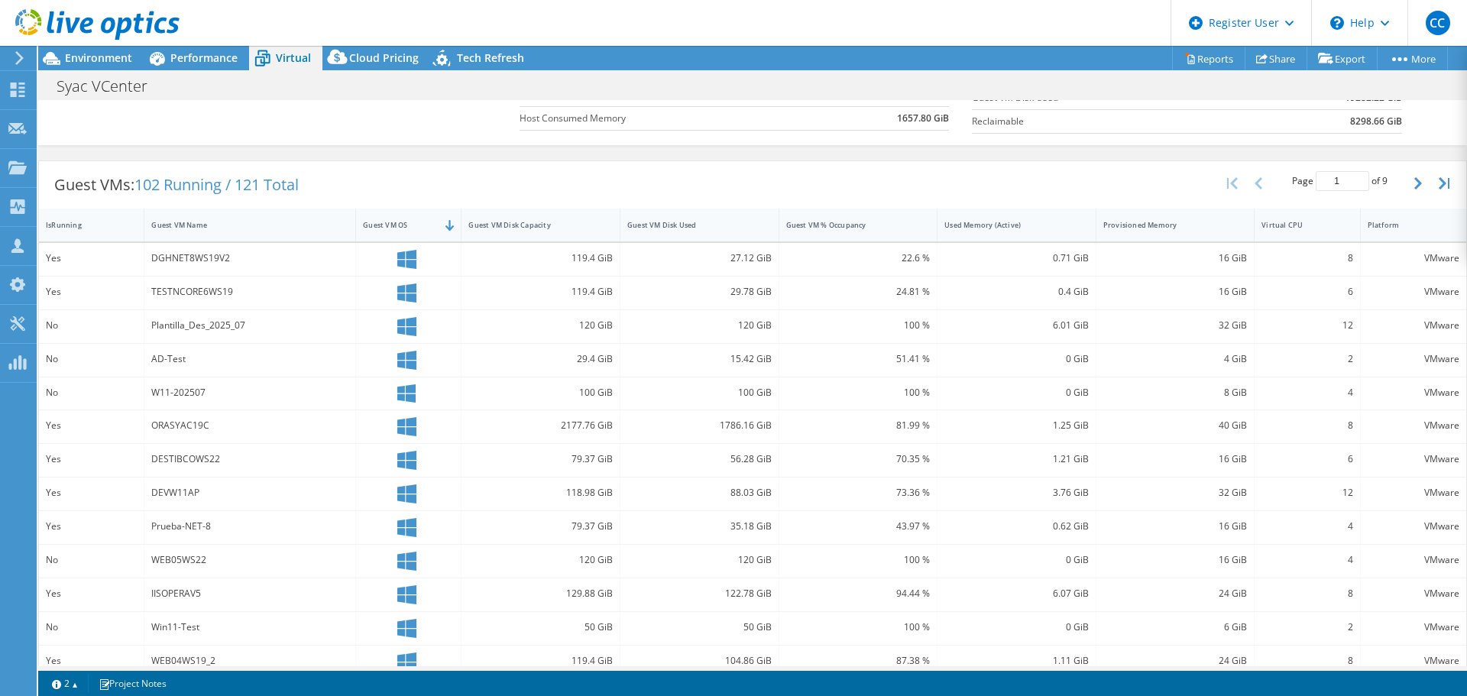
scroll to position [175, 0]
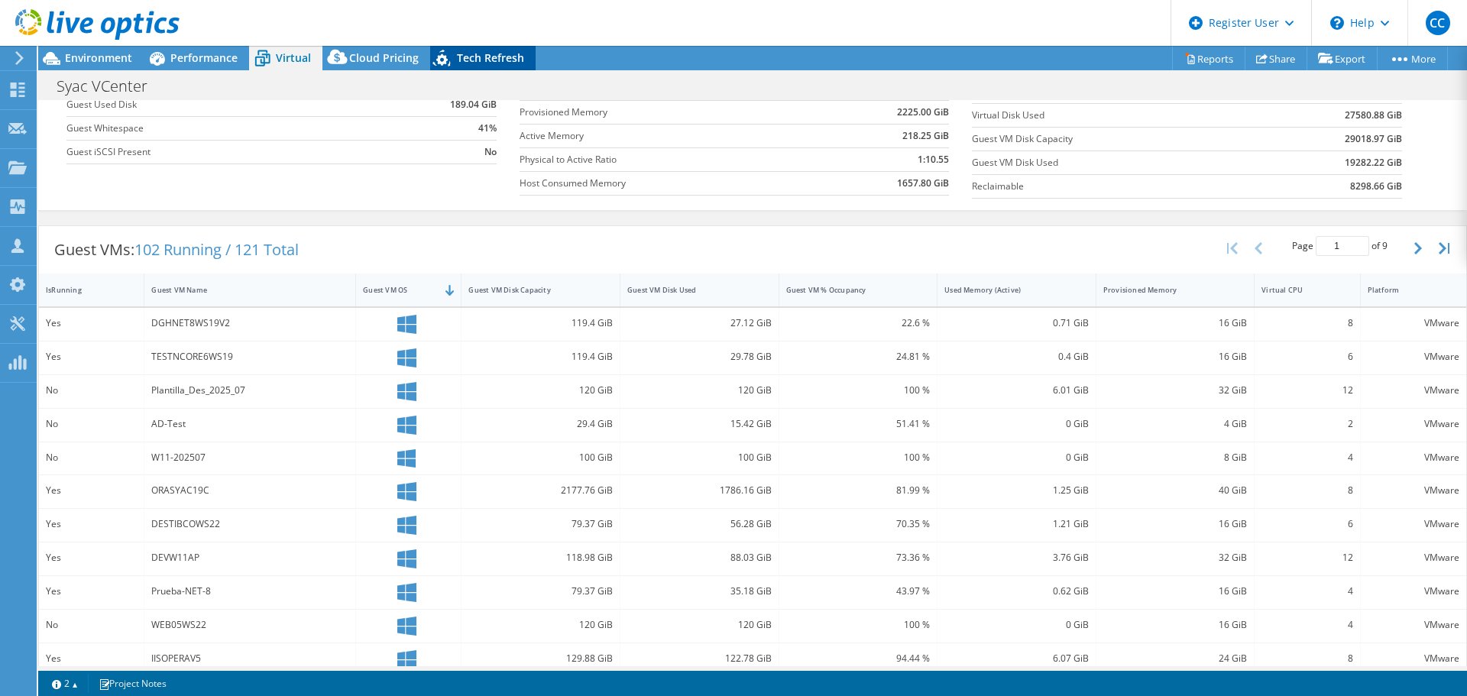
click at [485, 60] on span "Tech Refresh" at bounding box center [490, 57] width 67 height 15
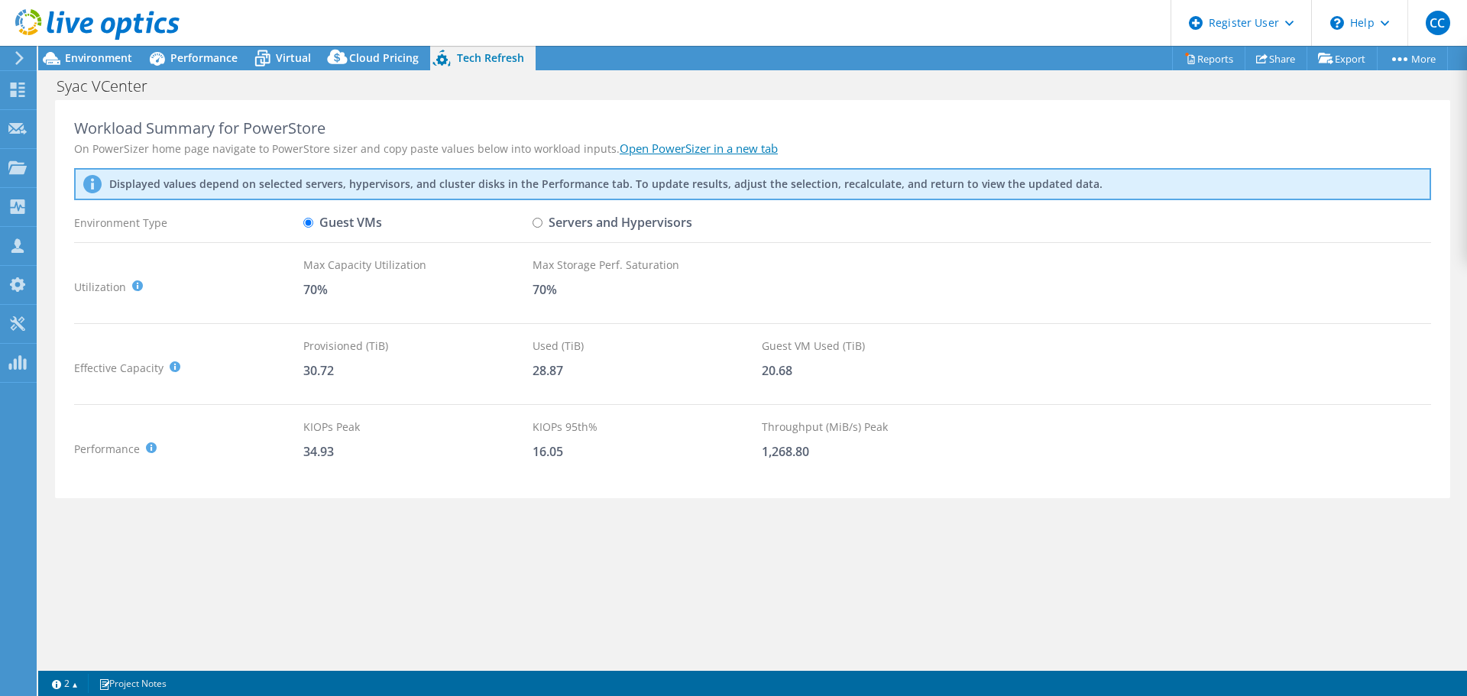
click at [45, 309] on div "Workload Summary for PowerStore On PowerSizer home page navigate to PowerStore …" at bounding box center [752, 299] width 1429 height 399
click at [287, 56] on span "Virtual" at bounding box center [293, 57] width 35 height 15
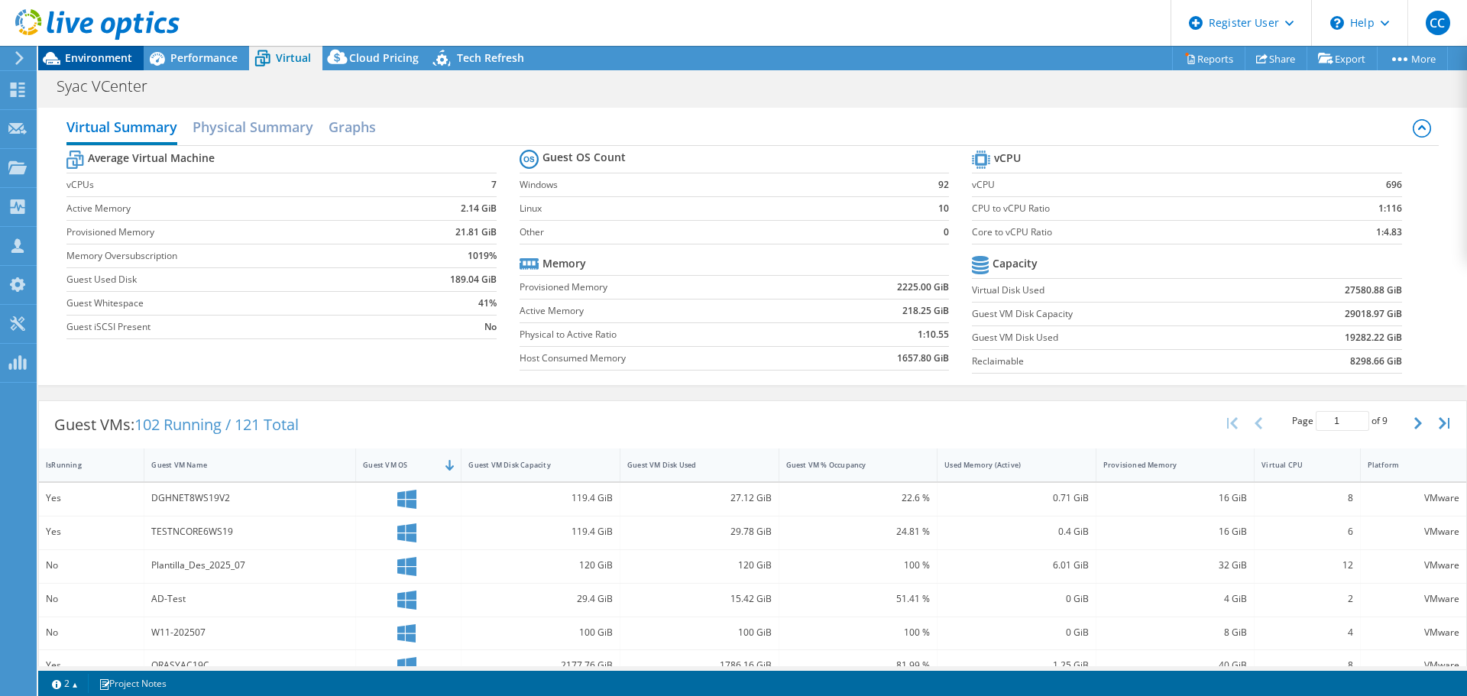
click at [106, 59] on span "Environment" at bounding box center [98, 57] width 67 height 15
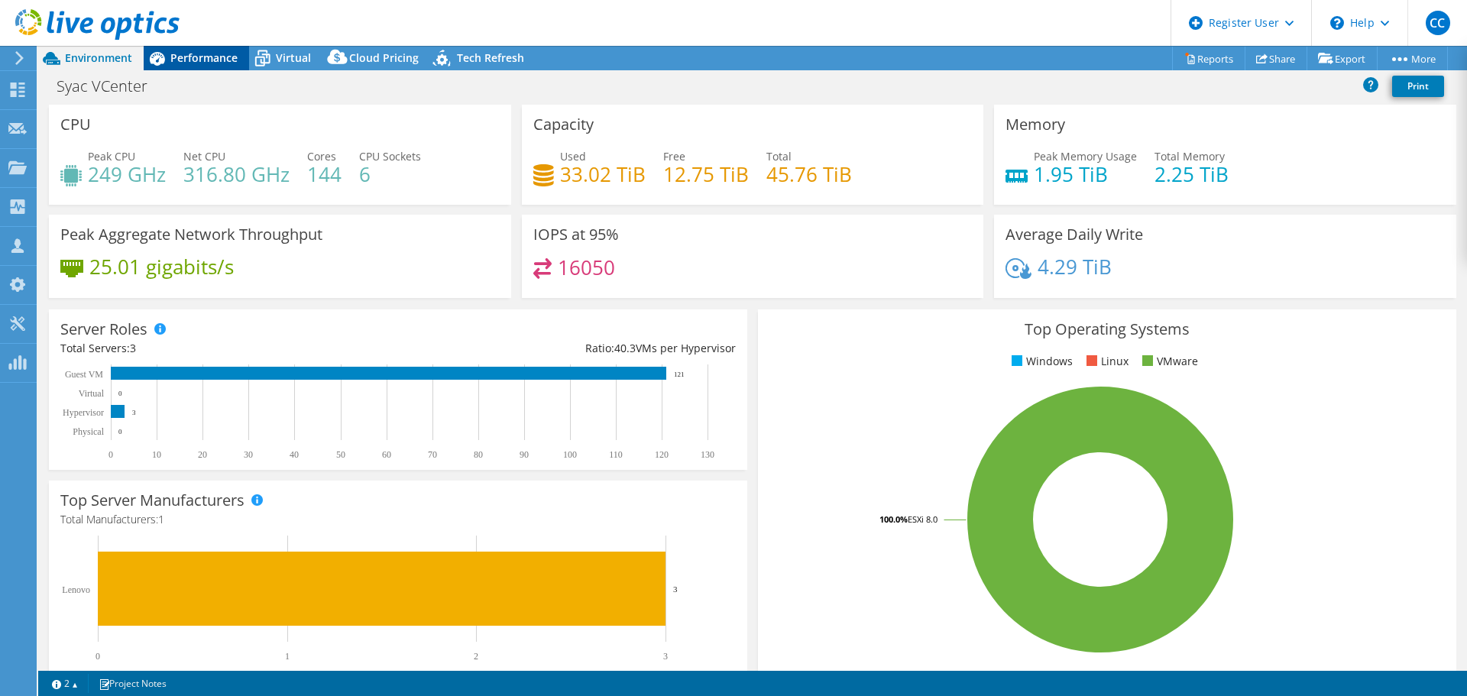
click at [187, 58] on span "Performance" at bounding box center [203, 57] width 67 height 15
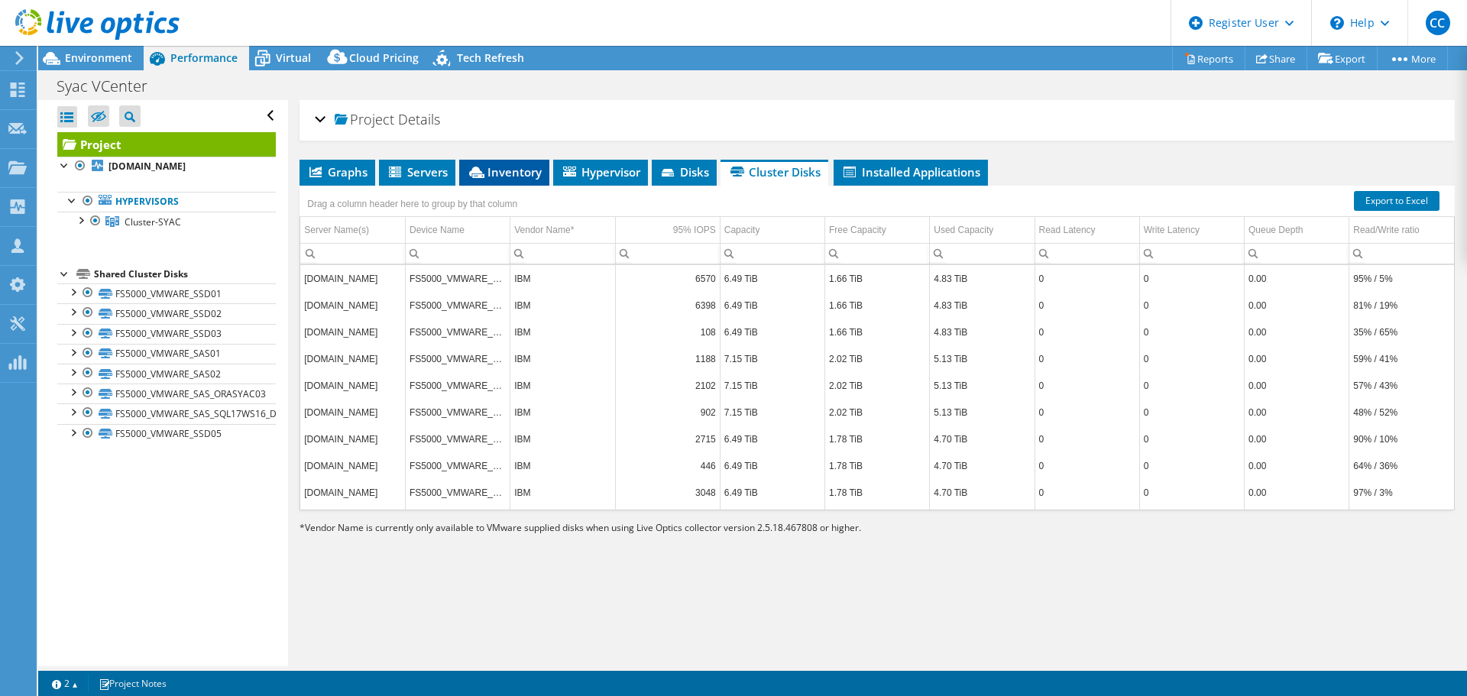
click at [524, 170] on span "Inventory" at bounding box center [504, 171] width 75 height 15
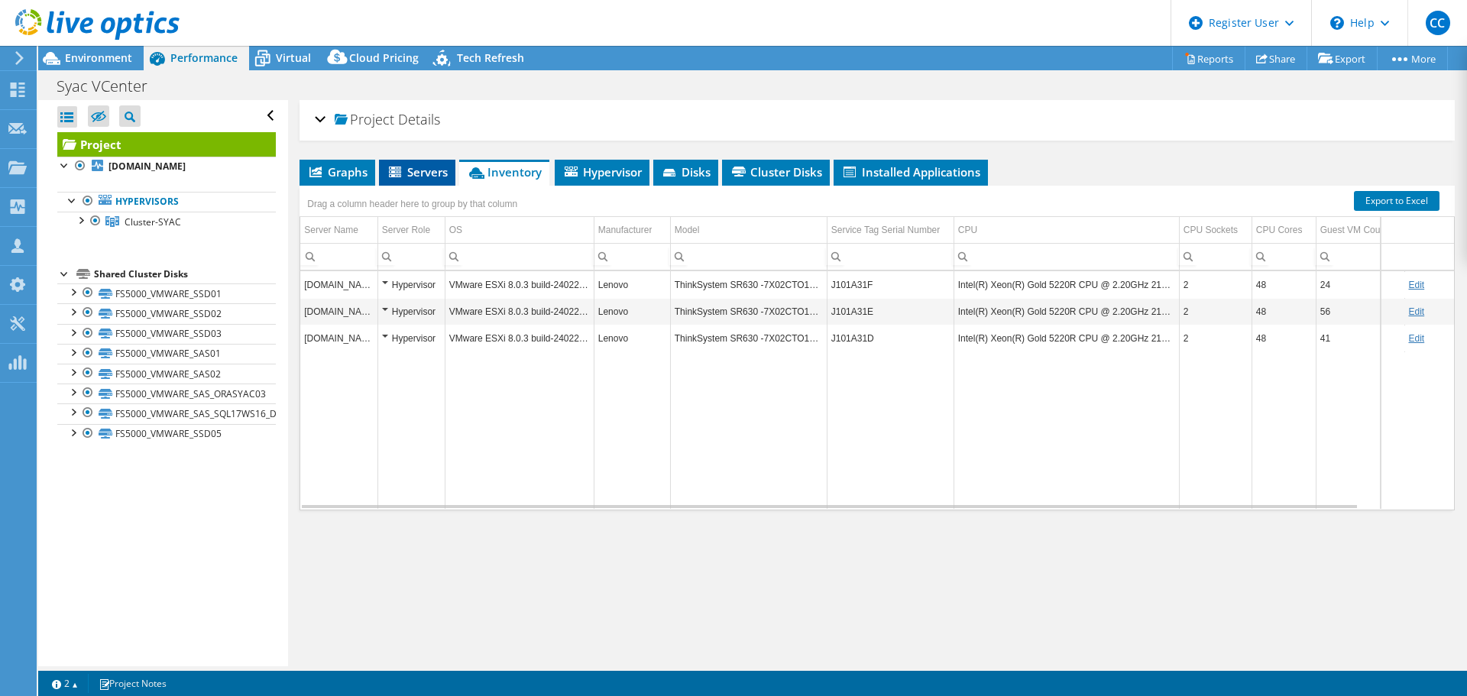
click at [436, 174] on span "Servers" at bounding box center [417, 171] width 61 height 15
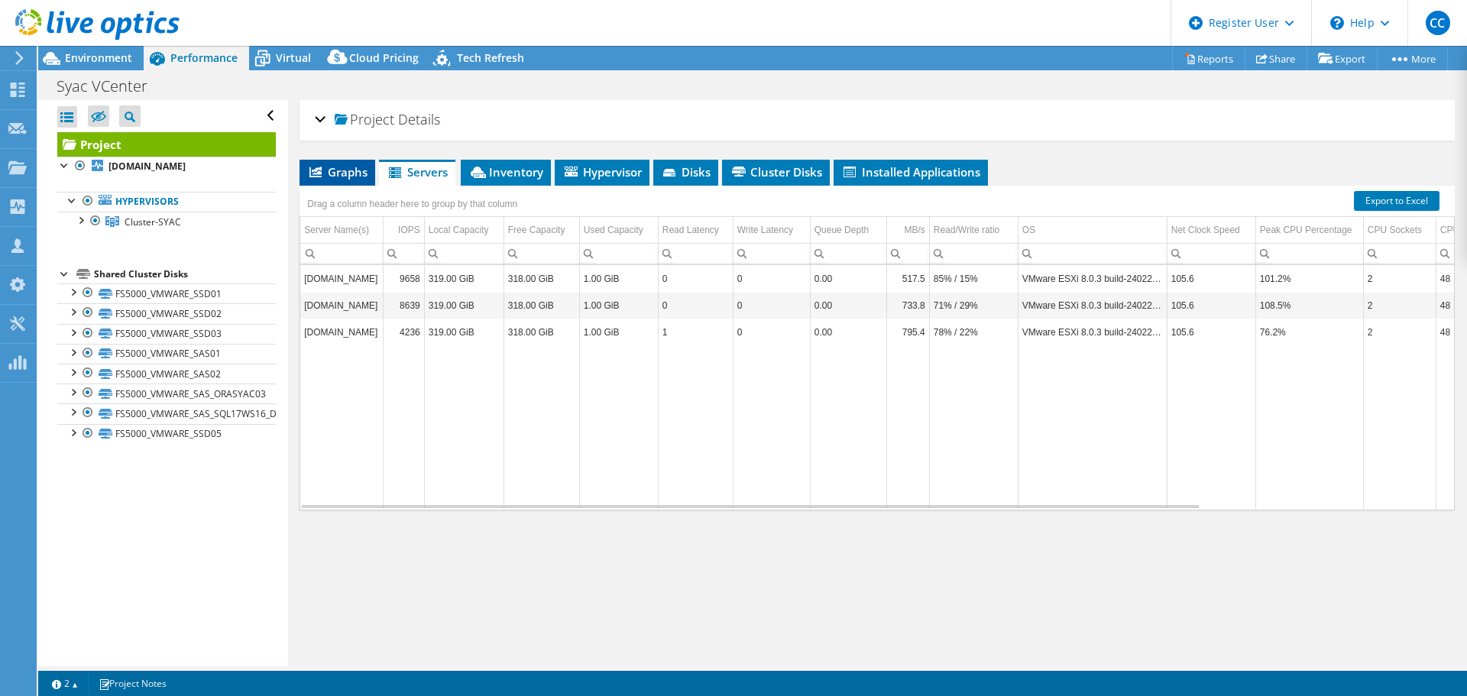
click at [341, 170] on span "Graphs" at bounding box center [337, 171] width 60 height 15
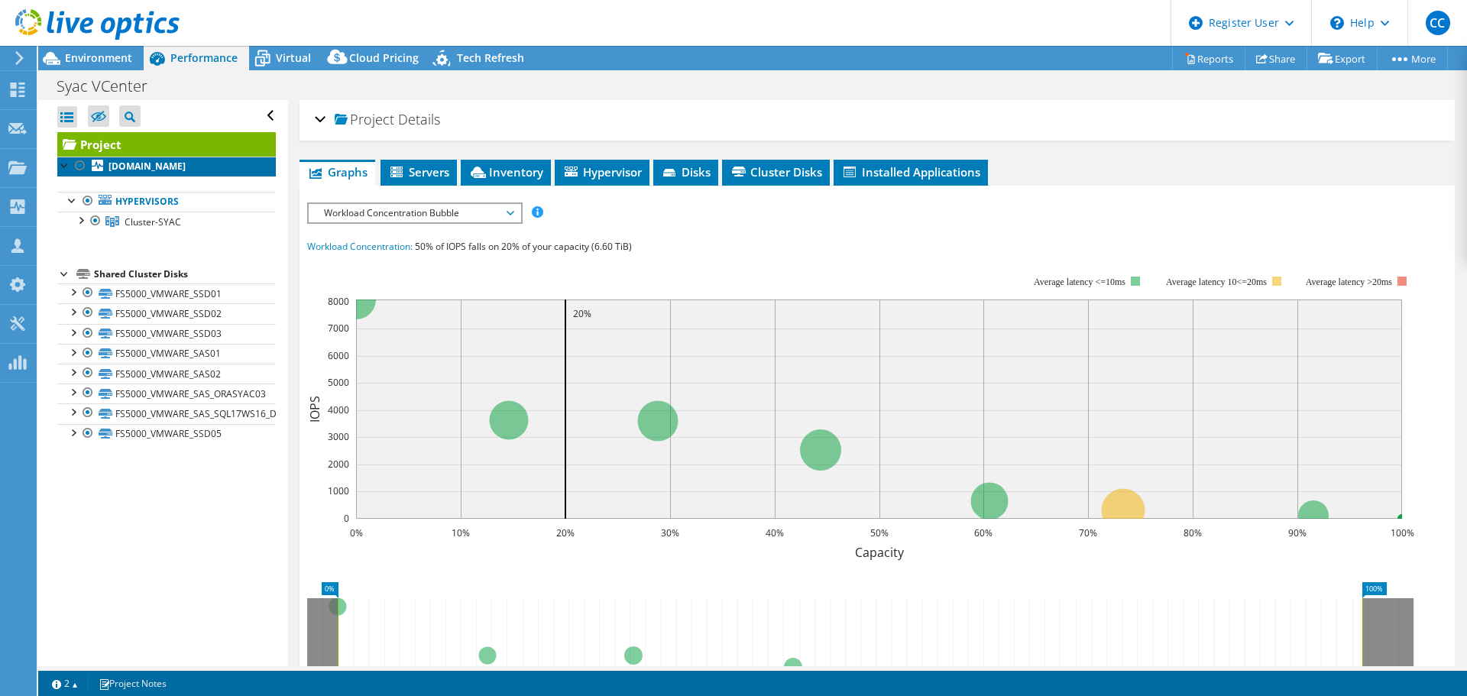
click at [170, 170] on b "esxi02.syac.bo.co" at bounding box center [147, 166] width 77 height 13
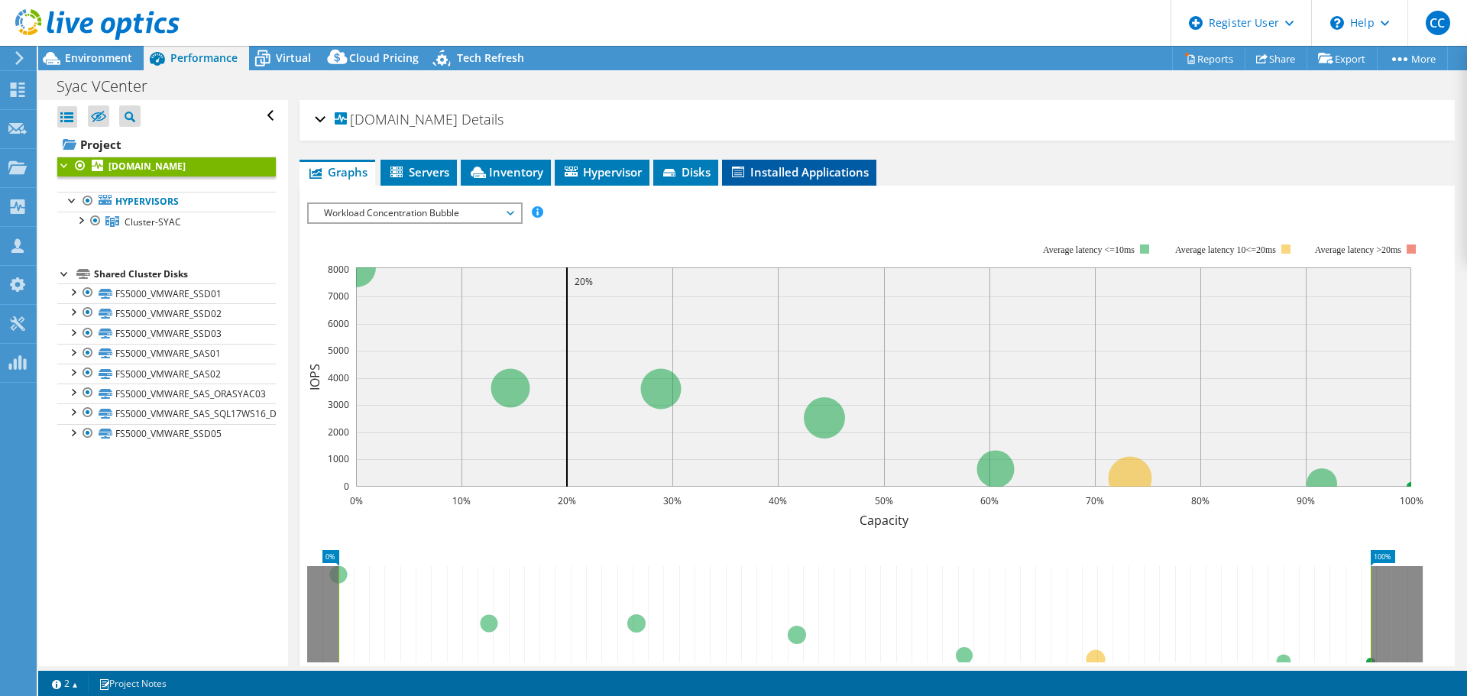
click at [780, 167] on span "Installed Applications" at bounding box center [799, 171] width 139 height 15
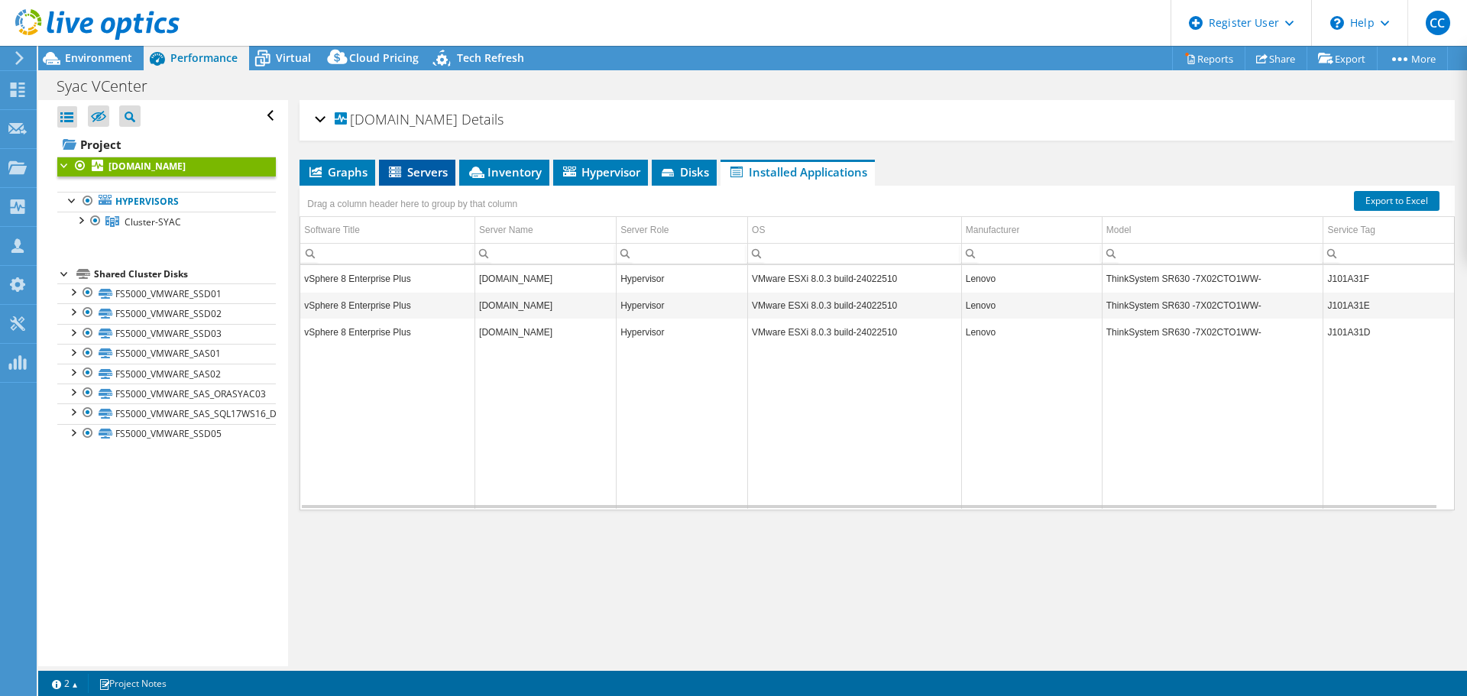
click at [433, 180] on li "Servers" at bounding box center [417, 173] width 76 height 26
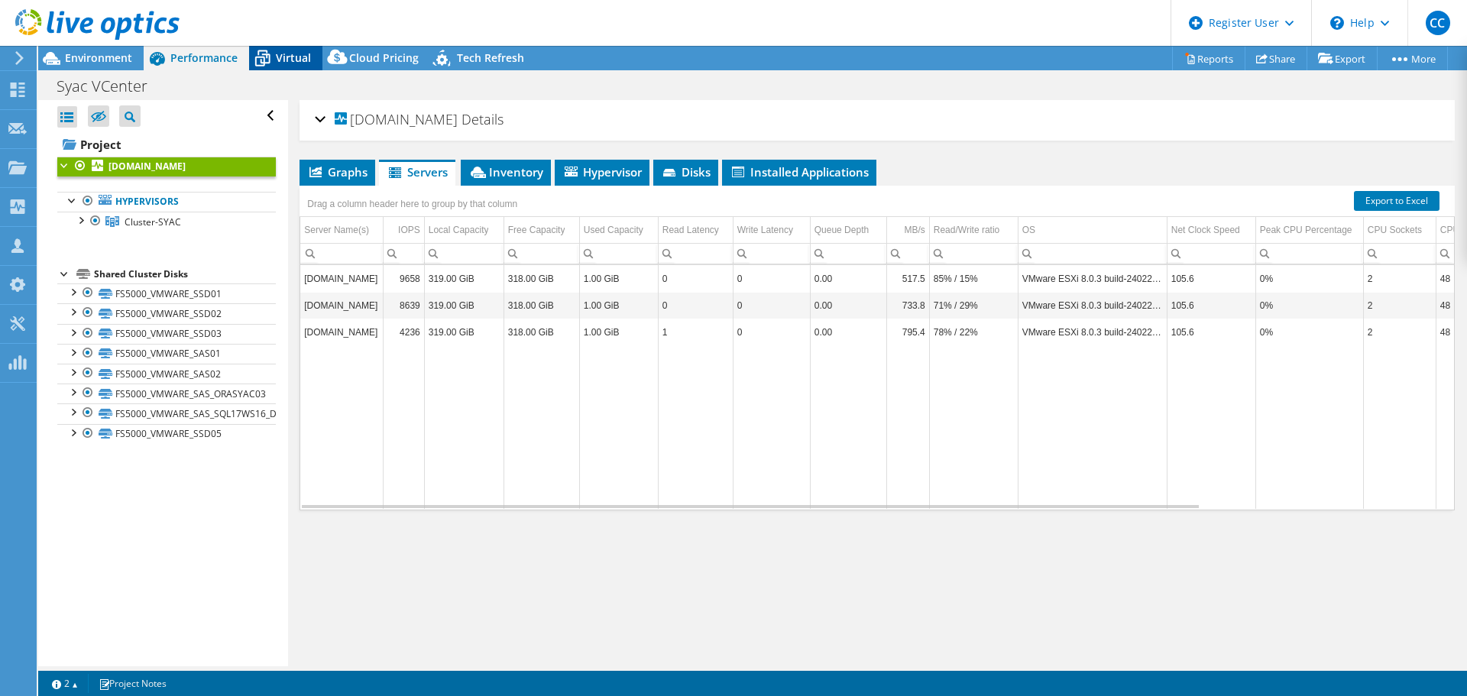
click at [284, 57] on span "Virtual" at bounding box center [293, 57] width 35 height 15
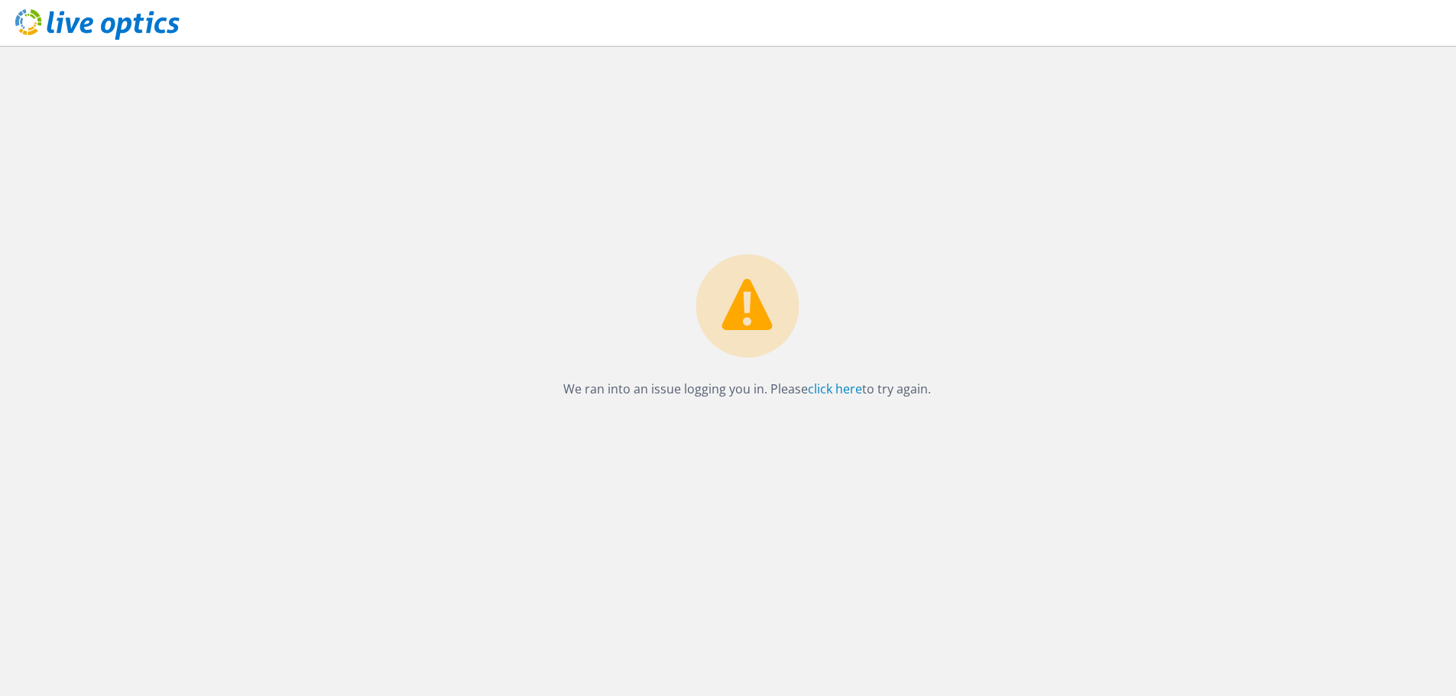
click at [44, 145] on div "We ran into an issue logging you in. Please click here to try again." at bounding box center [747, 371] width 1418 height 650
click at [66, 28] on icon at bounding box center [97, 24] width 164 height 31
